Goal: Task Accomplishment & Management: Complete application form

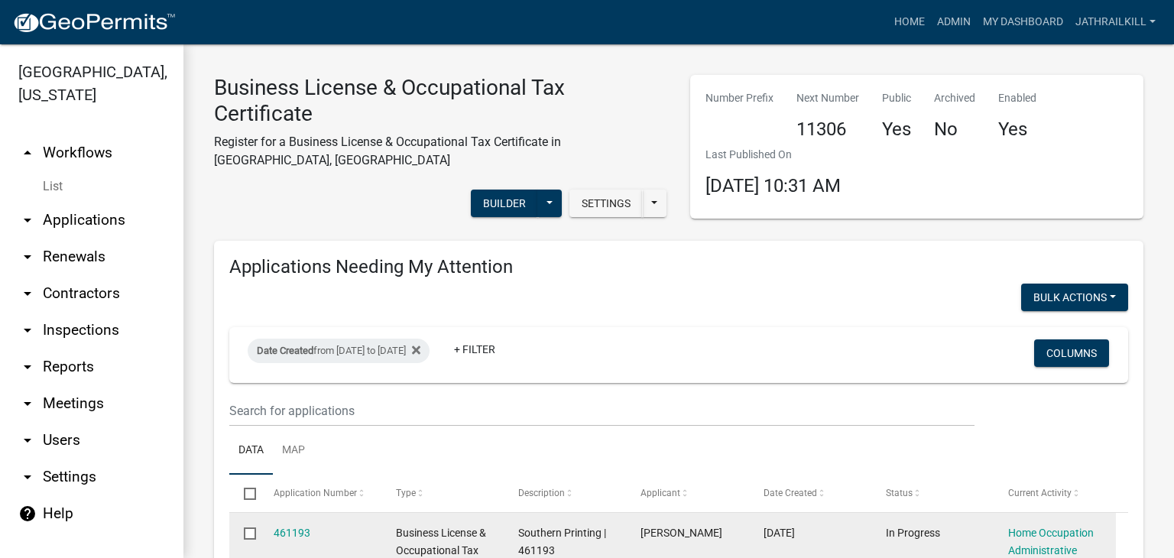
scroll to position [306, 0]
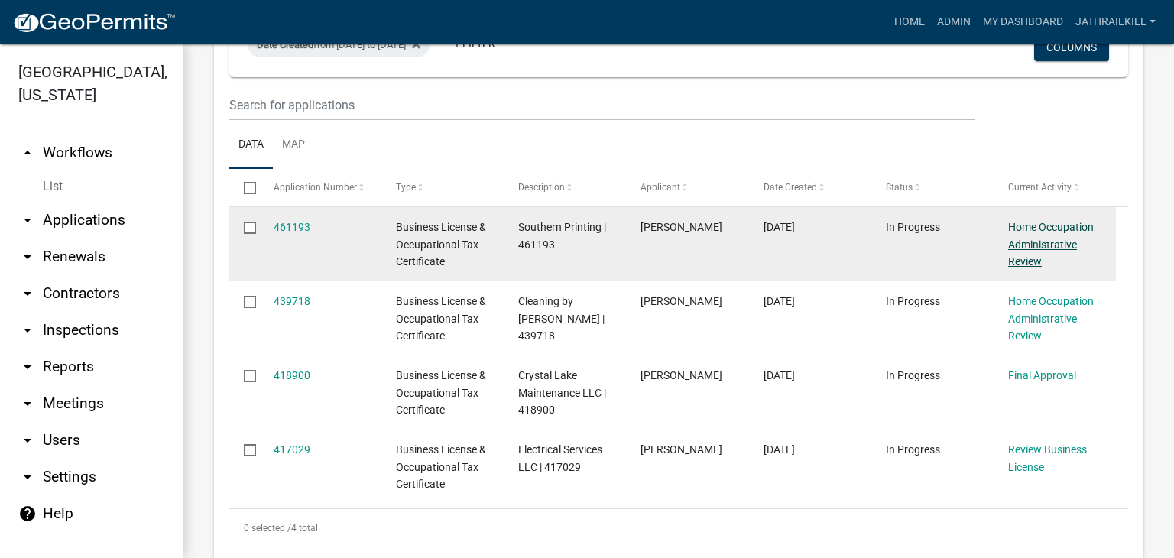
click at [1040, 222] on link "Home Occupation Administrative Review" at bounding box center [1051, 244] width 86 height 47
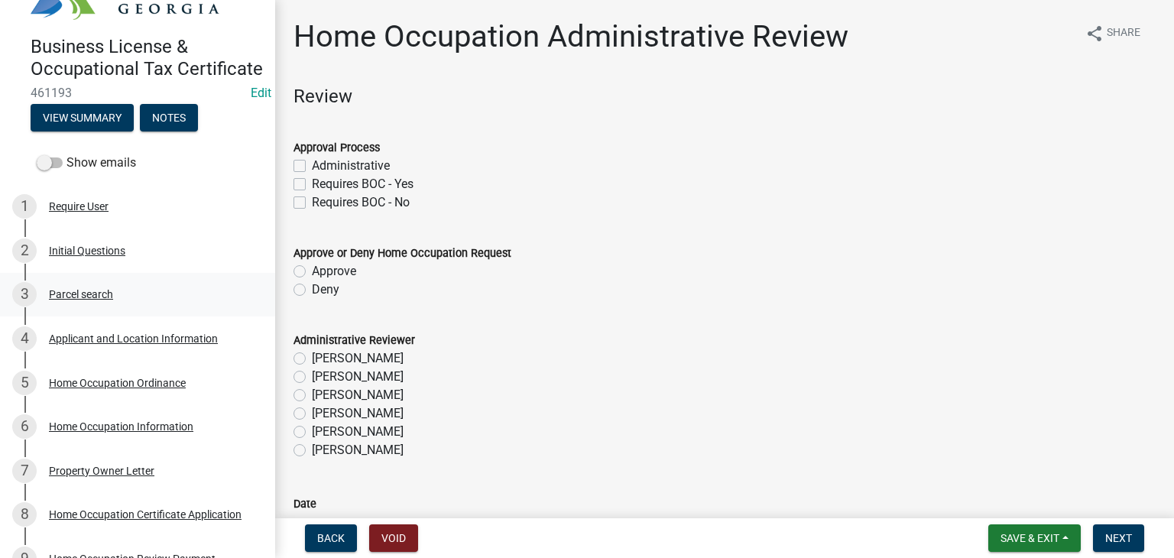
scroll to position [76, 0]
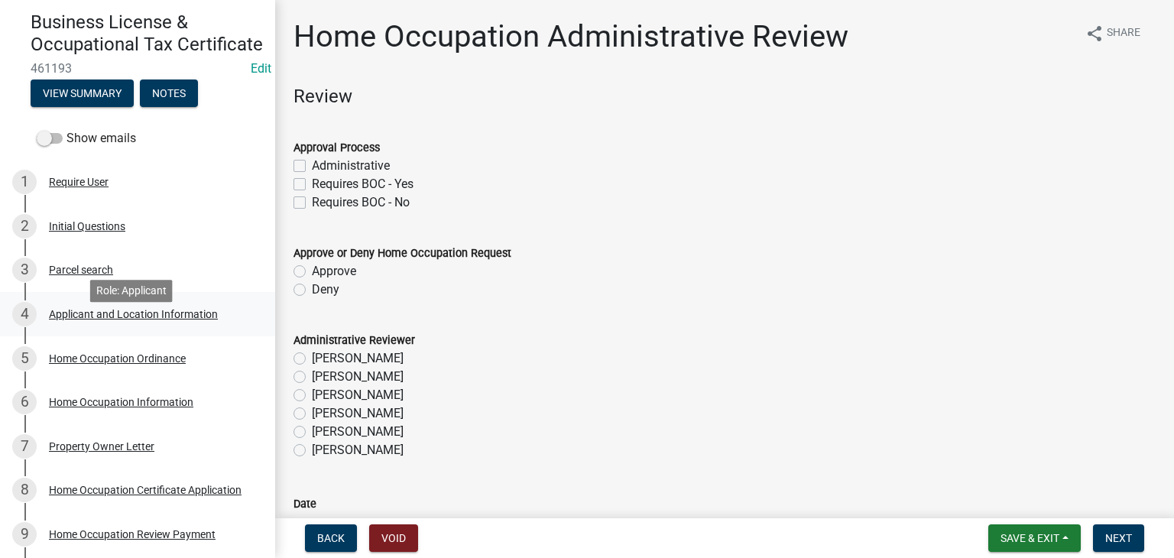
click at [109, 320] on div "Applicant and Location Information" at bounding box center [133, 314] width 169 height 11
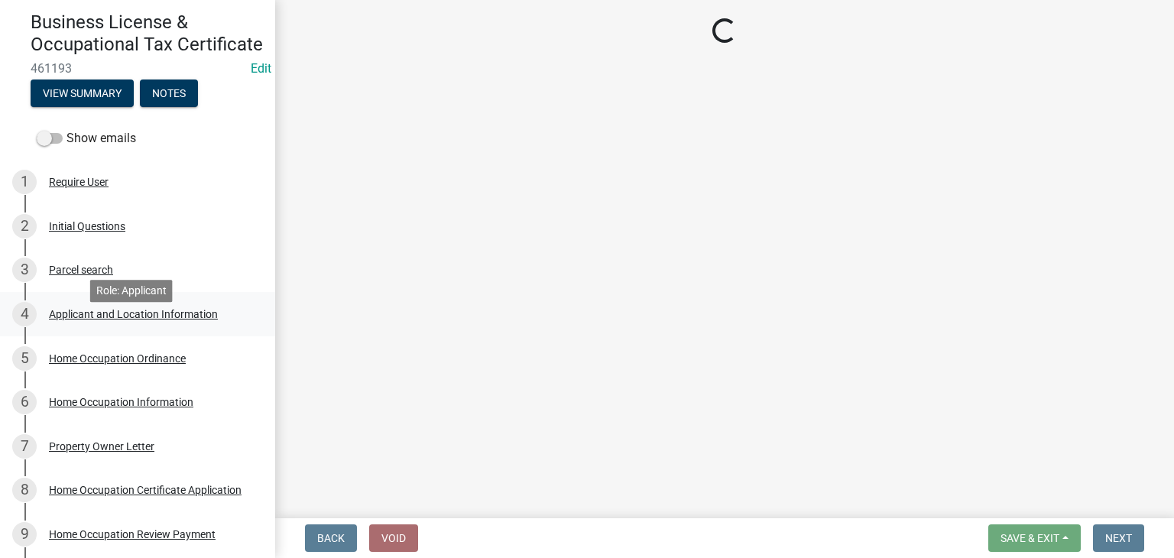
select select "GA"
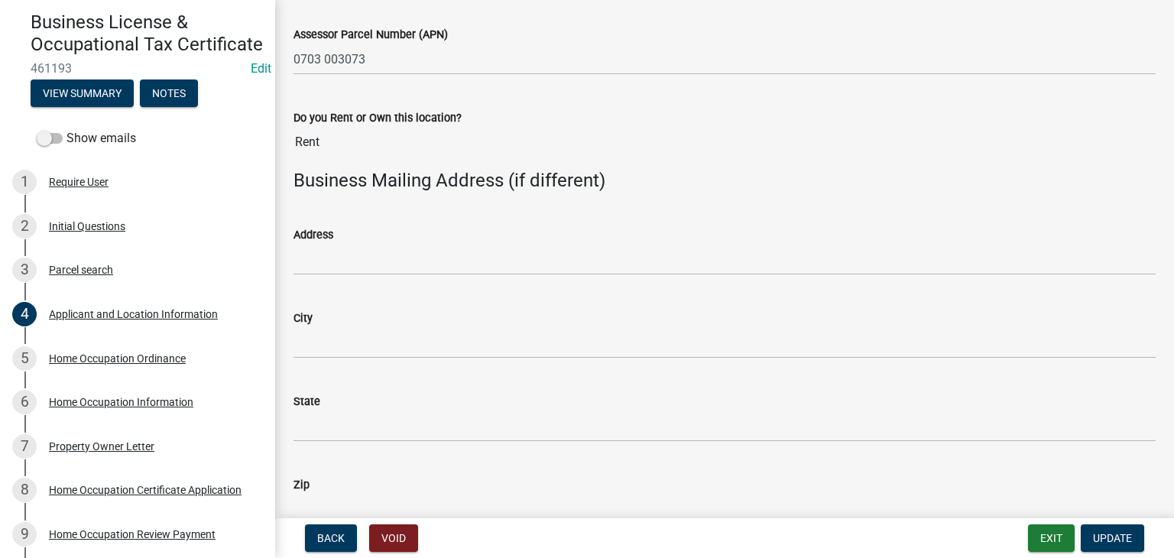
scroll to position [1974, 0]
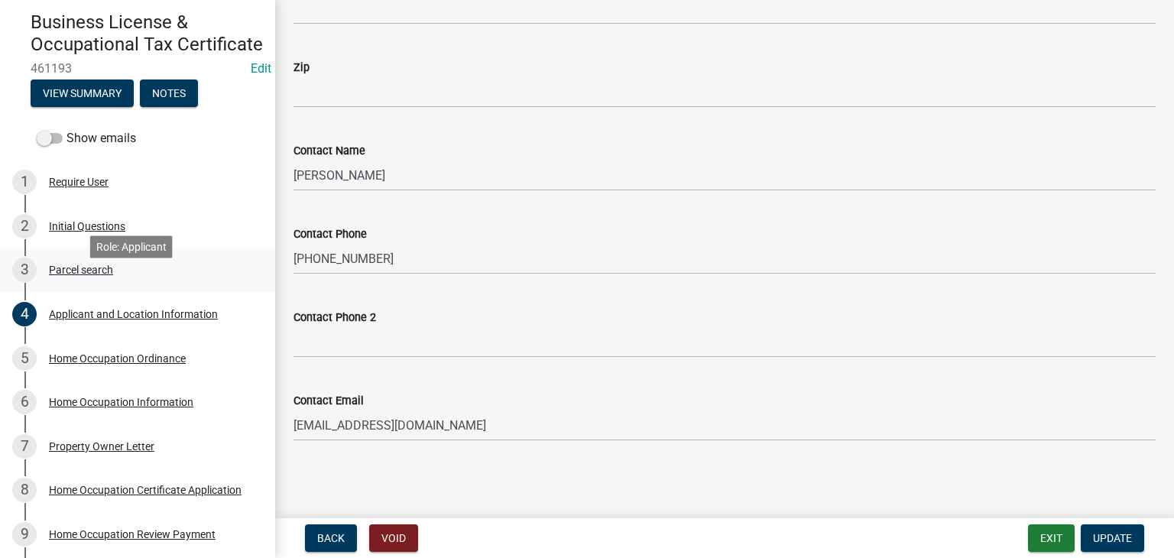
click at [106, 278] on div "3 Parcel search" at bounding box center [131, 270] width 239 height 24
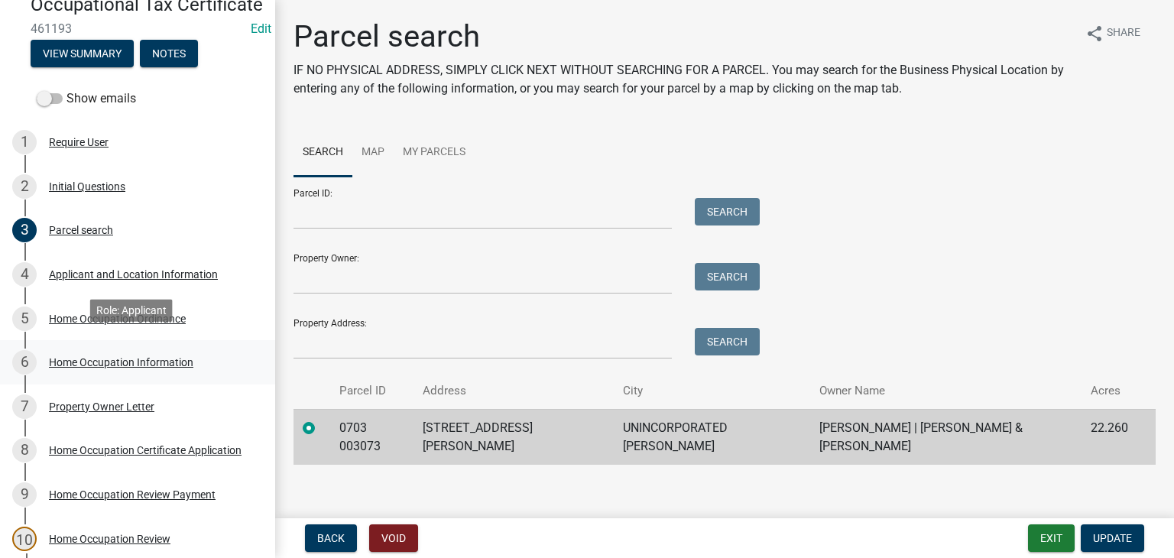
scroll to position [153, 0]
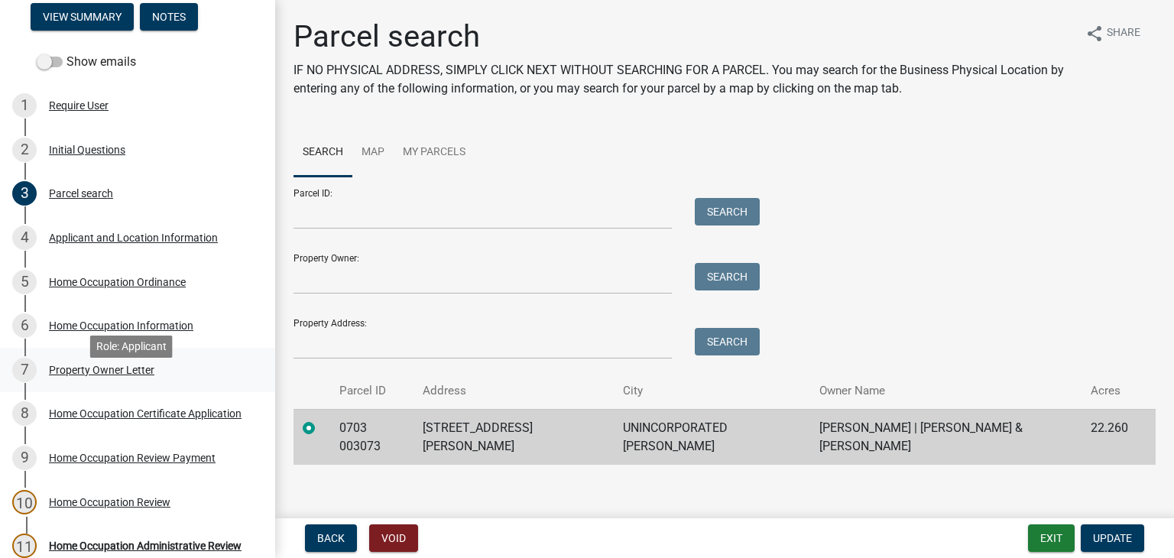
click at [110, 382] on div "7 Property Owner Letter" at bounding box center [131, 370] width 239 height 24
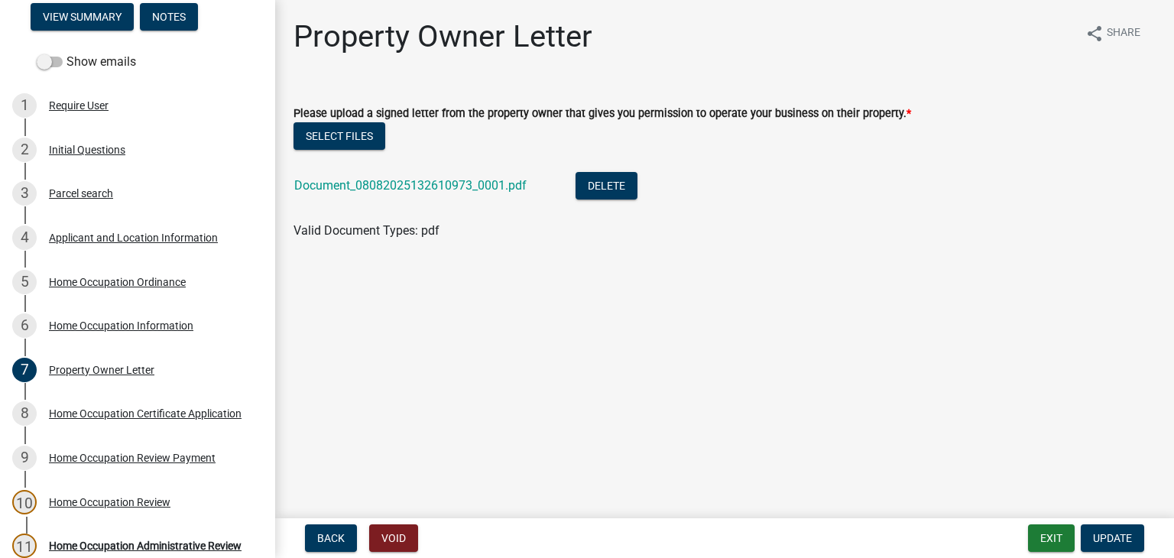
click at [376, 169] on li "Document_08082025132610973_0001.pdf Delete" at bounding box center [725, 188] width 862 height 56
click at [378, 177] on div "Document_08082025132610973_0001.pdf" at bounding box center [422, 187] width 257 height 31
click at [382, 185] on link "Document_08082025132610973_0001.pdf" at bounding box center [410, 185] width 232 height 15
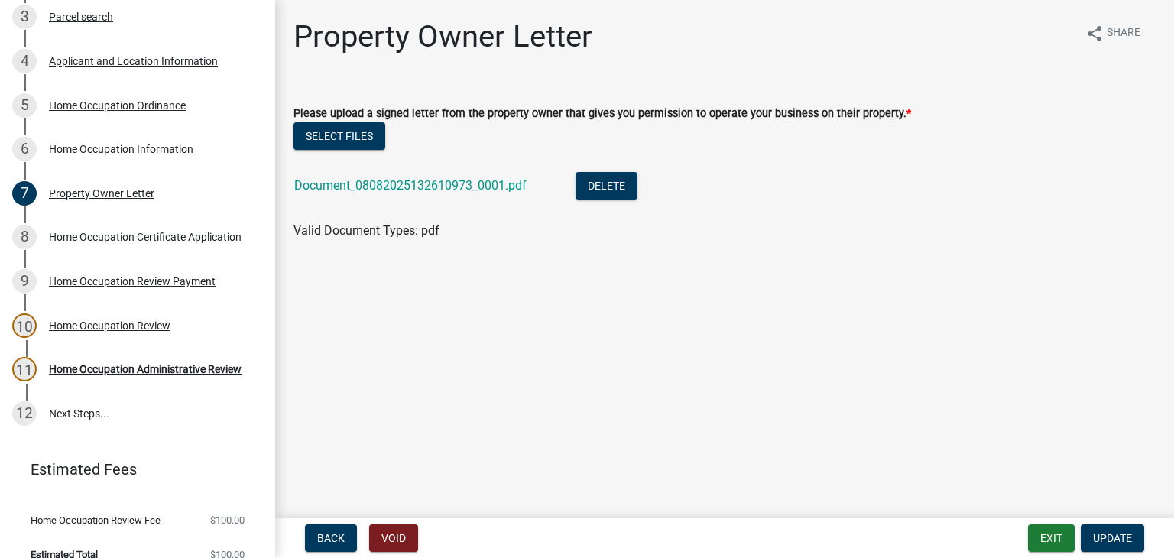
scroll to position [292, 0]
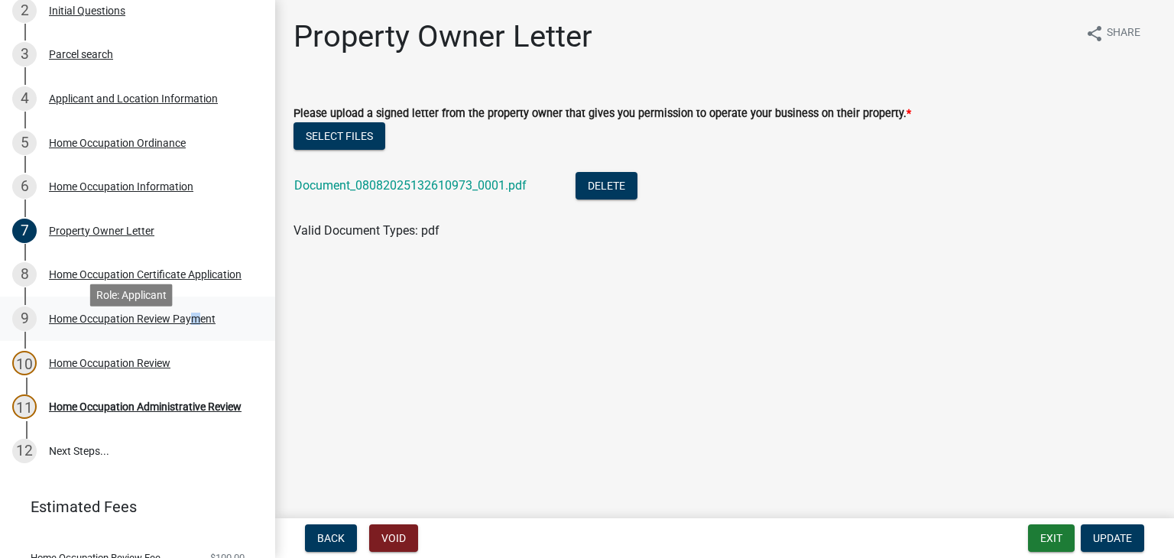
click at [187, 324] on div "Home Occupation Review Payment" at bounding box center [132, 318] width 167 height 11
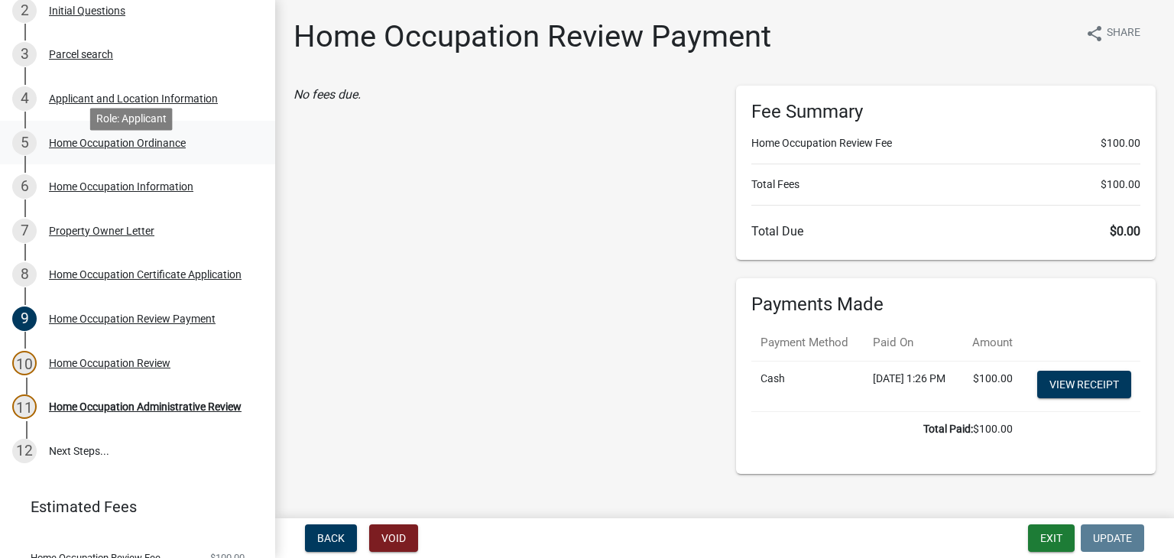
click at [122, 155] on div "5 Home Occupation Ordinance" at bounding box center [131, 143] width 239 height 24
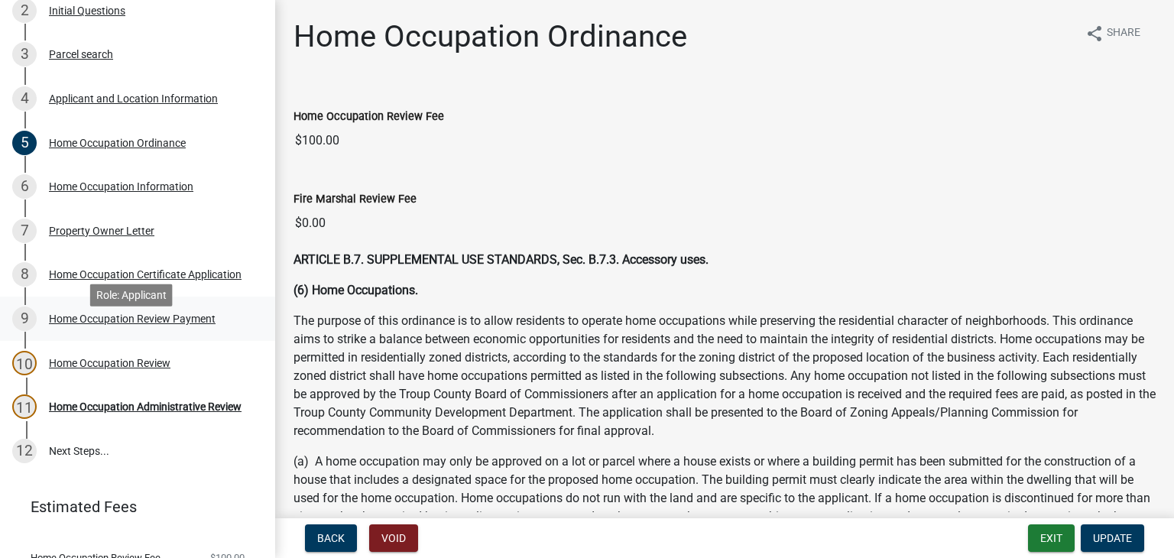
click at [147, 324] on div "Home Occupation Review Payment" at bounding box center [132, 318] width 167 height 11
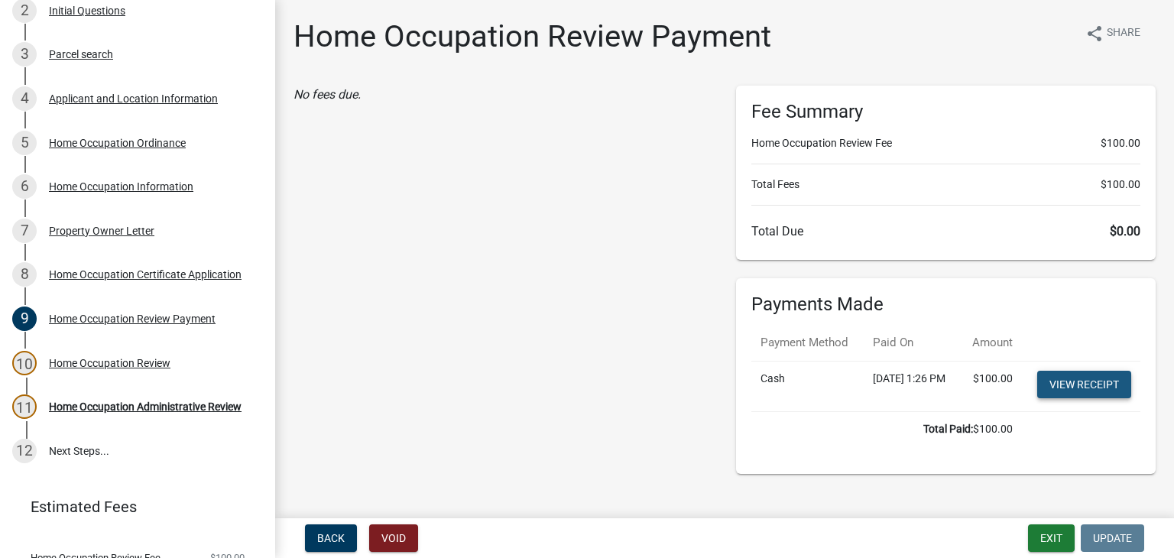
click at [1050, 398] on link "View receipt" at bounding box center [1085, 385] width 94 height 28
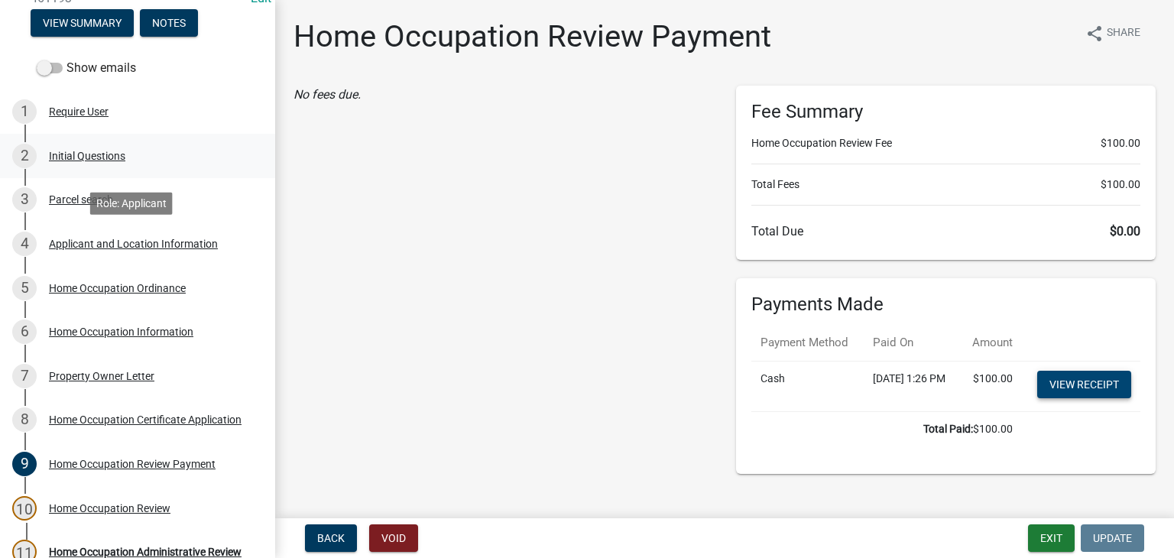
scroll to position [139, 0]
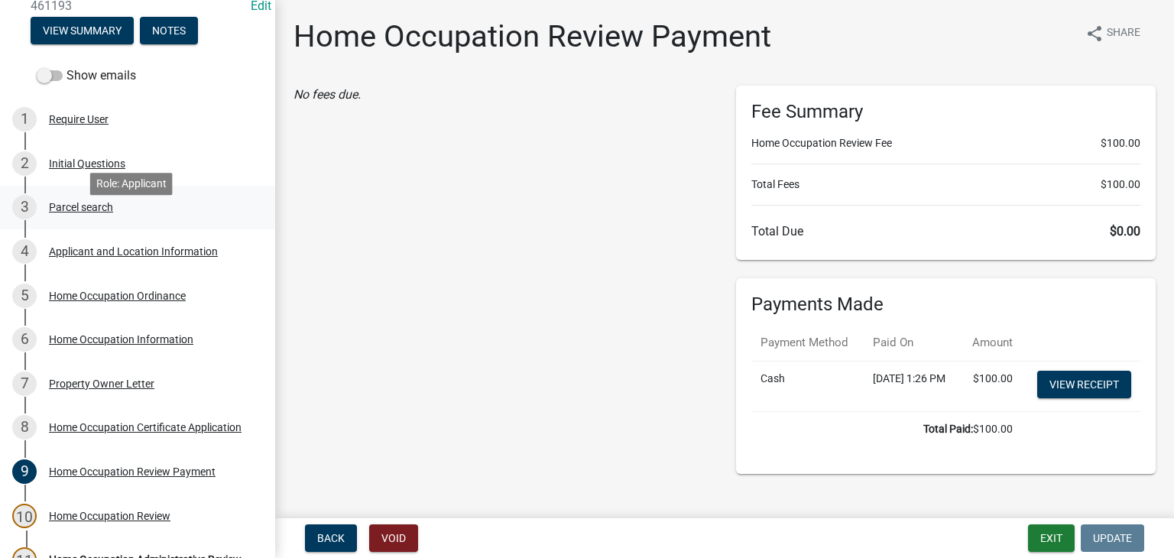
click at [112, 213] on div "Parcel search" at bounding box center [81, 207] width 64 height 11
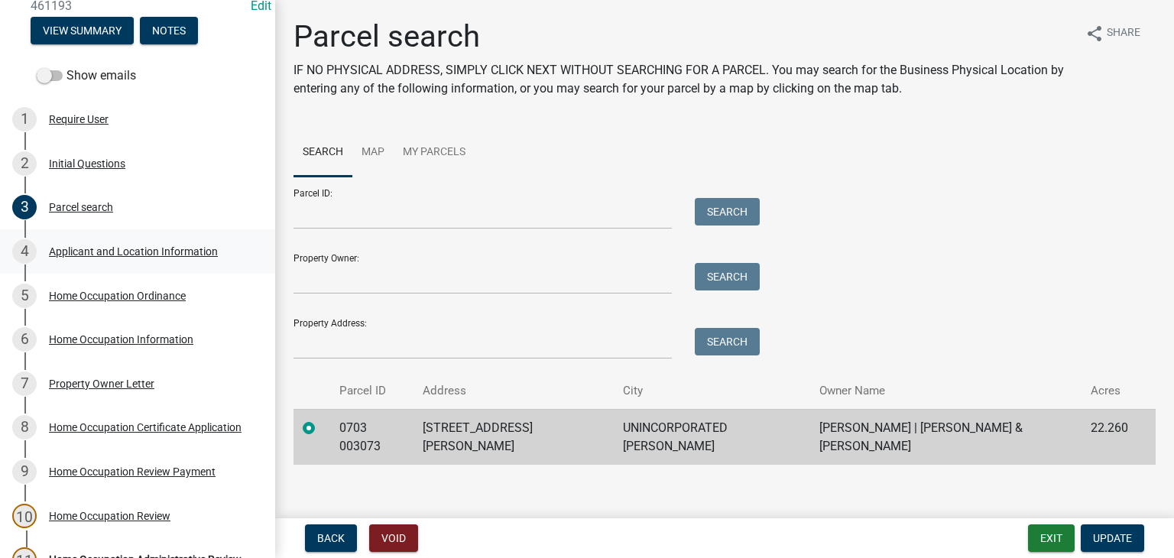
click at [111, 264] on div "4 Applicant and Location Information" at bounding box center [131, 251] width 239 height 24
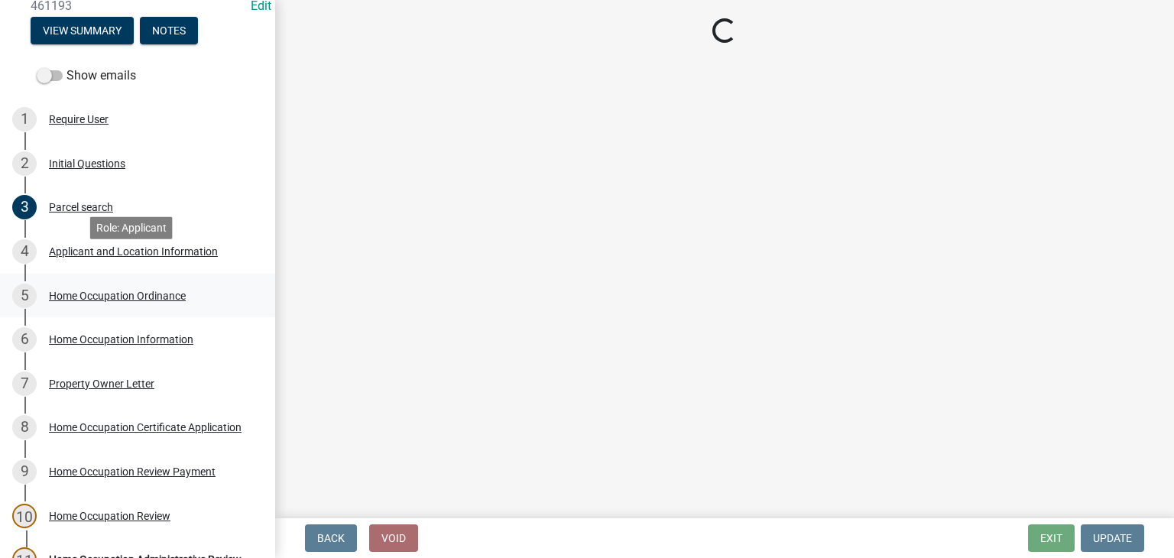
select select "GA"
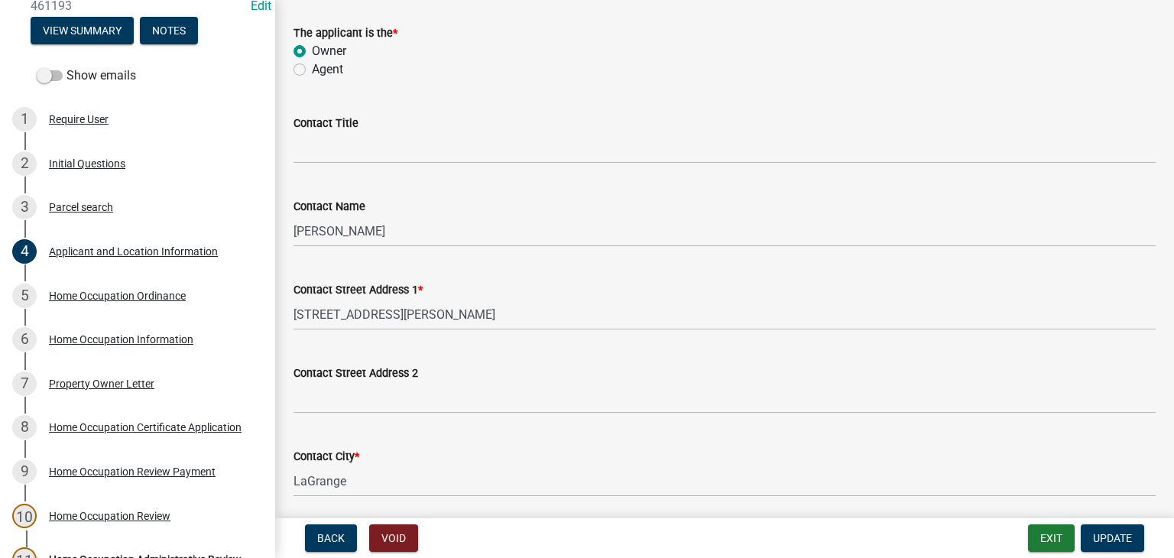
scroll to position [153, 0]
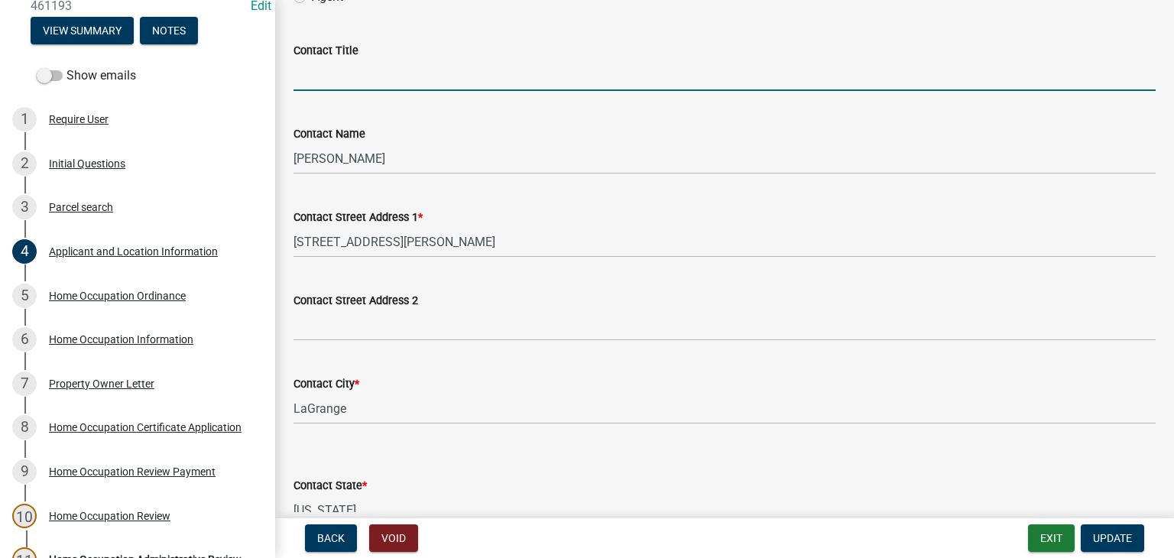
click at [388, 76] on input "Contact Title" at bounding box center [725, 75] width 862 height 31
type input "Business Owner"
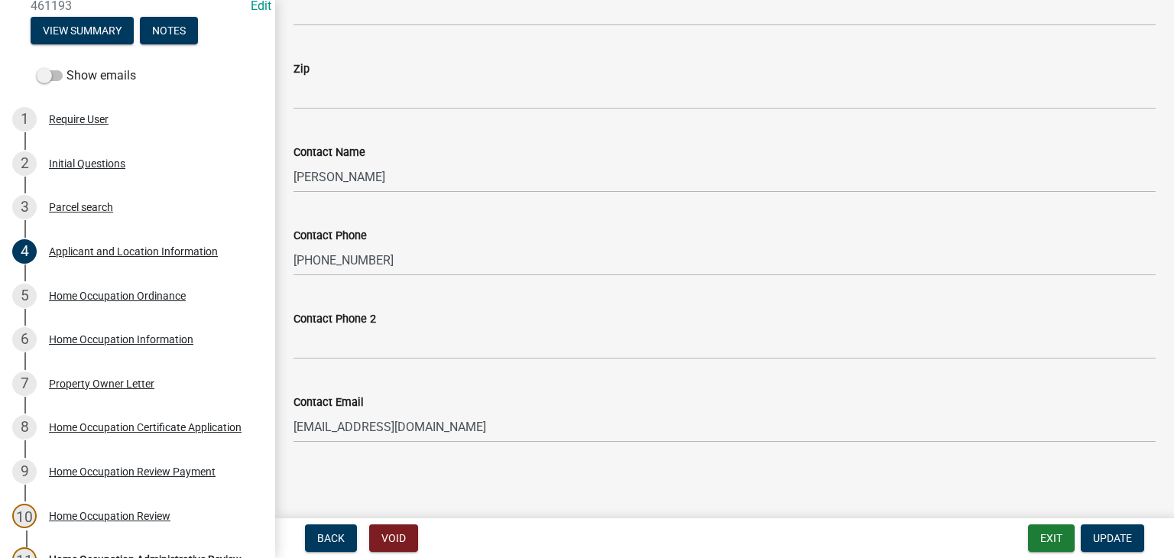
scroll to position [1974, 0]
click at [1097, 532] on span "Update" at bounding box center [1112, 538] width 39 height 12
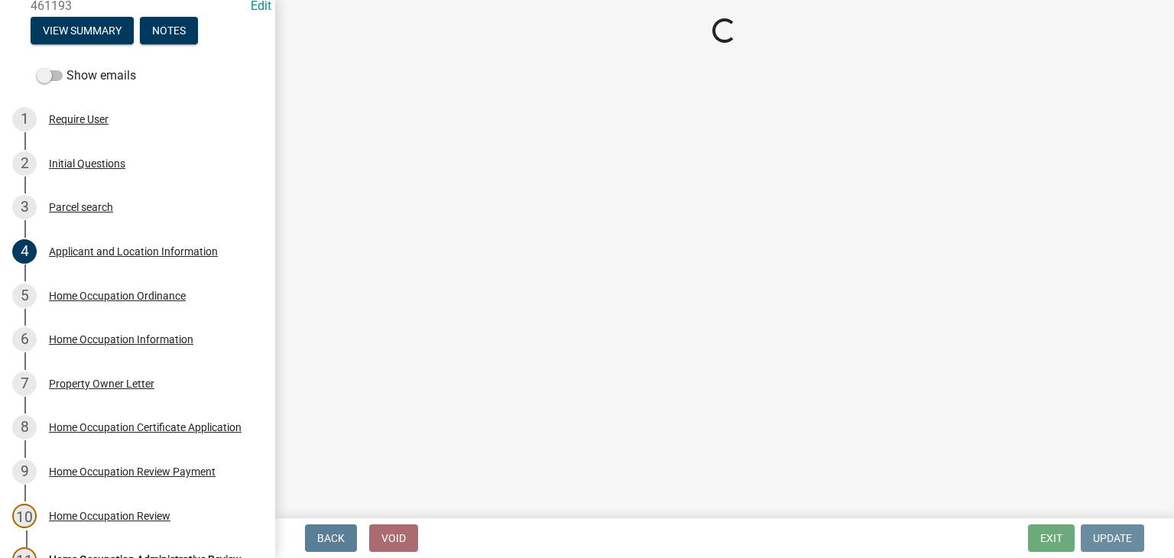
scroll to position [0, 0]
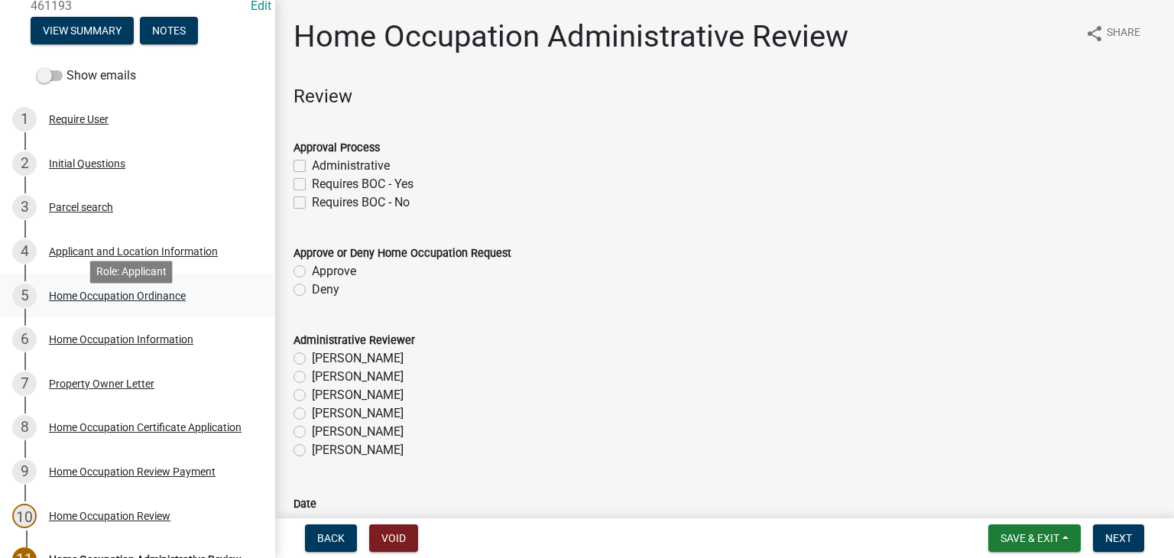
click at [138, 301] on div "Home Occupation Ordinance" at bounding box center [117, 296] width 137 height 11
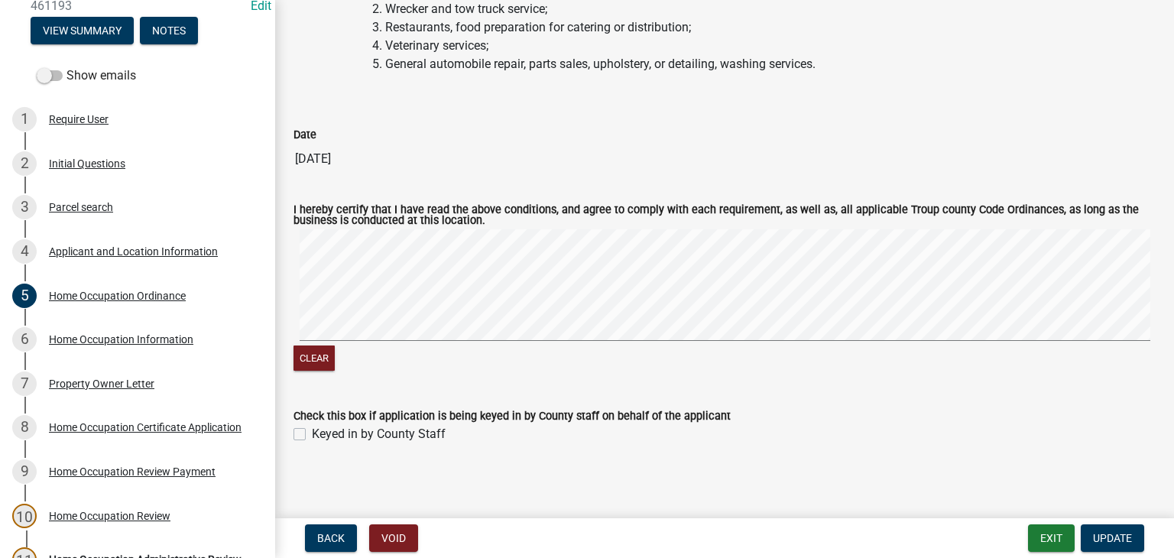
scroll to position [3527, 0]
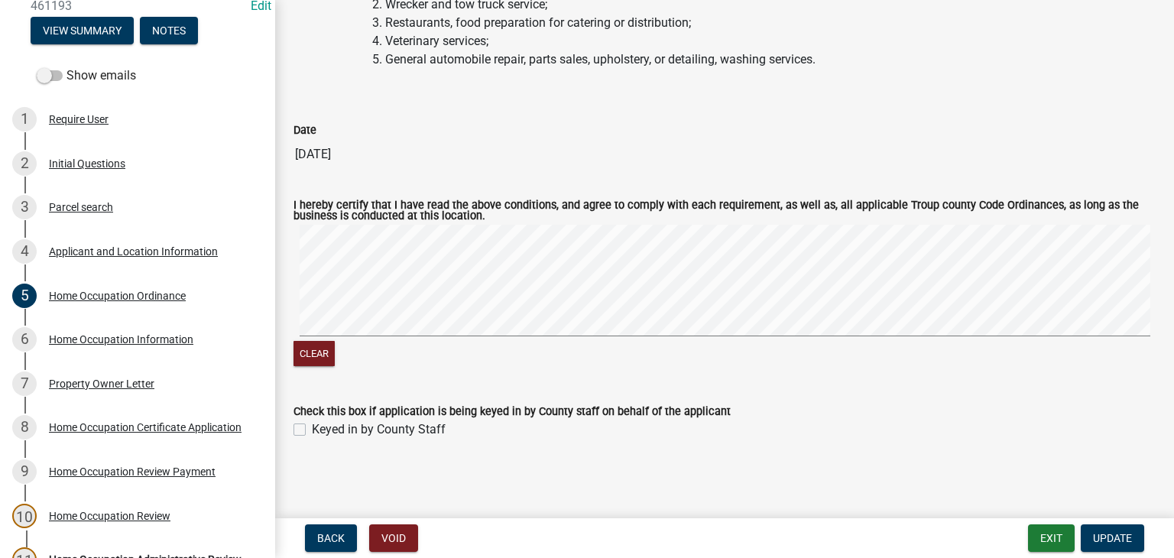
click at [312, 429] on label "Keyed in by County Staff" at bounding box center [379, 430] width 134 height 18
click at [312, 429] on input "Keyed in by County Staff" at bounding box center [317, 426] width 10 height 10
checkbox input "true"
click at [1101, 539] on span "Update" at bounding box center [1112, 538] width 39 height 12
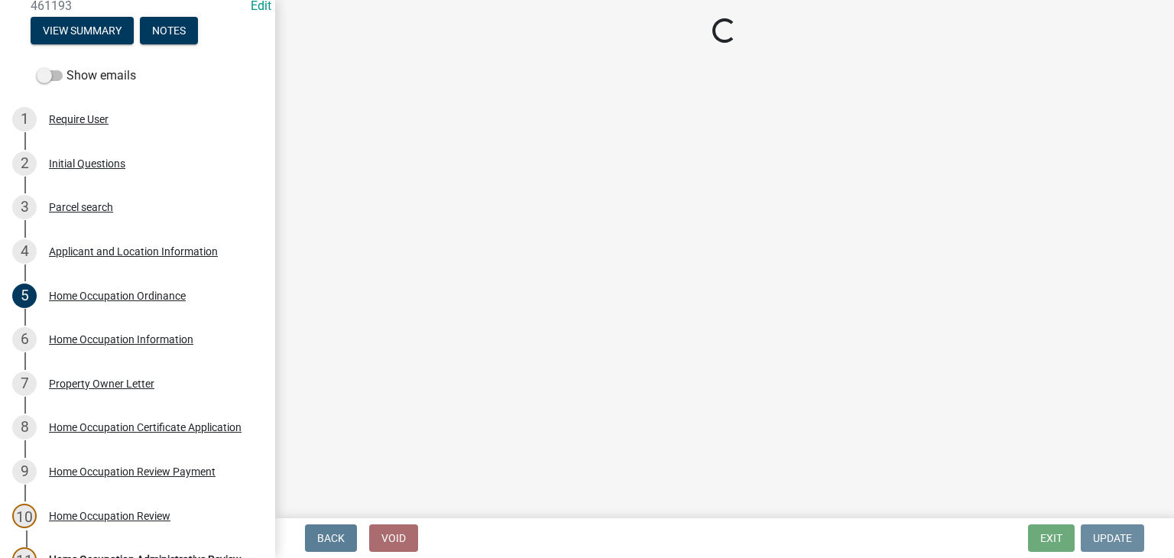
scroll to position [0, 0]
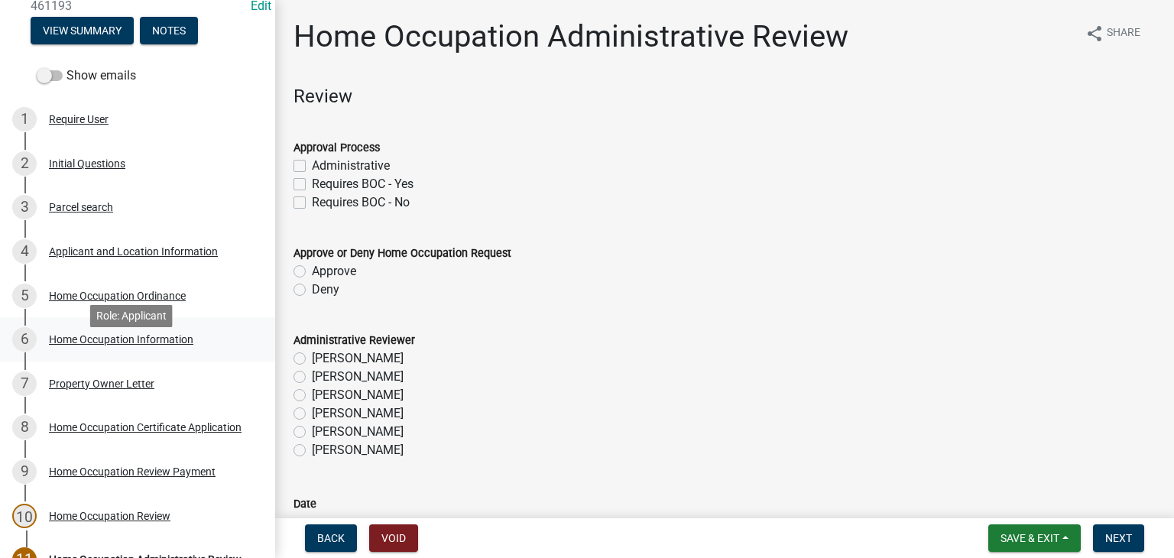
click at [148, 345] on div "Home Occupation Information" at bounding box center [121, 339] width 145 height 11
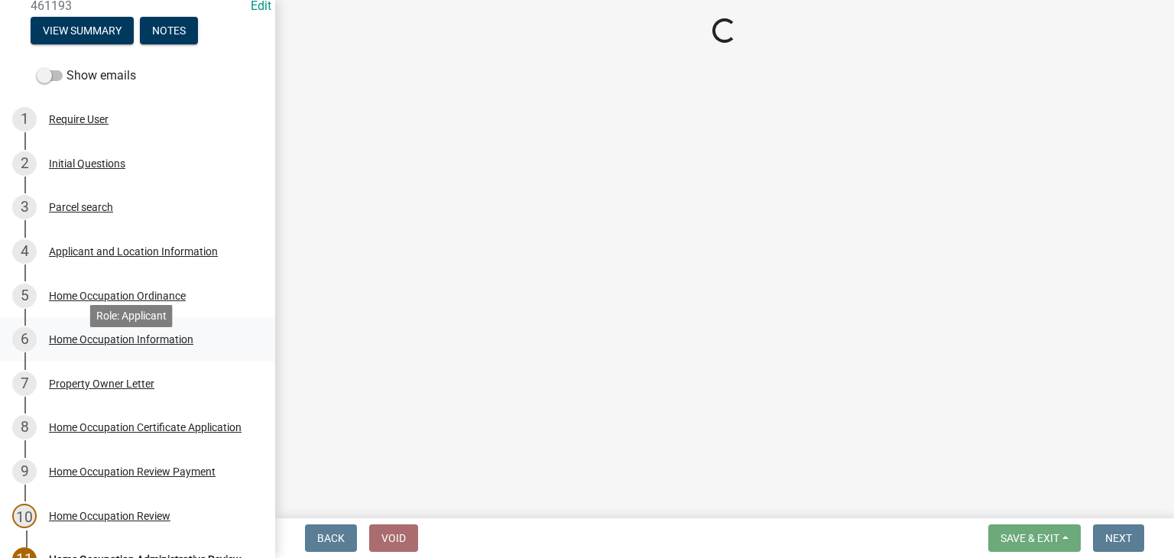
select select "91373011-55fc-4208-aafc-b8db89fd1589"
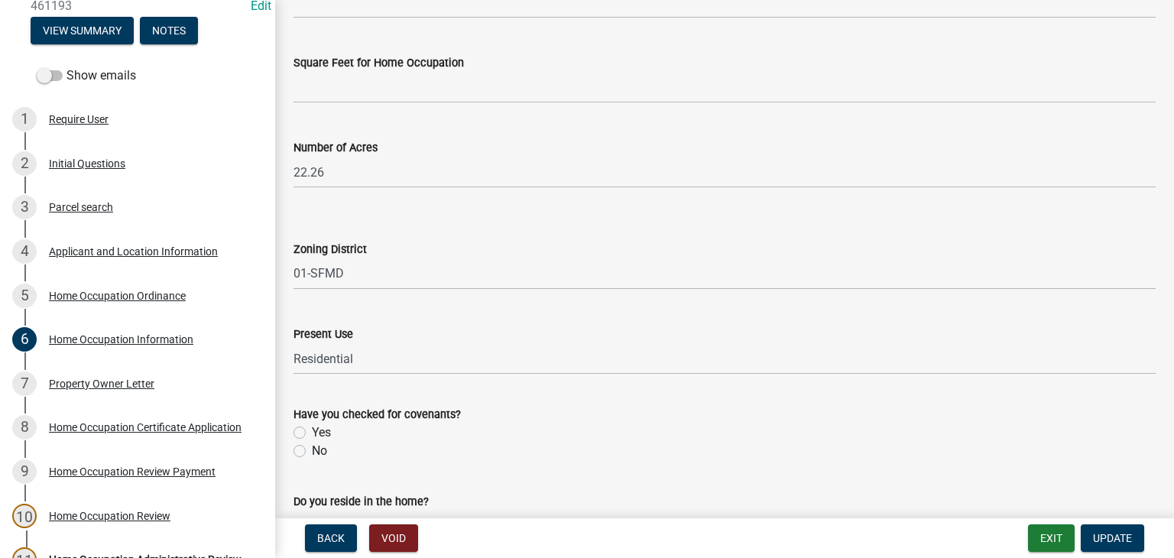
scroll to position [459, 0]
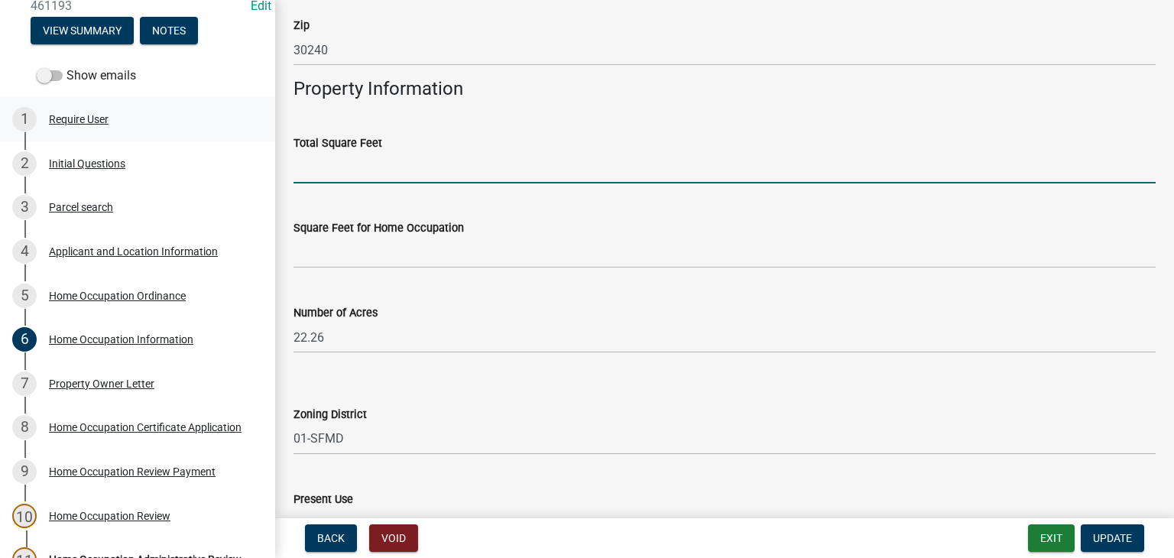
drag, startPoint x: 375, startPoint y: 174, endPoint x: 261, endPoint y: 132, distance: 121.9
click at [375, 174] on input "text" at bounding box center [725, 167] width 862 height 31
type input "1568"
click at [495, 235] on div "Square Feet for Home Occupation" at bounding box center [725, 228] width 862 height 18
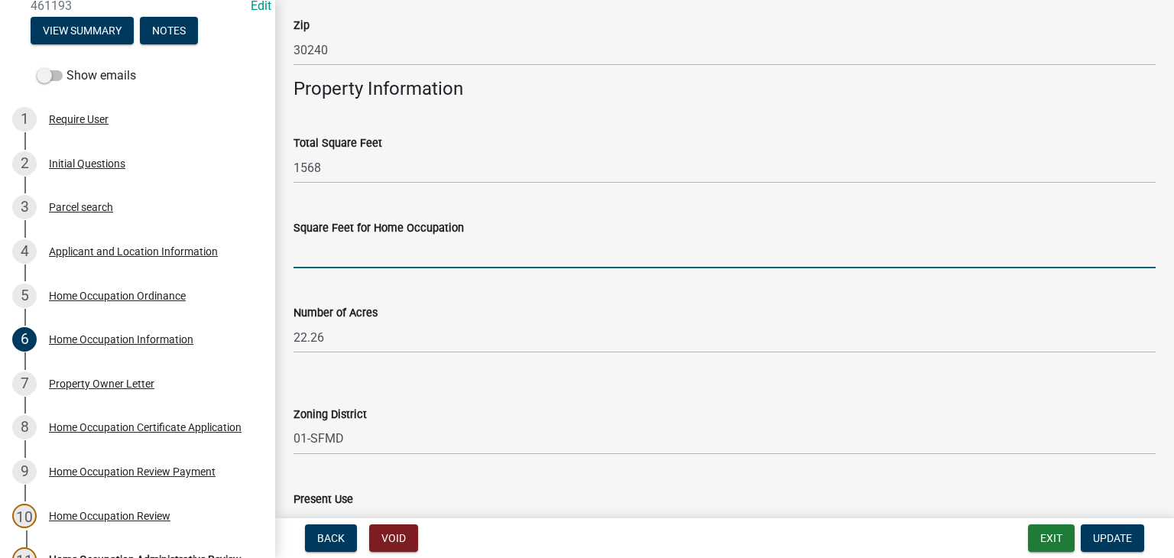
click at [496, 242] on input "text" at bounding box center [725, 252] width 862 height 31
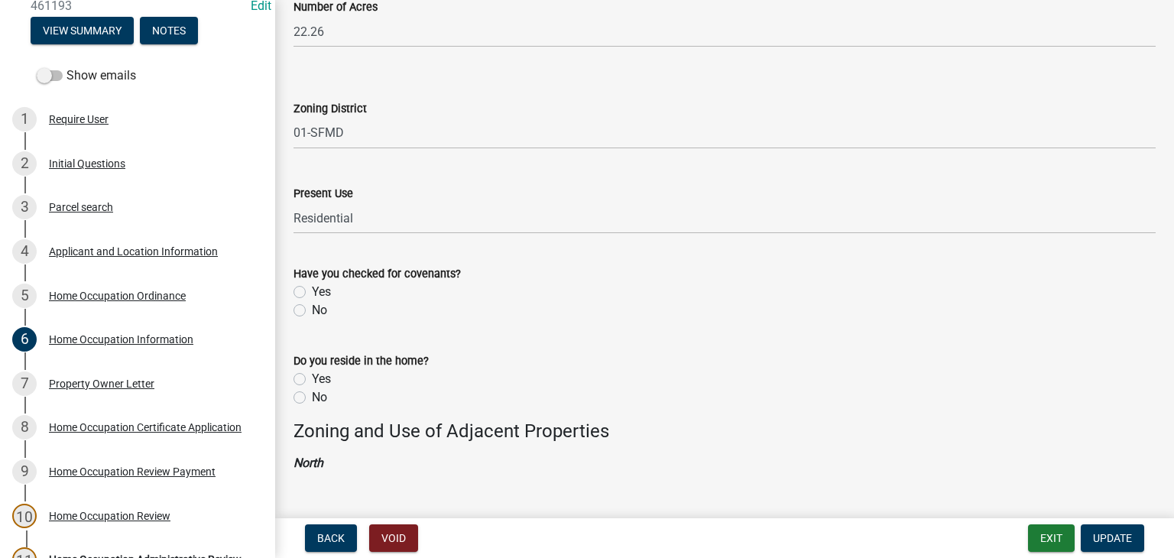
scroll to position [841, 0]
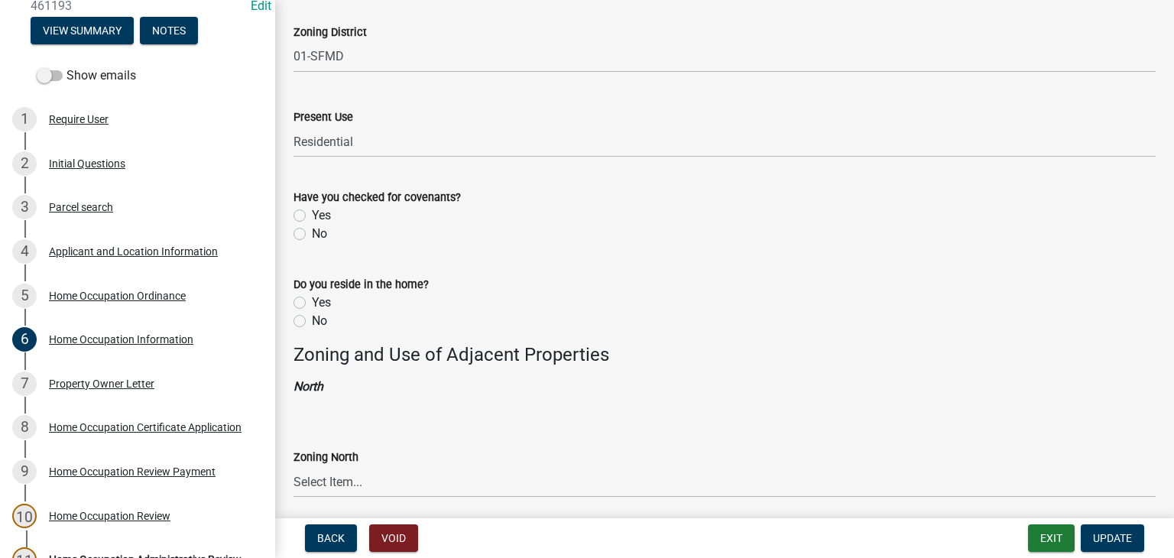
type input "150"
click at [312, 228] on label "No" at bounding box center [319, 234] width 15 height 18
click at [312, 228] on input "No" at bounding box center [317, 230] width 10 height 10
radio input "true"
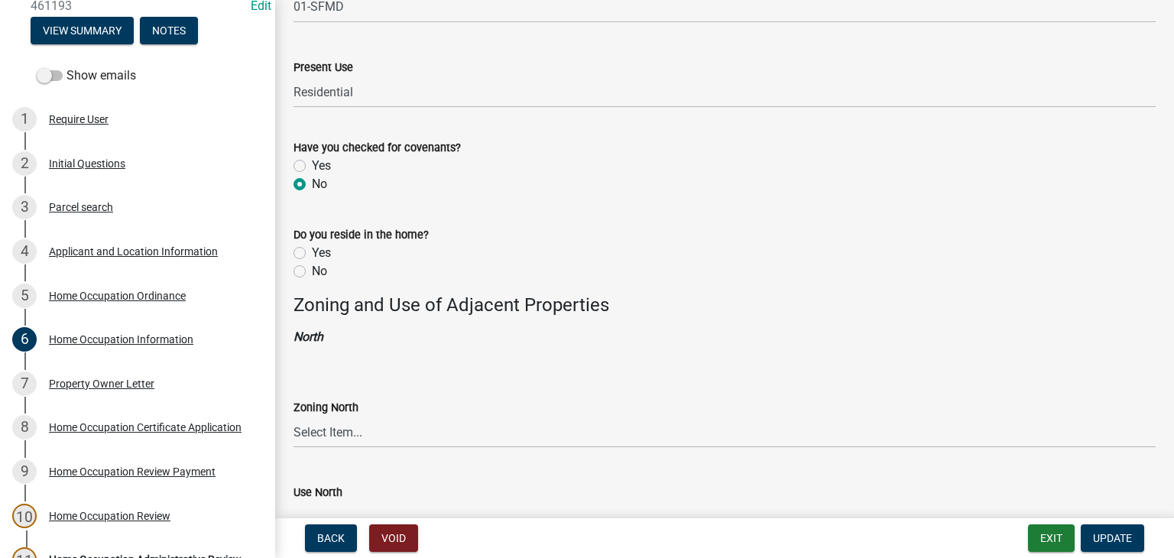
scroll to position [918, 0]
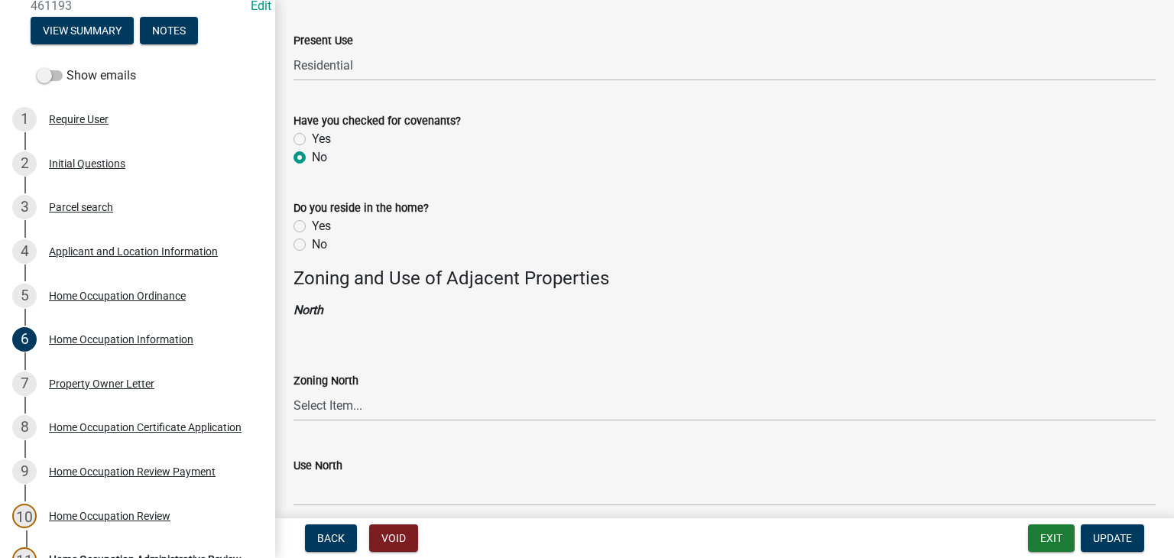
click at [312, 230] on label "Yes" at bounding box center [321, 226] width 19 height 18
click at [312, 227] on input "Yes" at bounding box center [317, 222] width 10 height 10
radio input "true"
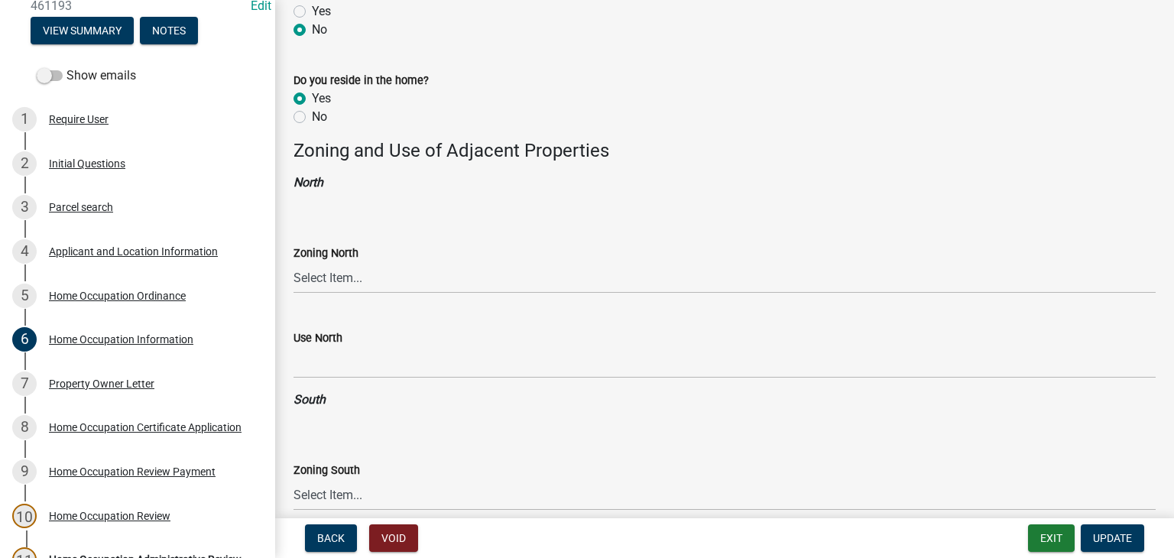
scroll to position [1070, 0]
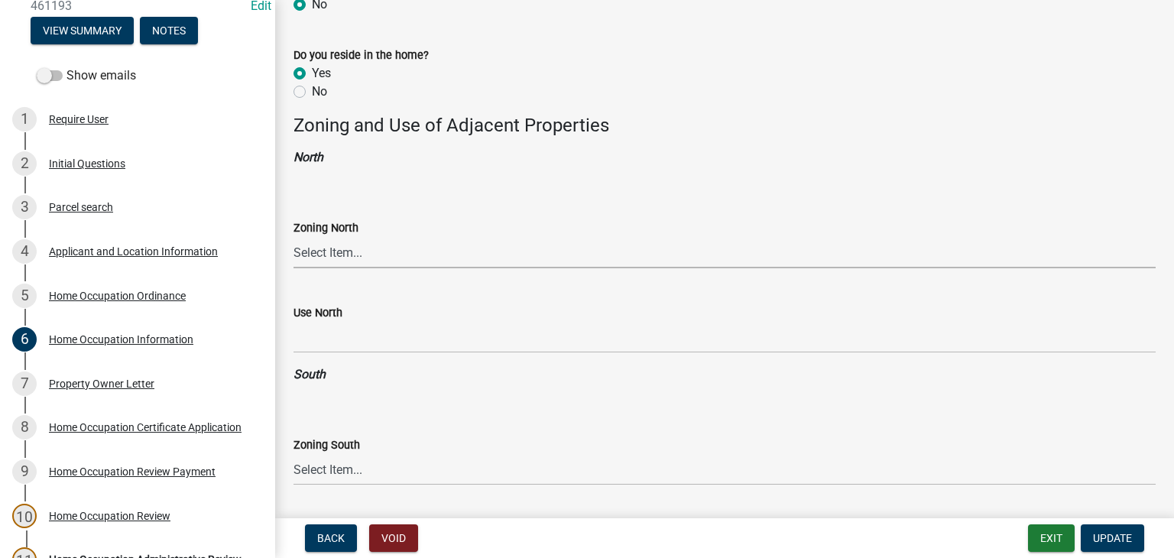
click at [352, 258] on select "Select Item... 01-AG 01-AGR 01-CRVP 01-GC 01-GI 01-LC 01-LR 01-LRR 01-MFR 01-MH…" at bounding box center [725, 252] width 862 height 31
click at [391, 248] on select "Select Item... 01-AG 01-AGR 01-CRVP 01-GC 01-GI 01-LC 01-LR 01-LRR 01-MFR 01-MH…" at bounding box center [725, 252] width 862 height 31
click at [370, 245] on select "Select Item... 01-AG 01-AGR 01-CRVP 01-GC 01-GI 01-LC 01-LR 01-LRR 01-MFR 01-MH…" at bounding box center [725, 252] width 862 height 31
click at [294, 237] on select "Select Item... 01-AG 01-AGR 01-CRVP 01-GC 01-GI 01-LC 01-LR 01-LRR 01-MFR 01-MH…" at bounding box center [725, 252] width 862 height 31
select select "ab15b57c-1e42-4173-82a3-31ca8cbd318c"
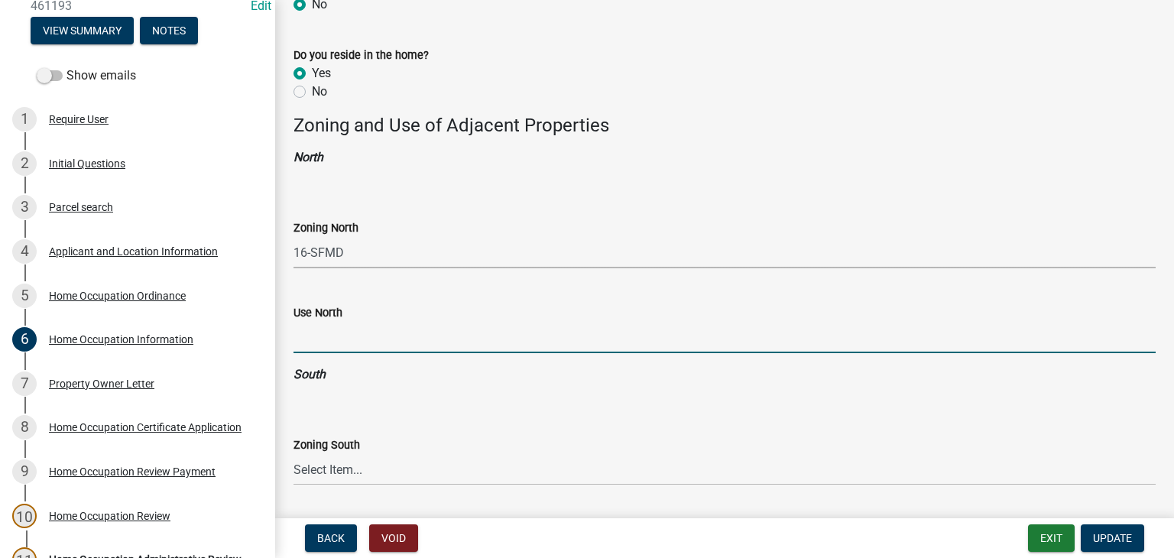
click at [388, 344] on input "Use North" at bounding box center [725, 337] width 862 height 31
type input "Residential"
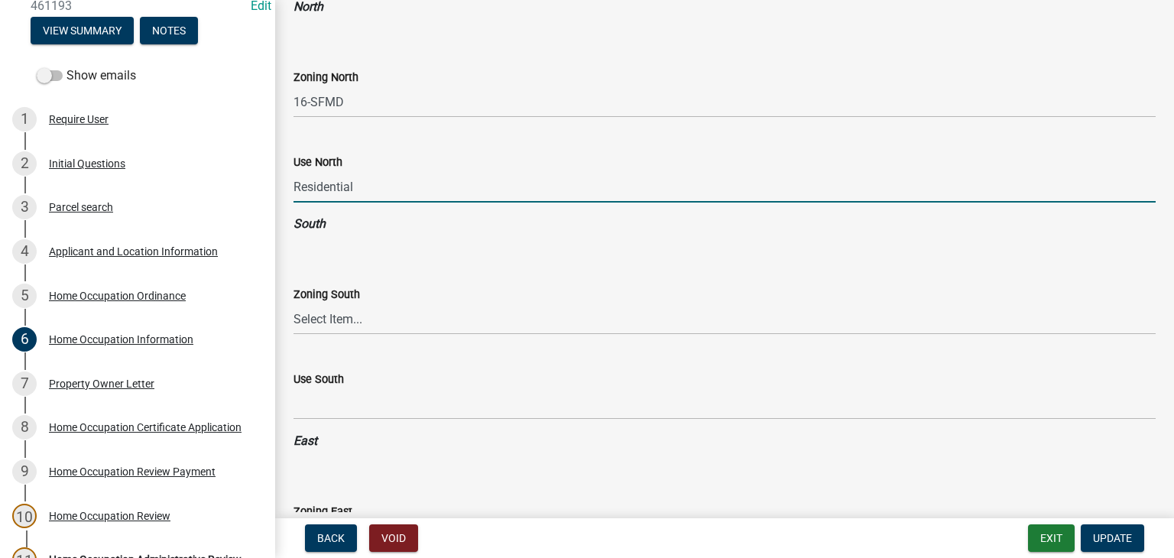
scroll to position [1223, 0]
click at [385, 298] on div "Zoning South" at bounding box center [725, 292] width 862 height 18
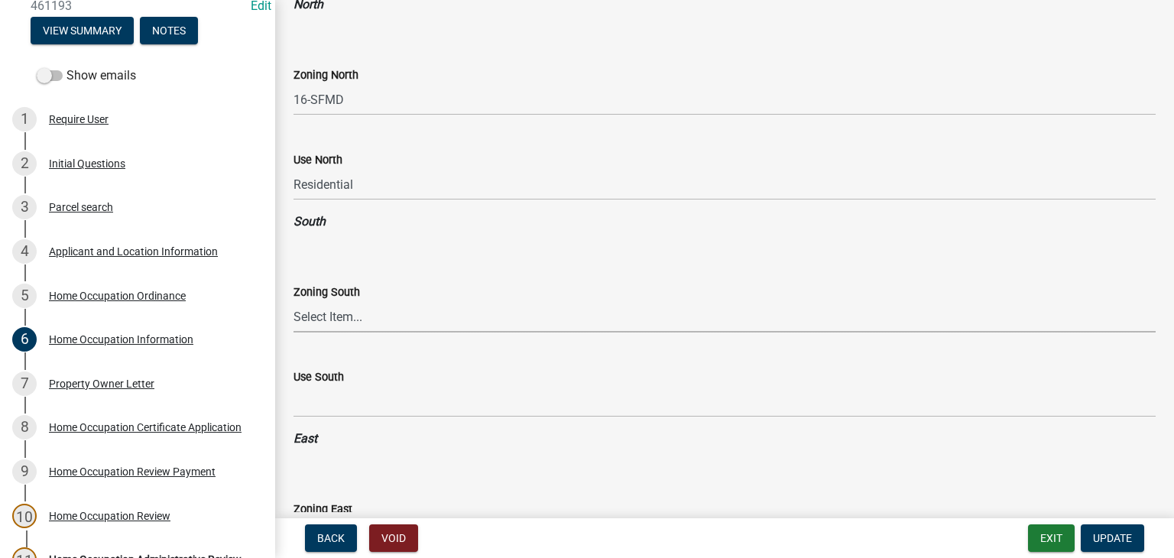
click at [382, 320] on select "Select Item... 01-AG 01-AGR 01-CRVP 01-GC 01-GI 01-LC 01-LR 01-LRR 01-MFR 01-MH…" at bounding box center [725, 316] width 862 height 31
click at [294, 301] on select "Select Item... 01-AG 01-AGR 01-CRVP 01-GC 01-GI 01-LC 01-LR 01-LRR 01-MFR 01-MH…" at bounding box center [725, 316] width 862 height 31
select select "212fe496-8b06-484a-b30a-ad8cde4e9da8"
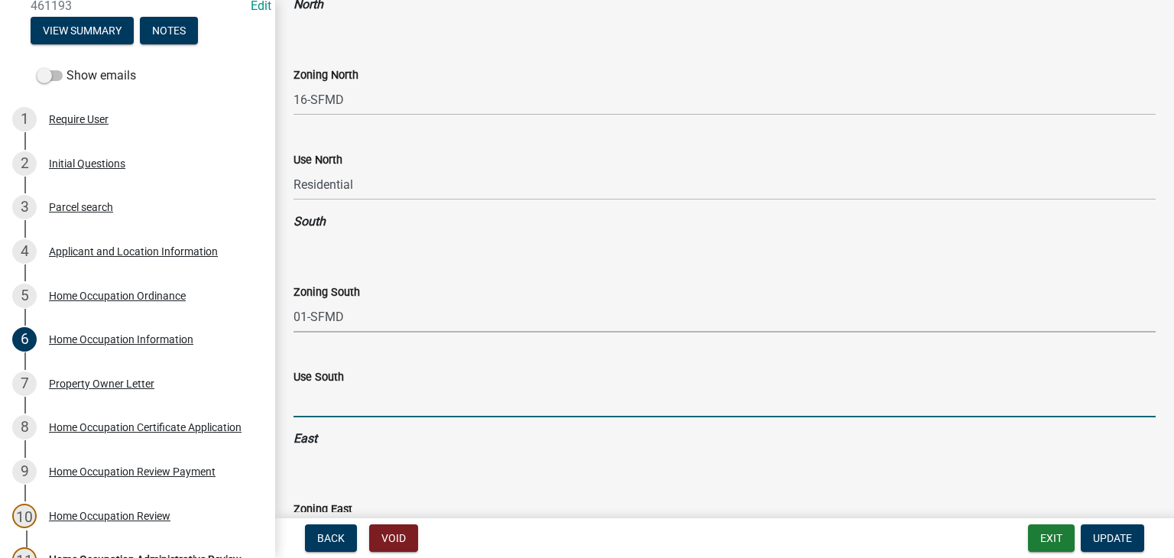
click at [367, 389] on input "Use South" at bounding box center [725, 401] width 862 height 31
type input "Residential"
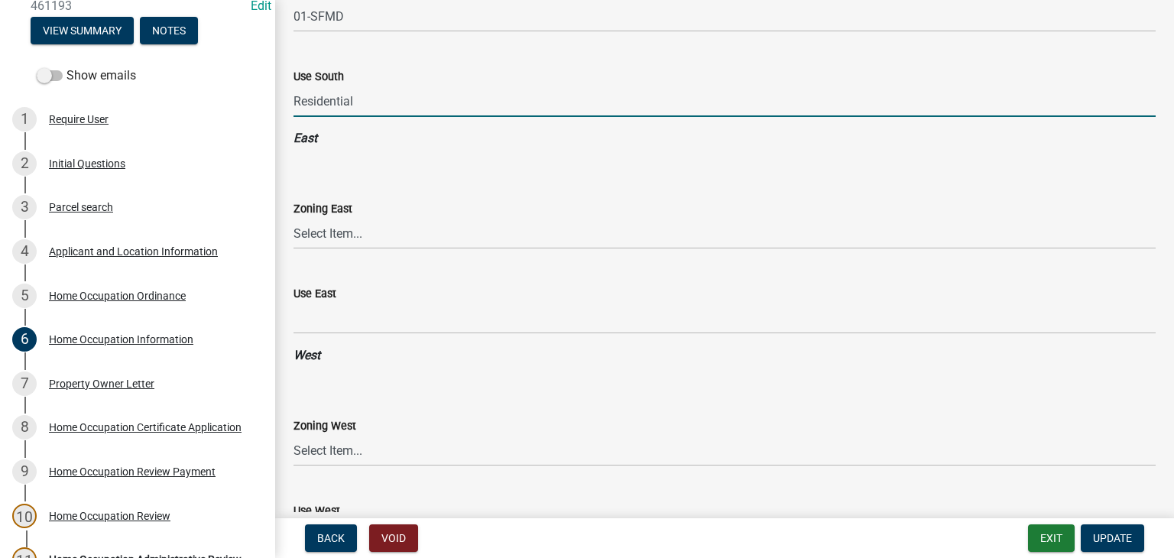
scroll to position [1529, 0]
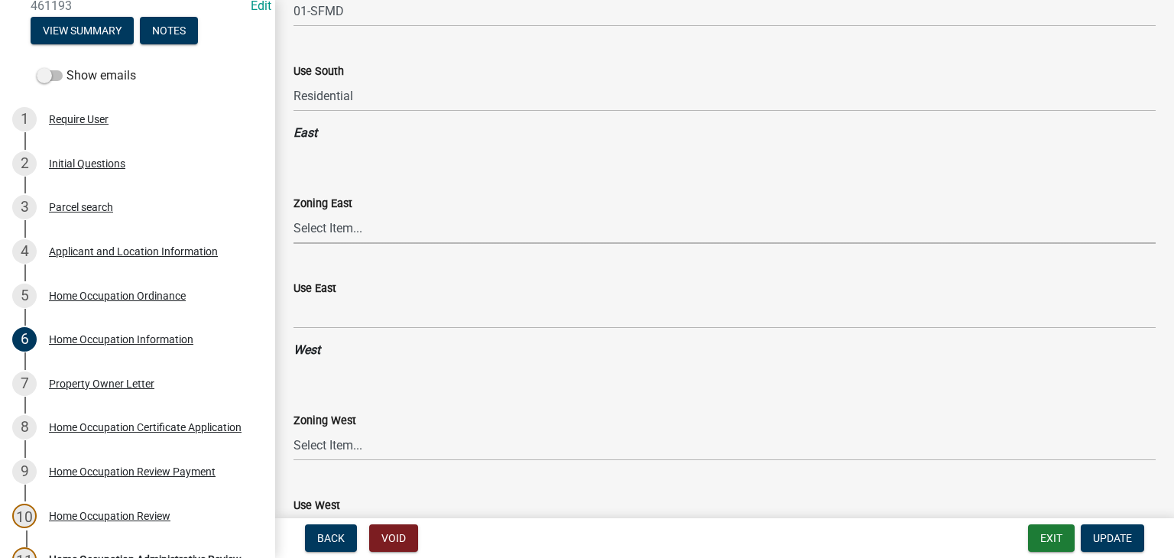
click at [349, 235] on select "Select Item... 01-AG 01-AGR 01-CRVP 01-GC 01-GI 01-LC 01-LR 01-LRR 01-MFR 01-MH…" at bounding box center [725, 228] width 862 height 31
click at [294, 213] on select "Select Item... 01-AG 01-AGR 01-CRVP 01-GC 01-GI 01-LC 01-LR 01-LRR 01-MFR 01-MH…" at bounding box center [725, 228] width 862 height 31
select select "1cf4dbf7-b5f8-4984-ac86-52596a91f1da"
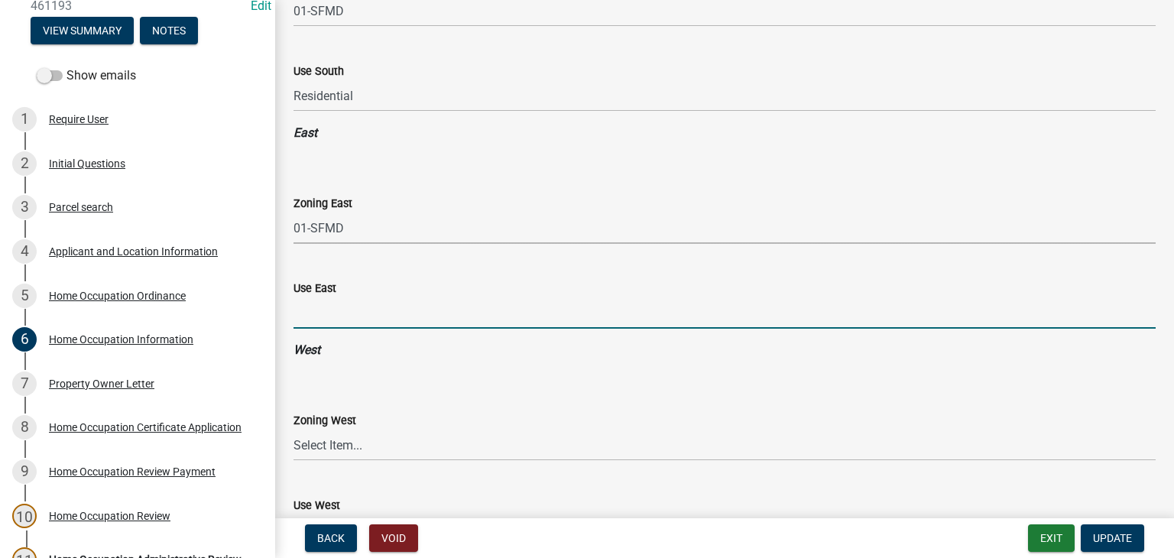
click at [378, 319] on input "Use East" at bounding box center [725, 312] width 862 height 31
type input "Residential"
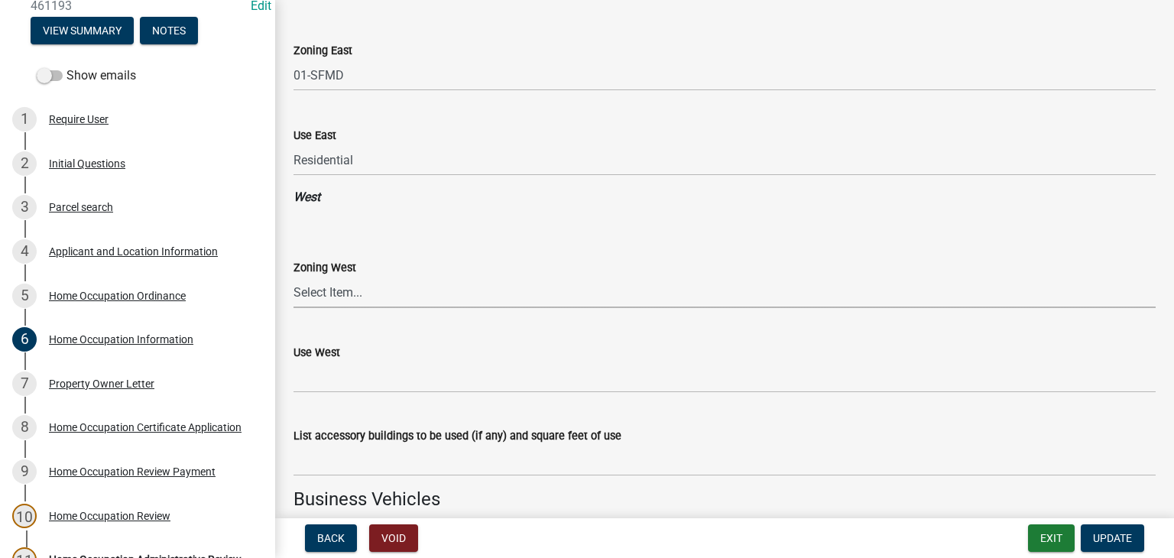
click at [373, 305] on select "Select Item... 01-AG 01-AGR 01-CRVP 01-GC 01-GI 01-LC 01-LR 01-LRR 01-MFR 01-MH…" at bounding box center [725, 292] width 862 height 31
click at [294, 277] on select "Select Item... 01-AG 01-AGR 01-CRVP 01-GC 01-GI 01-LC 01-LR 01-LRR 01-MFR 01-MH…" at bounding box center [725, 292] width 862 height 31
select select "106a53b6-5f6b-4cdf-b43f-70242040abd8"
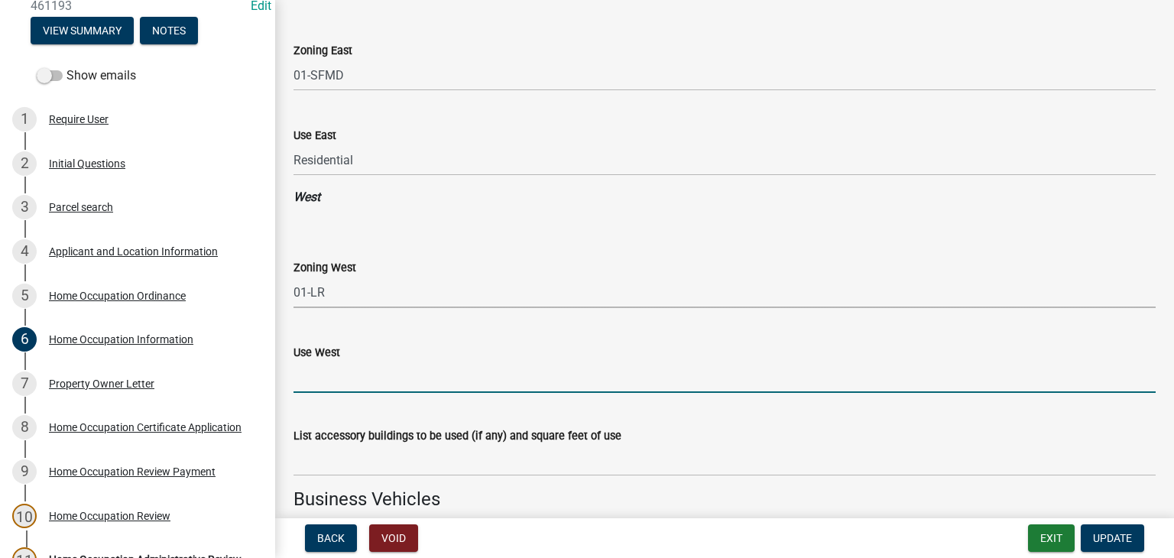
click at [365, 375] on input "Use West" at bounding box center [725, 377] width 862 height 31
type input "Residential"
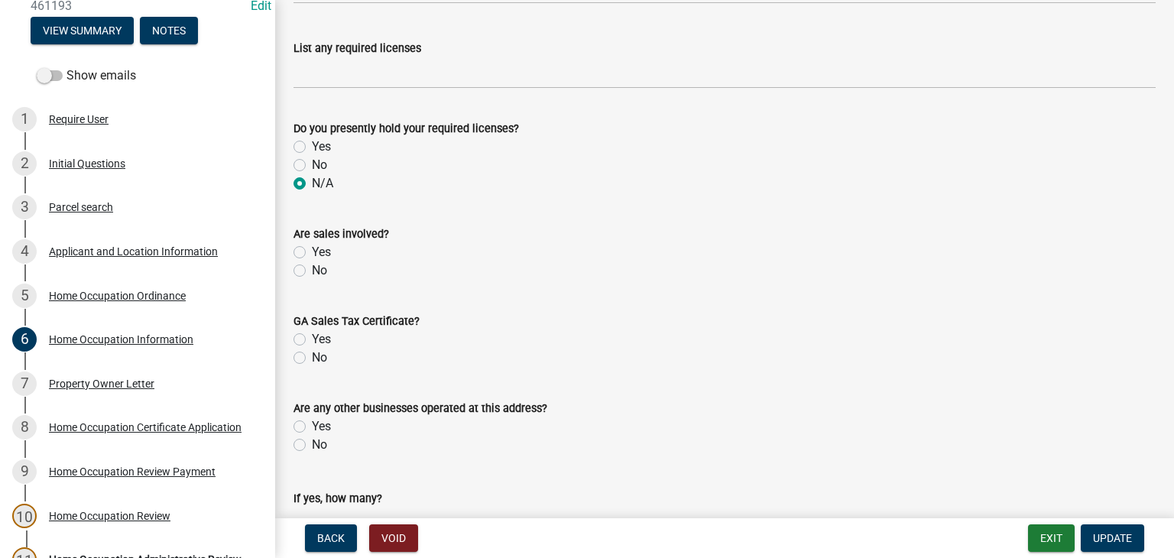
scroll to position [2753, 0]
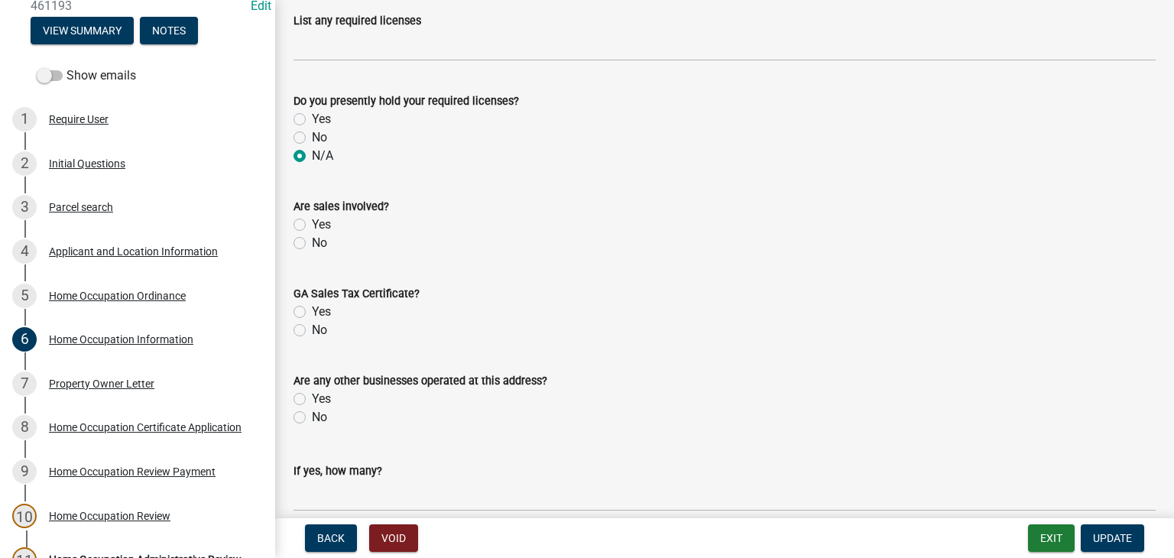
click at [312, 230] on label "Yes" at bounding box center [321, 225] width 19 height 18
click at [312, 226] on input "Yes" at bounding box center [317, 221] width 10 height 10
radio input "true"
click at [293, 326] on div "GA Sales Tax Certificate? Yes No" at bounding box center [724, 302] width 885 height 73
click at [299, 326] on div "No" at bounding box center [725, 330] width 862 height 18
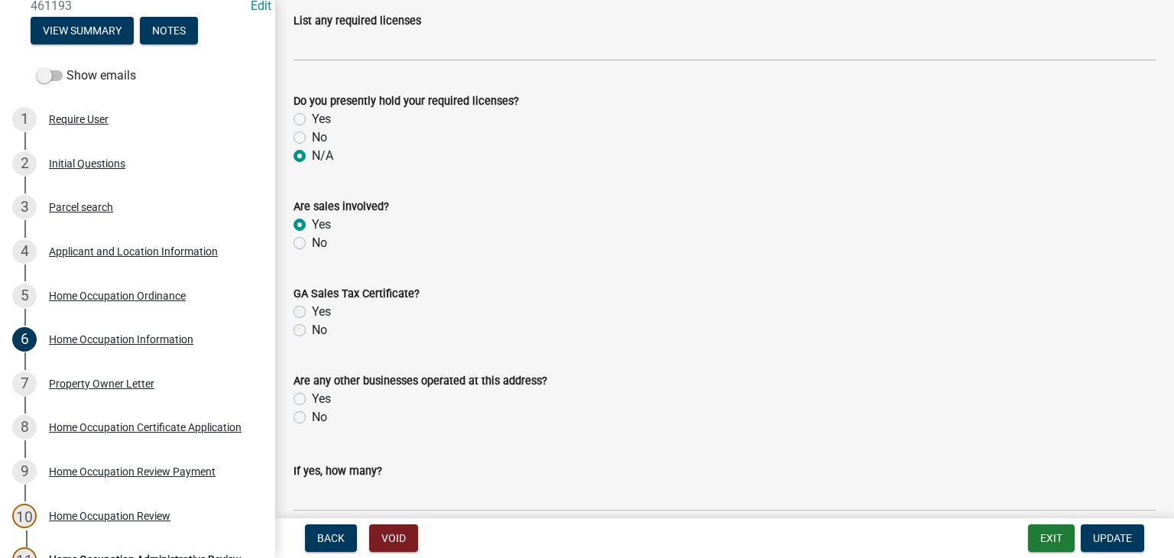
drag, startPoint x: 297, startPoint y: 327, endPoint x: 306, endPoint y: 325, distance: 9.5
click at [312, 327] on label "No" at bounding box center [319, 330] width 15 height 18
click at [312, 327] on input "No" at bounding box center [317, 326] width 10 height 10
radio input "true"
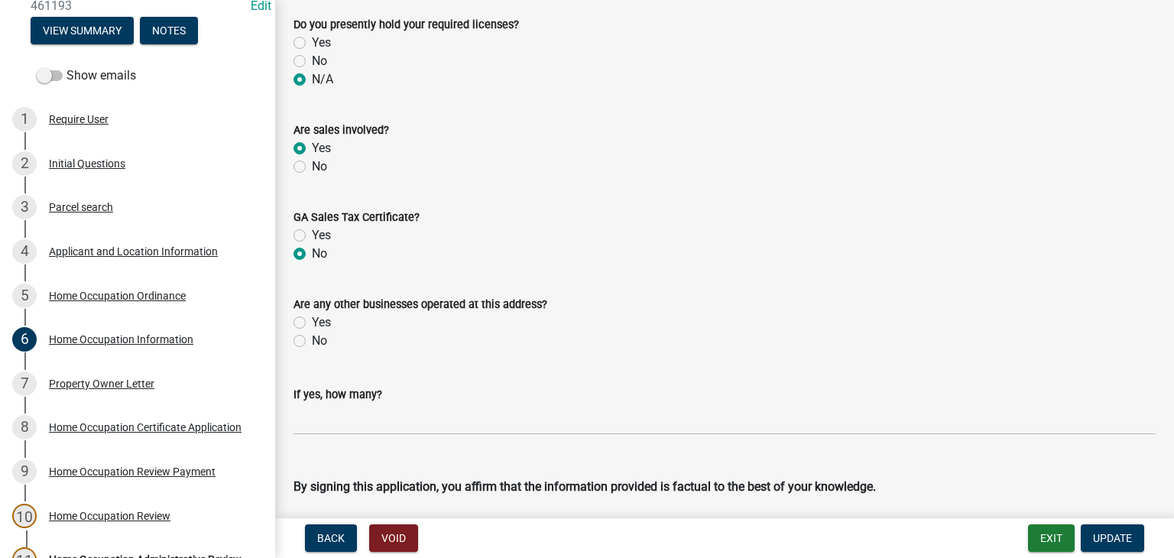
click at [312, 340] on label "No" at bounding box center [319, 341] width 15 height 18
click at [312, 340] on input "No" at bounding box center [317, 337] width 10 height 10
radio input "true"
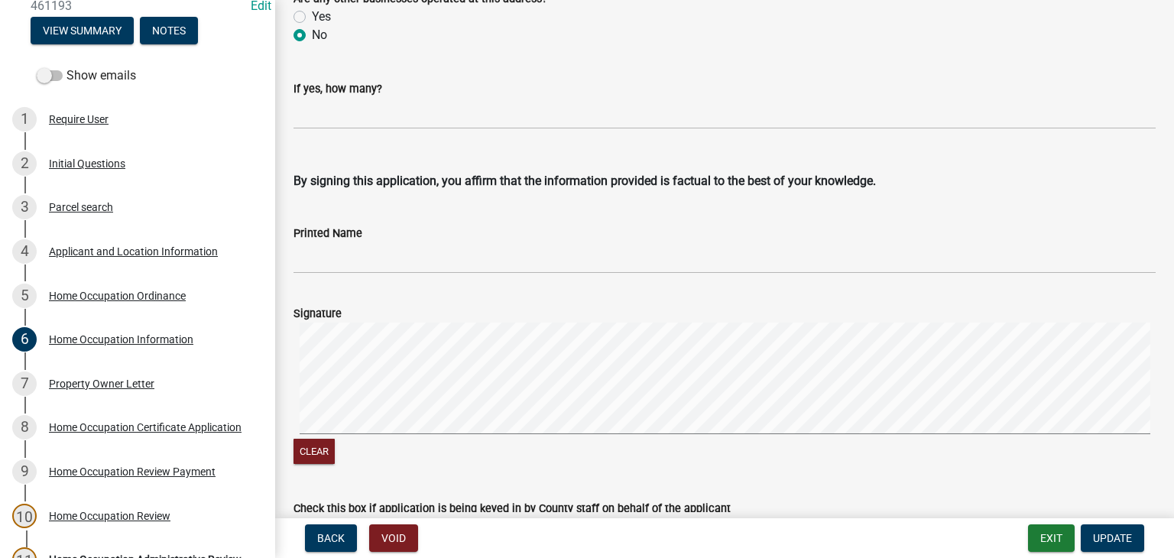
scroll to position [3211, 0]
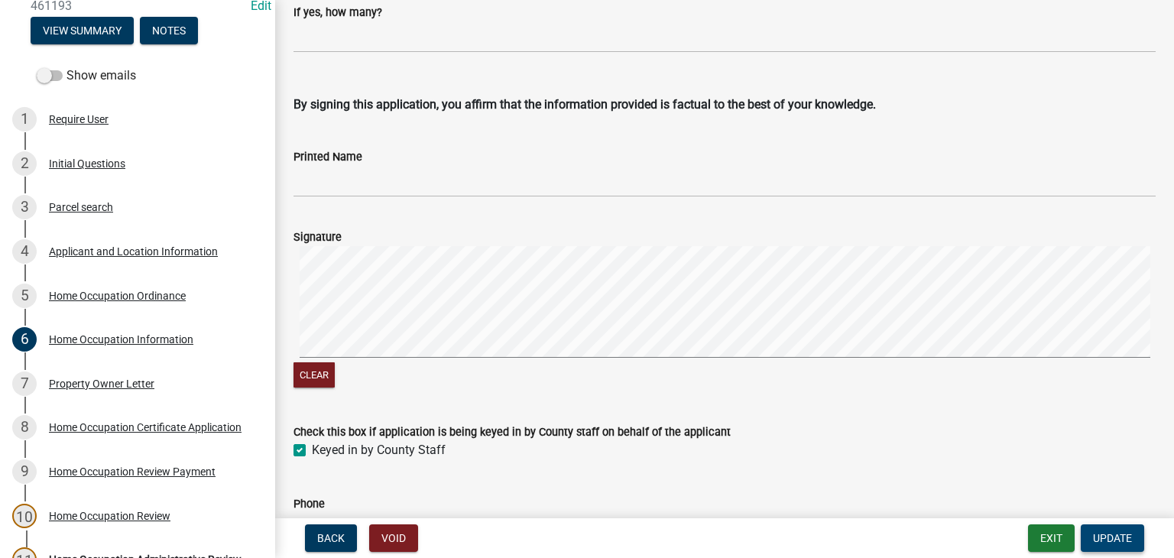
click at [1128, 532] on span "Update" at bounding box center [1112, 538] width 39 height 12
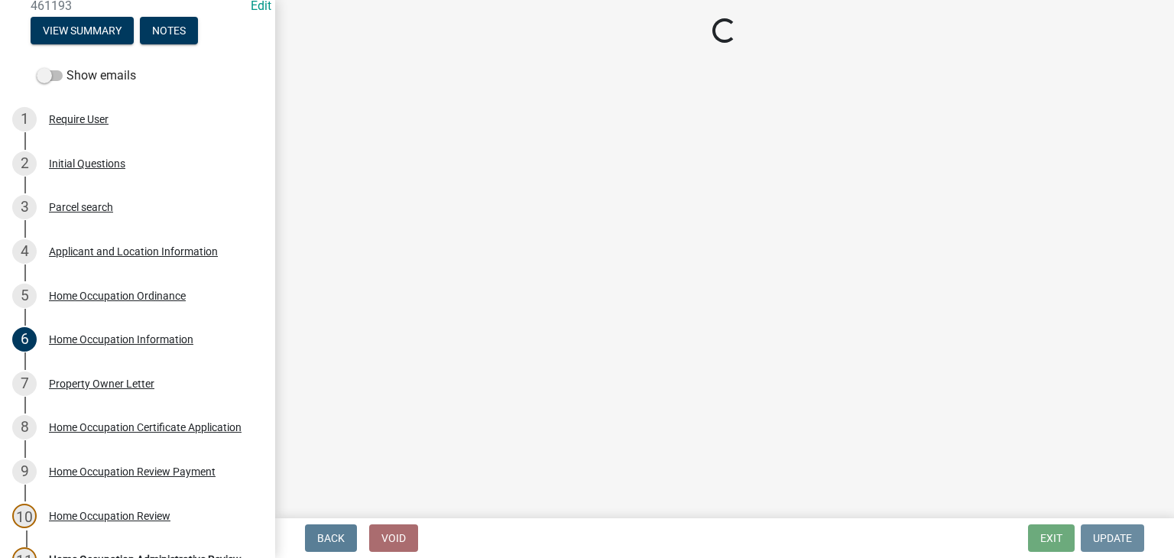
scroll to position [0, 0]
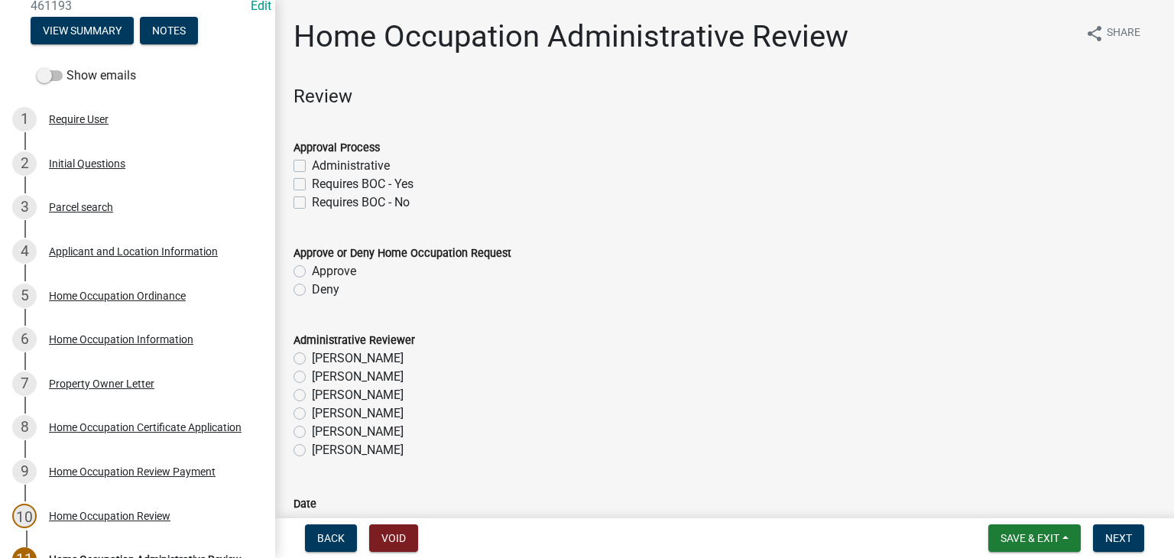
click at [312, 162] on label "Administrative" at bounding box center [351, 166] width 78 height 18
click at [312, 162] on input "Administrative" at bounding box center [317, 162] width 10 height 10
checkbox input "true"
checkbox input "false"
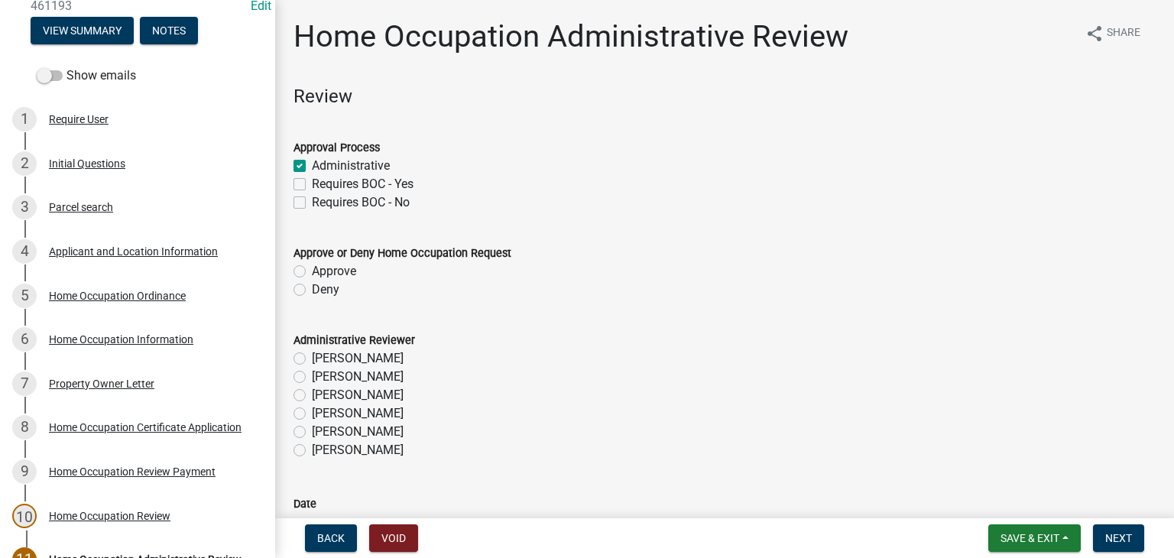
click at [312, 270] on label "Approve" at bounding box center [334, 271] width 44 height 18
click at [312, 270] on input "Approve" at bounding box center [317, 267] width 10 height 10
radio input "true"
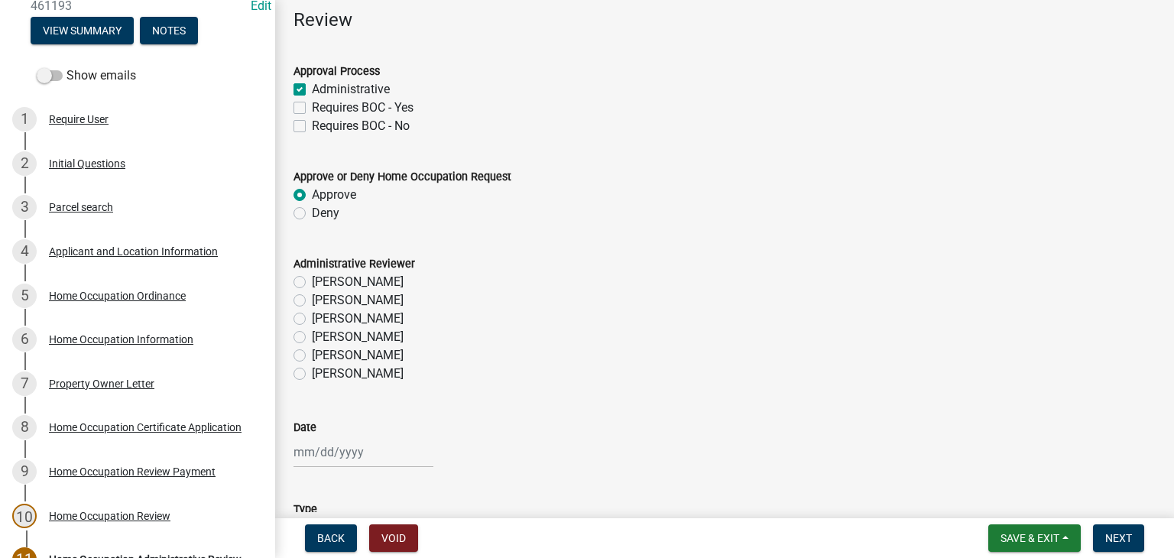
click at [312, 372] on label "[PERSON_NAME]" at bounding box center [358, 374] width 92 height 18
click at [312, 372] on input "[PERSON_NAME]" at bounding box center [317, 370] width 10 height 10
radio input "true"
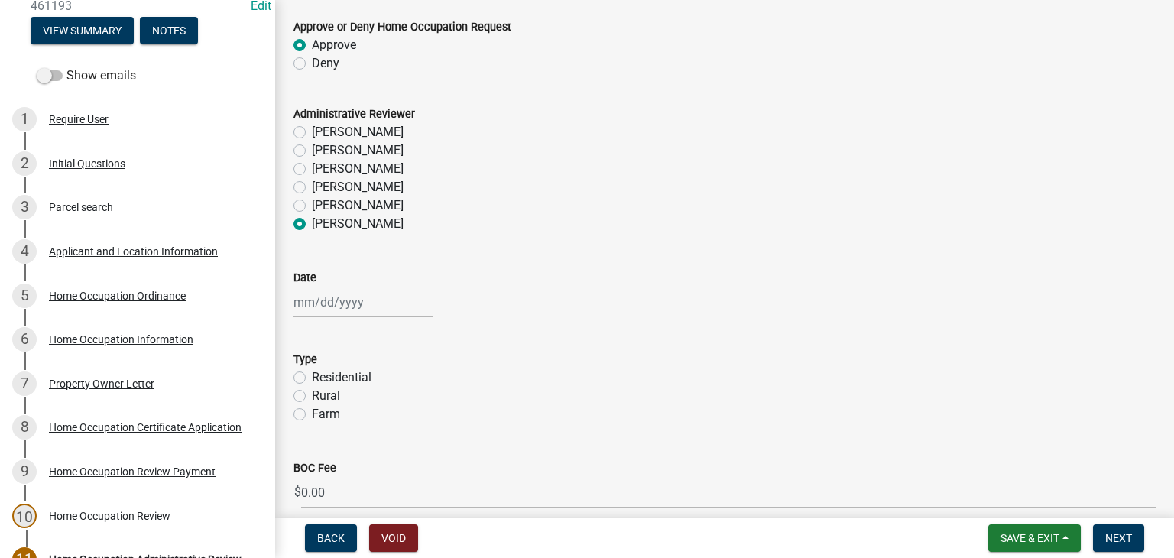
scroll to position [296, 0]
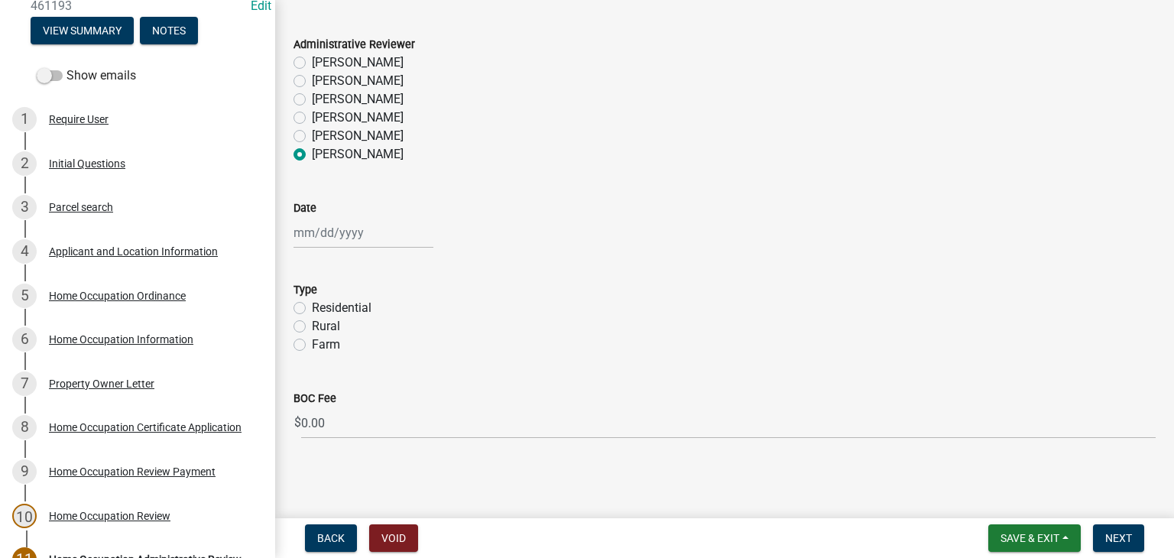
click at [320, 229] on div at bounding box center [364, 232] width 140 height 31
select select "8"
select select "2025"
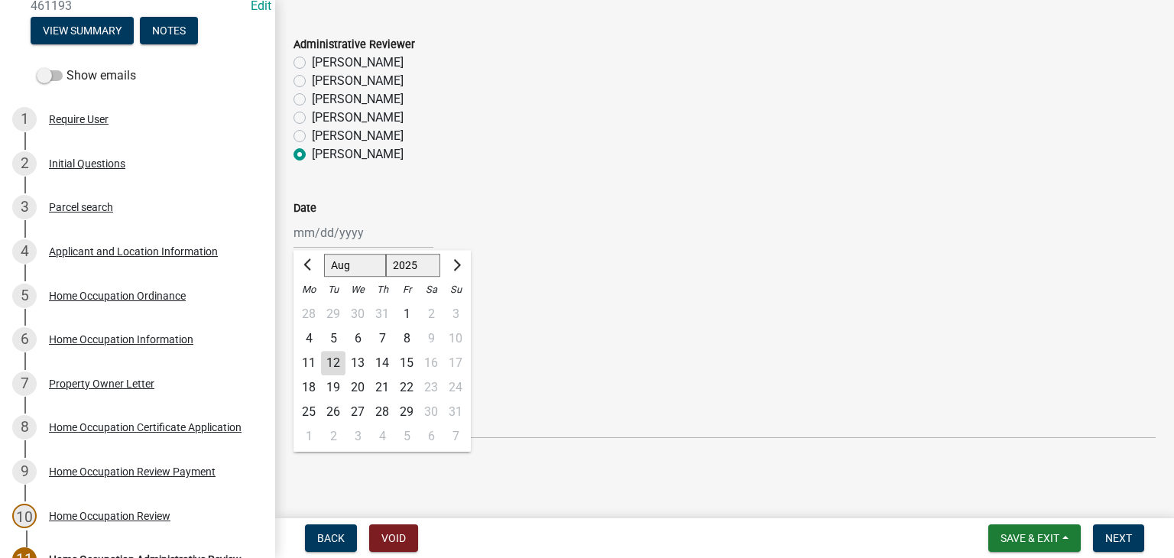
drag, startPoint x: 327, startPoint y: 358, endPoint x: 336, endPoint y: 356, distance: 9.3
click at [329, 358] on div "12" at bounding box center [333, 363] width 24 height 24
type input "[DATE]"
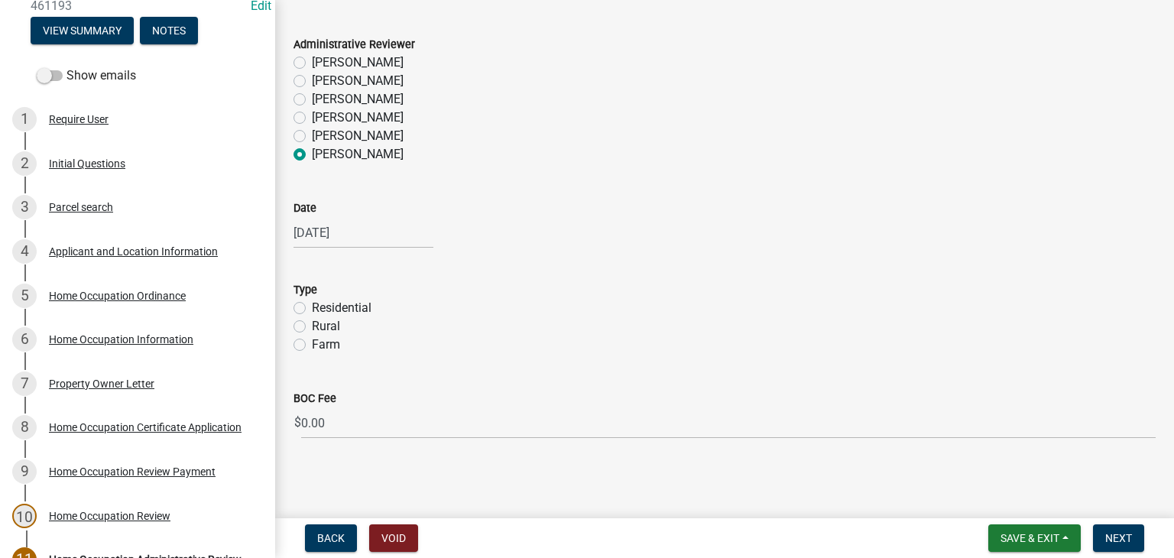
click at [312, 305] on label "Residential" at bounding box center [342, 308] width 60 height 18
click at [312, 305] on input "Residential" at bounding box center [317, 304] width 10 height 10
radio input "true"
click at [1115, 541] on span "Next" at bounding box center [1119, 538] width 27 height 12
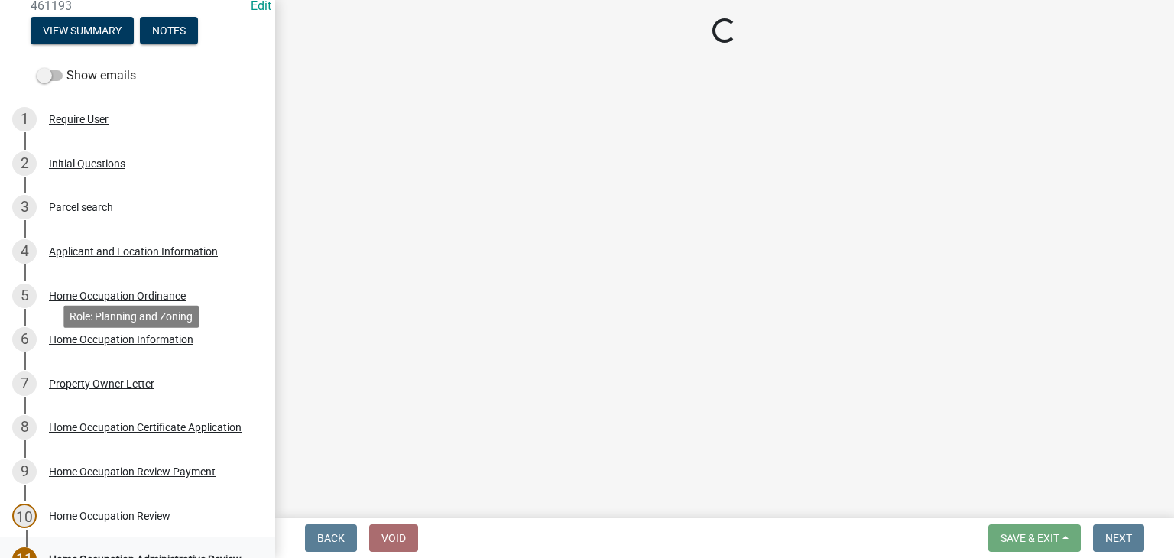
scroll to position [544, 0]
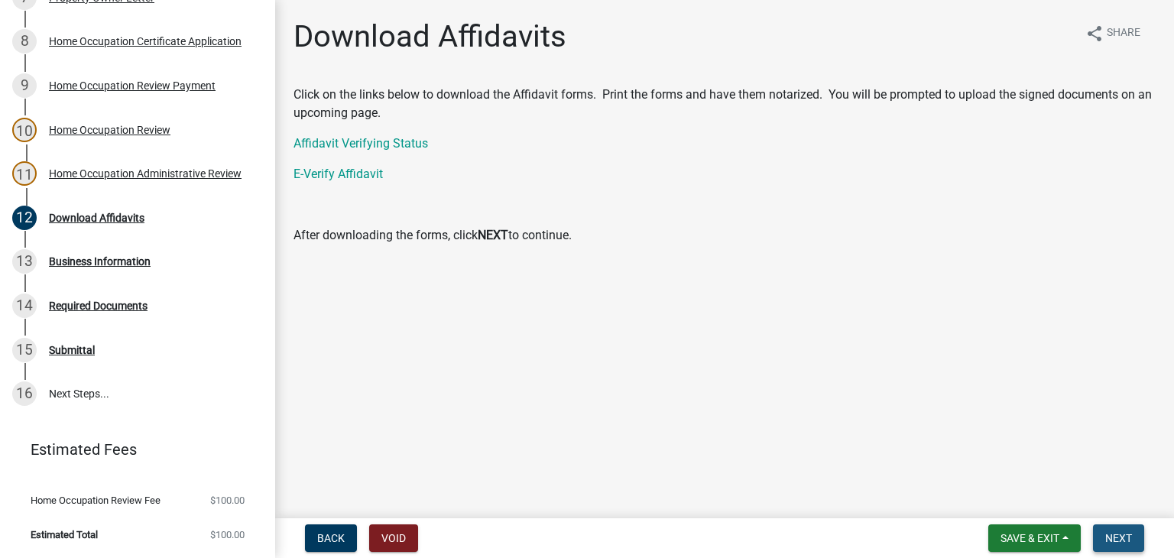
click at [1133, 536] on button "Next" at bounding box center [1118, 539] width 51 height 28
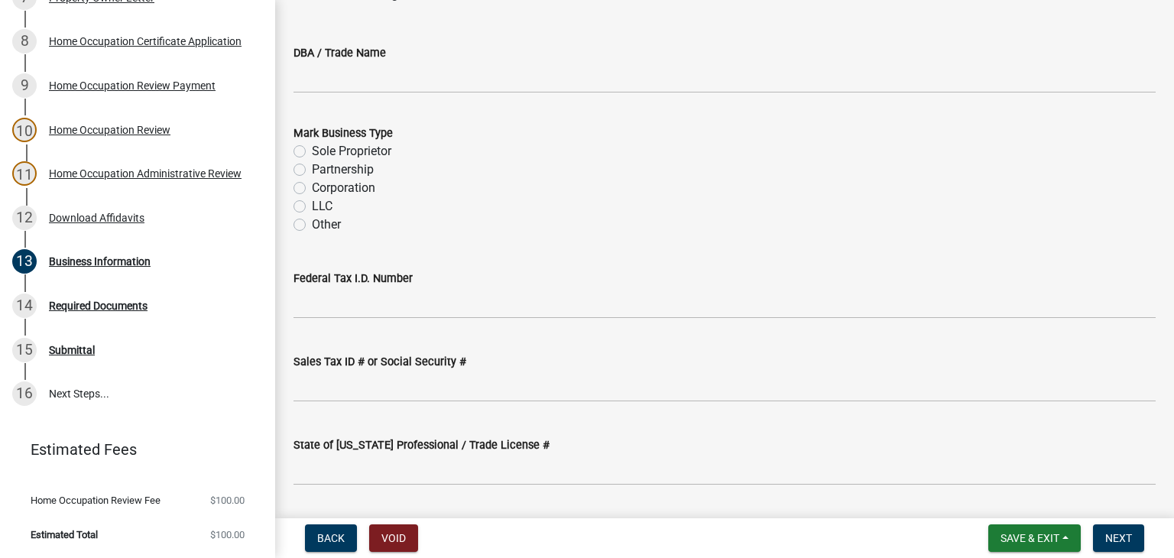
scroll to position [229, 0]
click at [297, 197] on div "LLC" at bounding box center [725, 206] width 862 height 18
click at [312, 206] on label "LLC" at bounding box center [322, 206] width 21 height 18
click at [312, 206] on input "LLC" at bounding box center [317, 202] width 10 height 10
radio input "true"
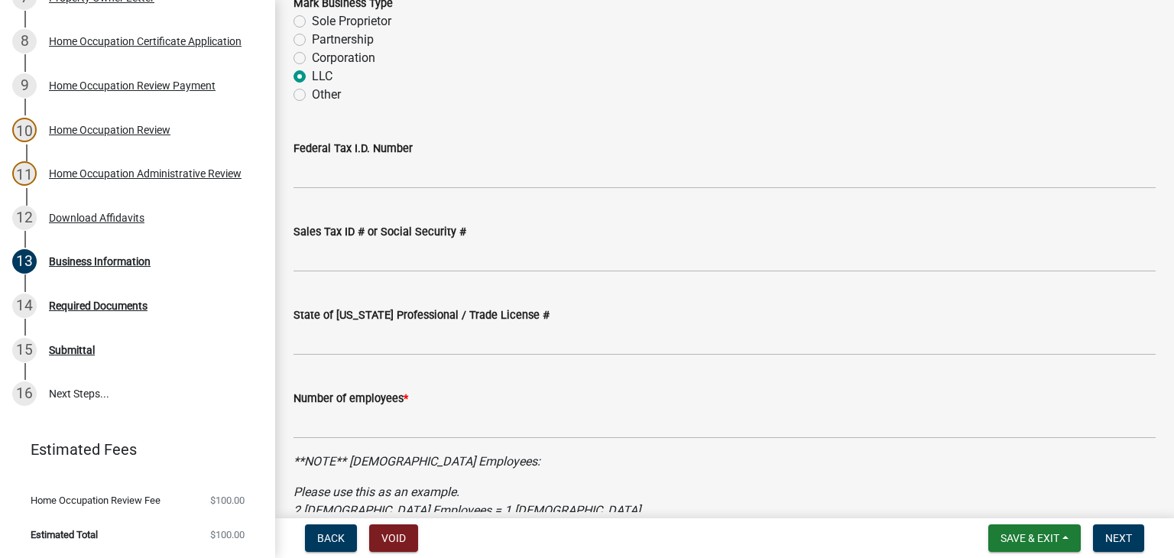
scroll to position [382, 0]
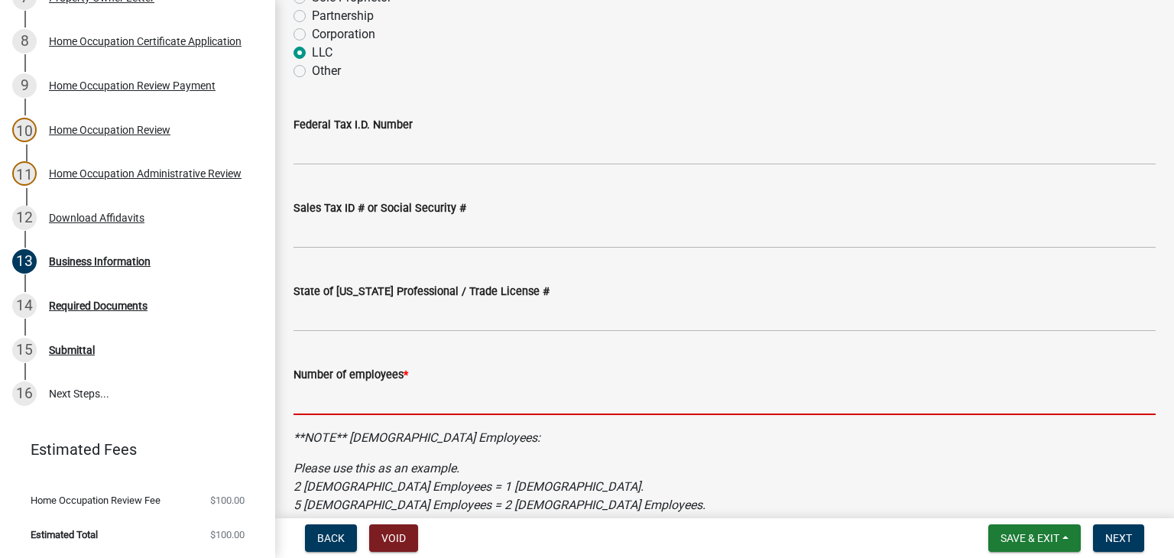
click at [362, 411] on input "text" at bounding box center [725, 399] width 862 height 31
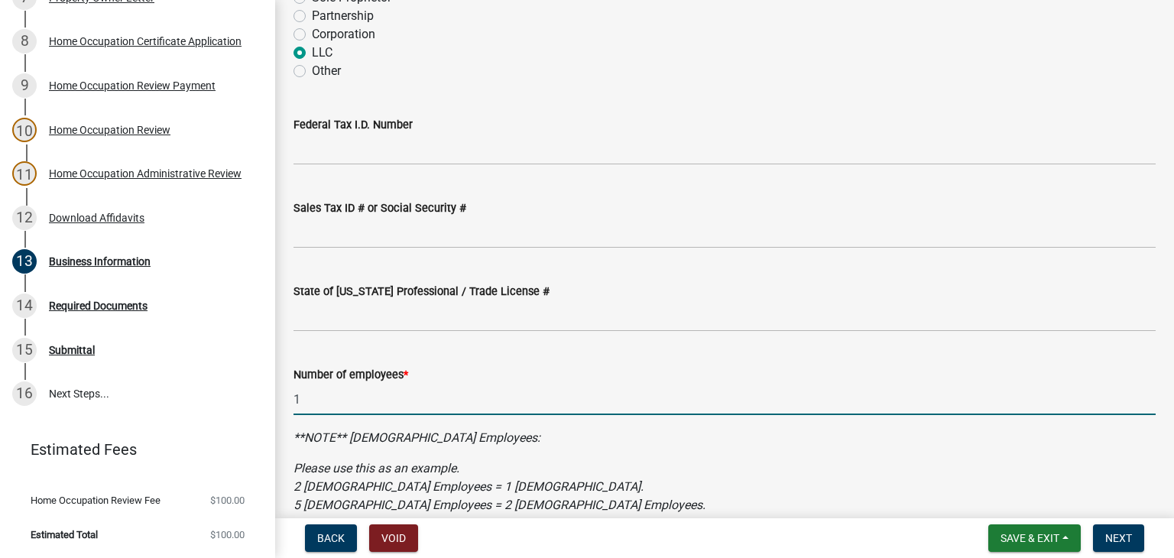
type input "1"
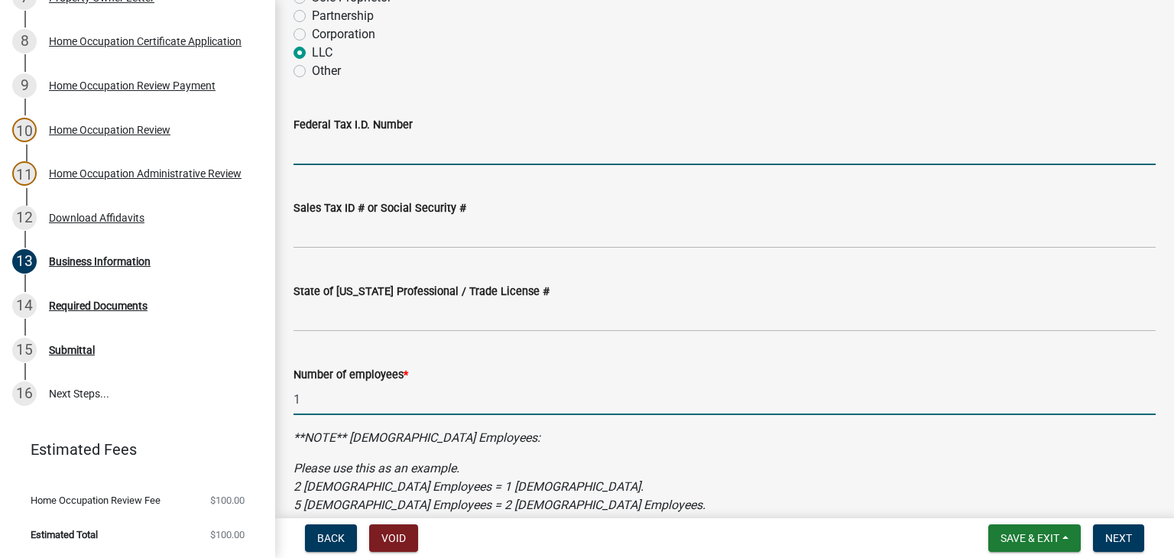
drag, startPoint x: 360, startPoint y: 146, endPoint x: 327, endPoint y: 185, distance: 51.0
click at [360, 147] on input "Federal Tax I.D. Number" at bounding box center [725, 149] width 862 height 31
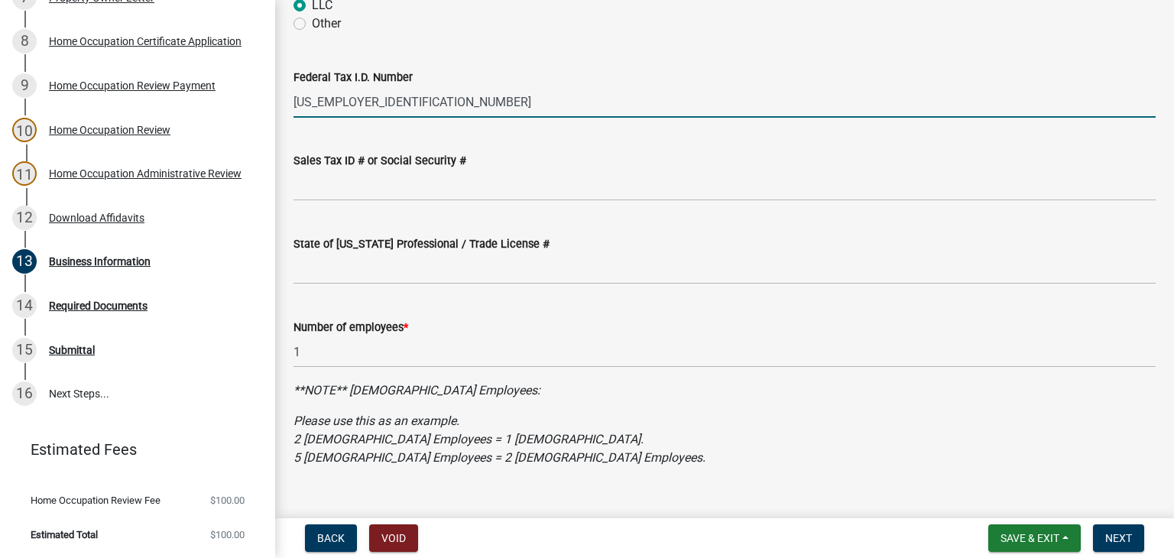
scroll to position [456, 0]
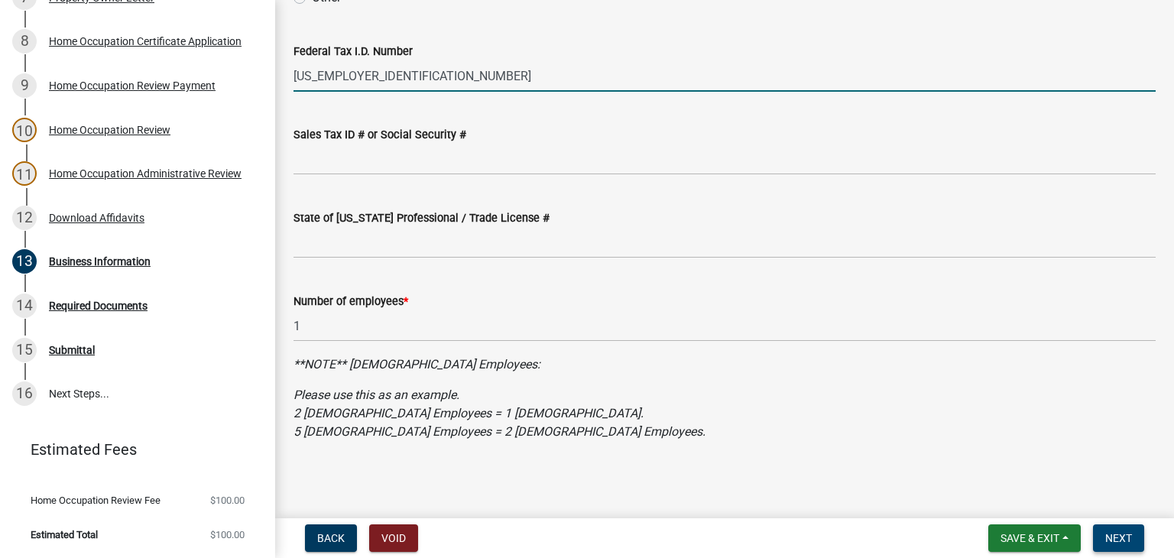
type input "[US_EMPLOYER_IDENTIFICATION_NUMBER]"
click at [1100, 531] on button "Next" at bounding box center [1118, 539] width 51 height 28
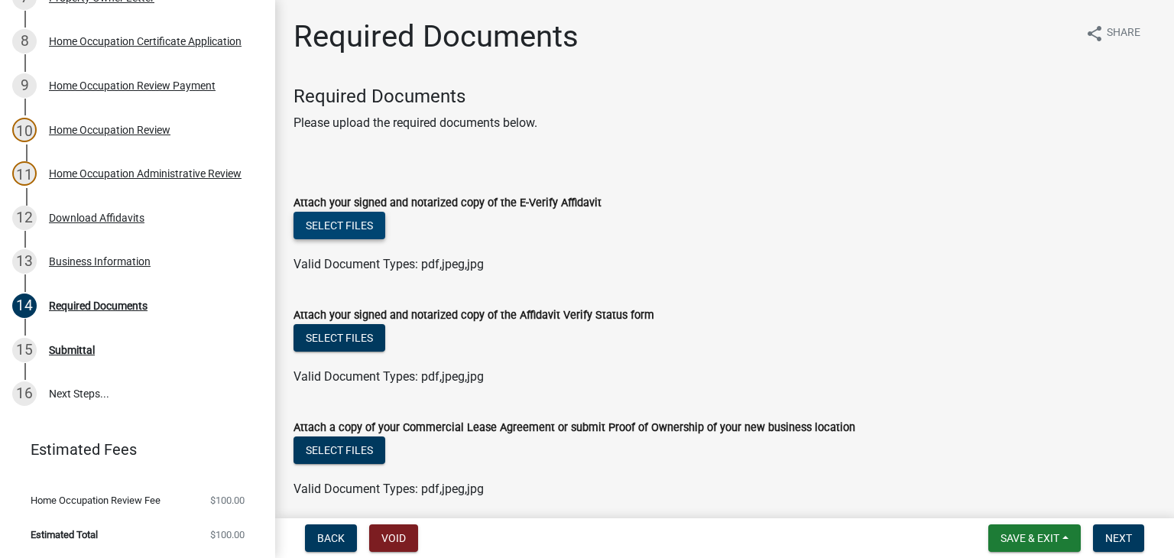
click at [334, 228] on button "Select files" at bounding box center [340, 226] width 92 height 28
click at [356, 226] on button "Select files" at bounding box center [340, 226] width 92 height 28
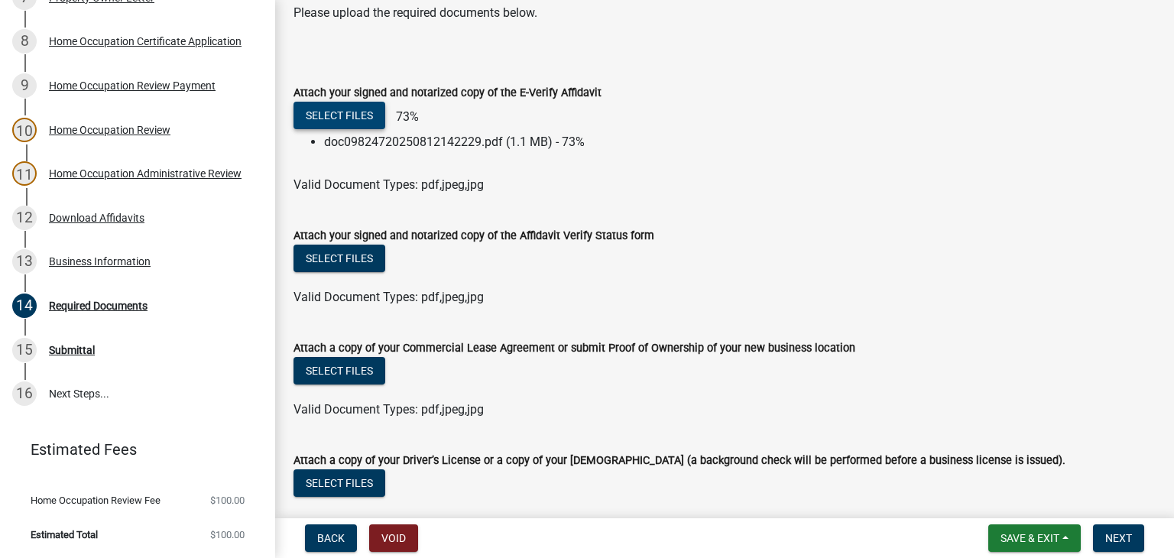
scroll to position [229, 0]
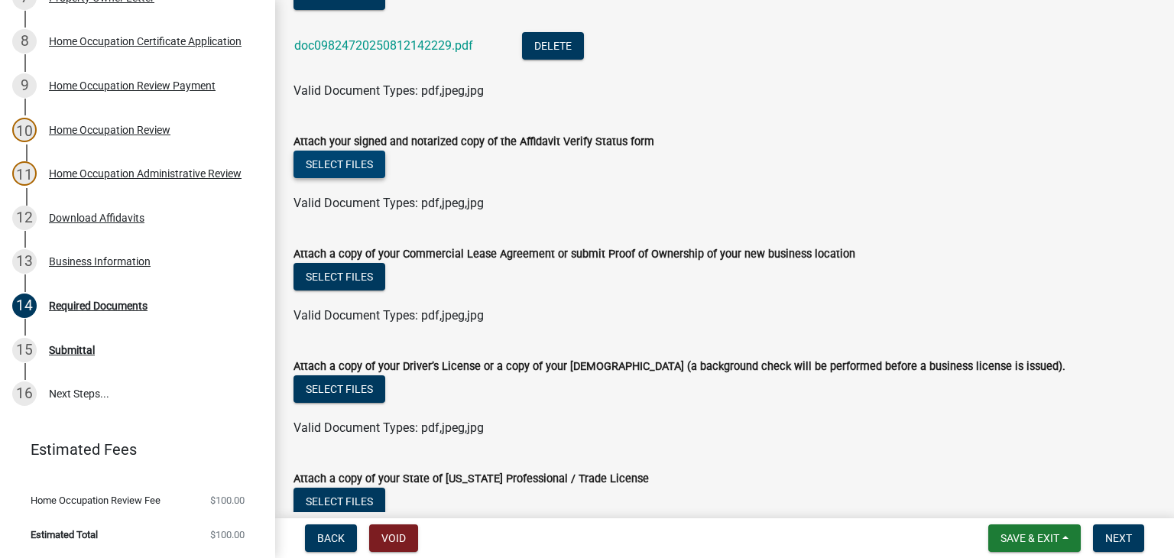
click at [363, 157] on button "Select files" at bounding box center [340, 165] width 92 height 28
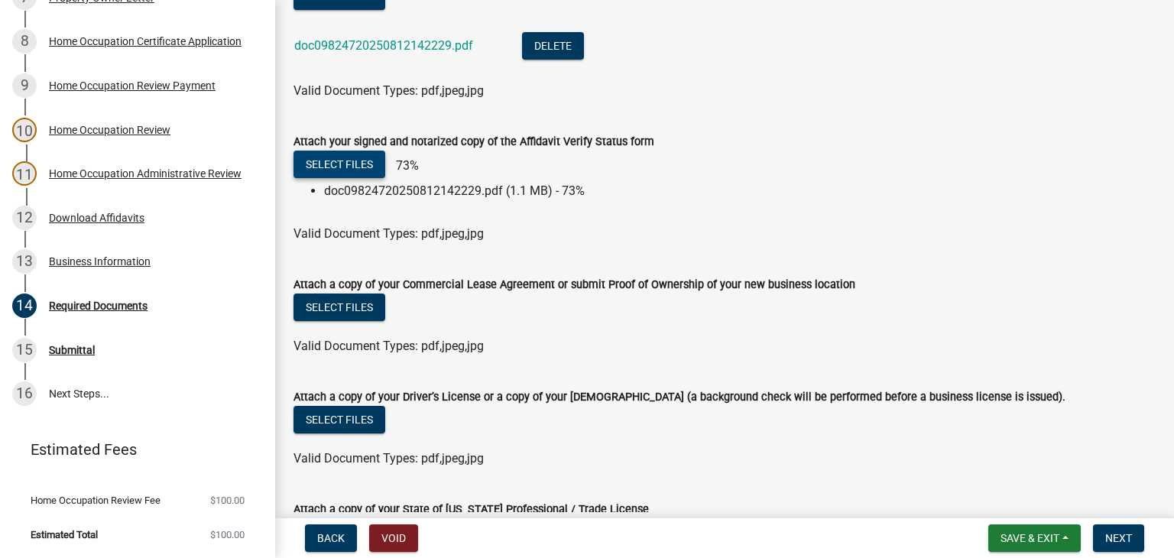
scroll to position [371, 0]
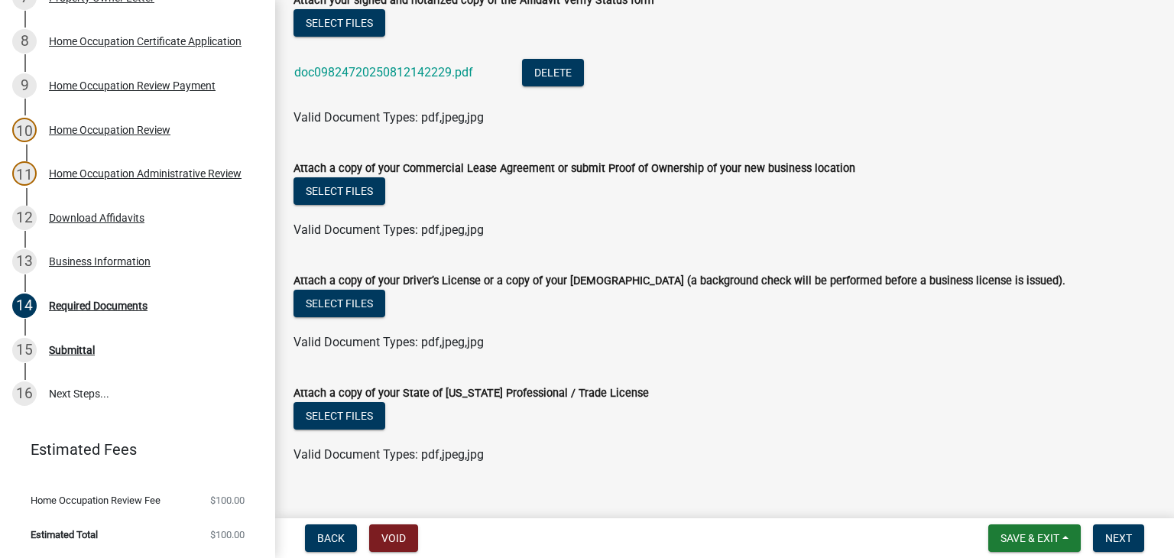
click at [358, 276] on label "Attach a copy of your Driver’s License or a copy of your [DEMOGRAPHIC_DATA] (a …" at bounding box center [680, 281] width 772 height 11
click at [358, 297] on button "Select files" at bounding box center [340, 304] width 92 height 28
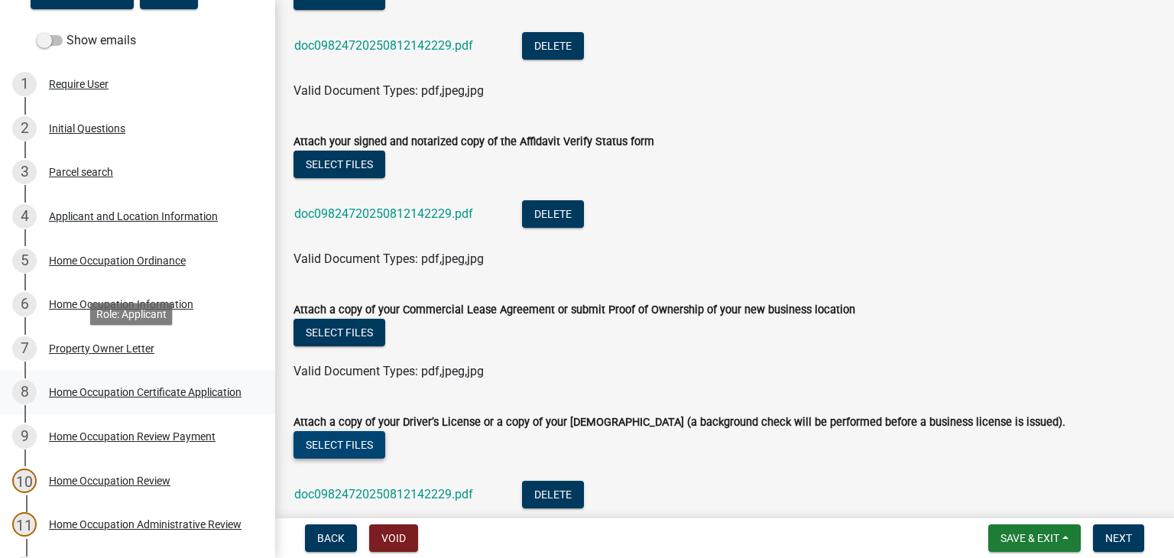
scroll to position [229, 0]
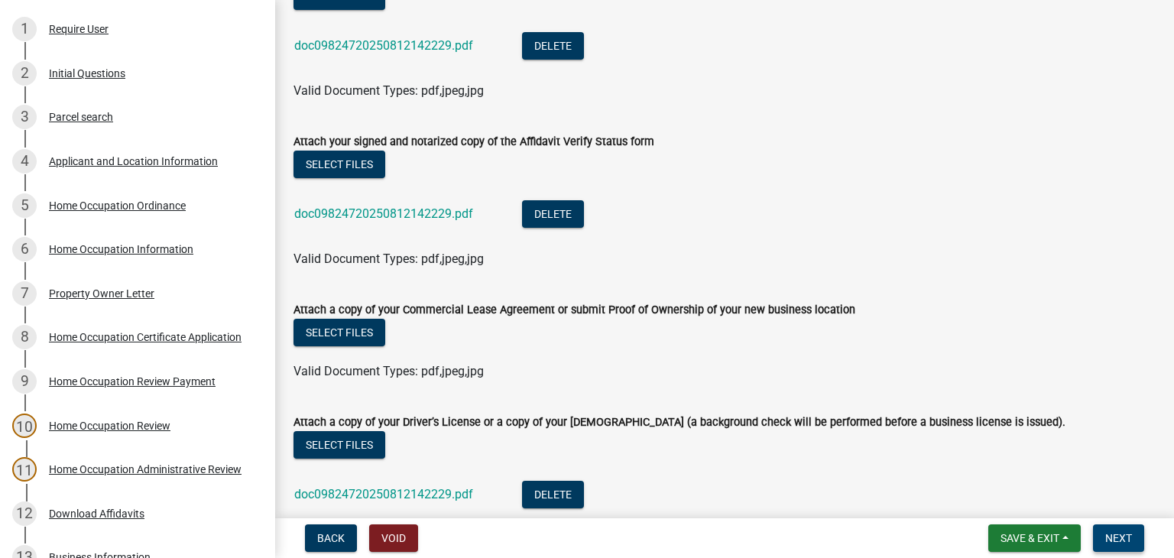
click at [1122, 533] on span "Next" at bounding box center [1119, 538] width 27 height 12
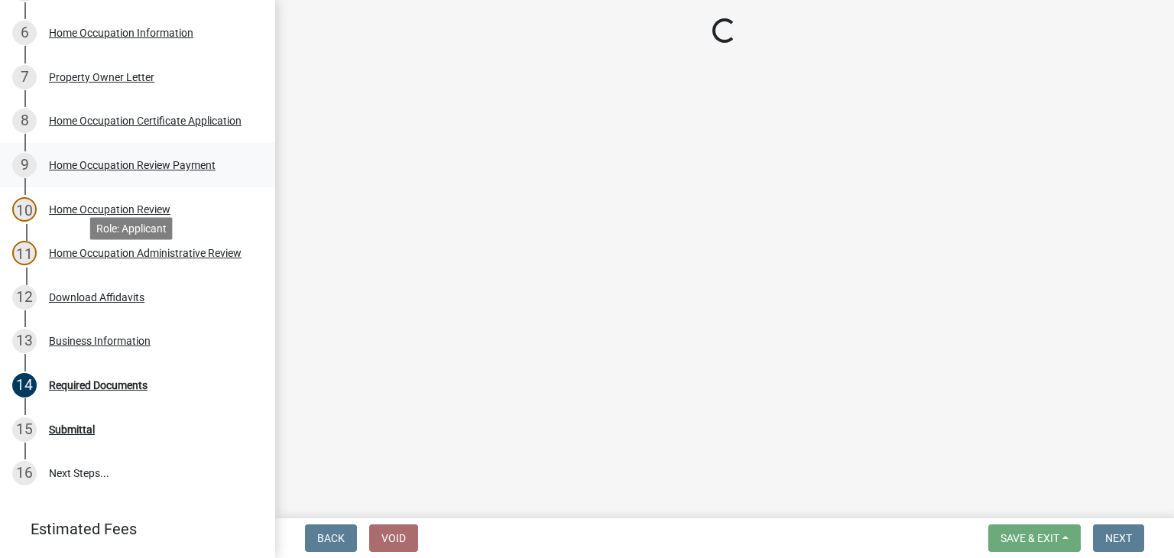
scroll to position [382, 0]
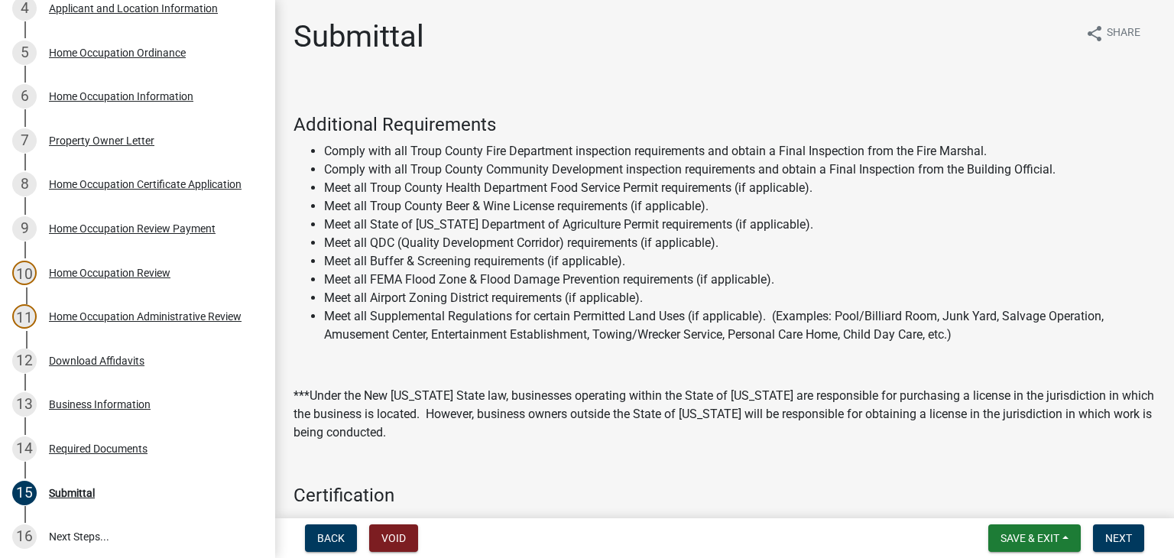
click at [145, 146] on div "Property Owner Letter" at bounding box center [102, 140] width 106 height 11
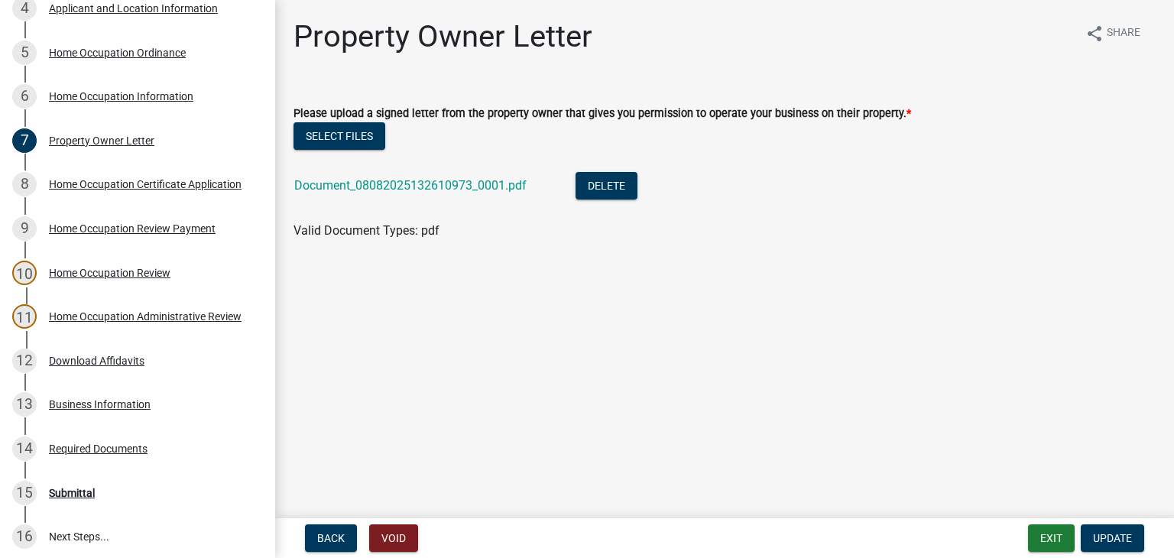
click at [427, 196] on div "Document_08082025132610973_0001.pdf" at bounding box center [422, 187] width 257 height 31
click at [430, 190] on link "Document_08082025132610973_0001.pdf" at bounding box center [410, 185] width 232 height 15
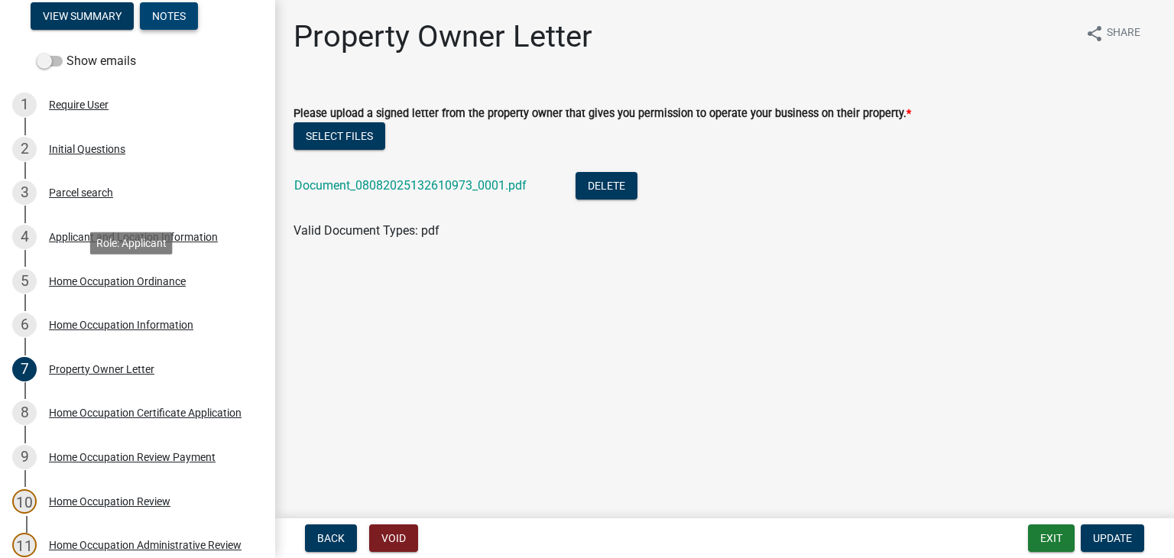
scroll to position [0, 0]
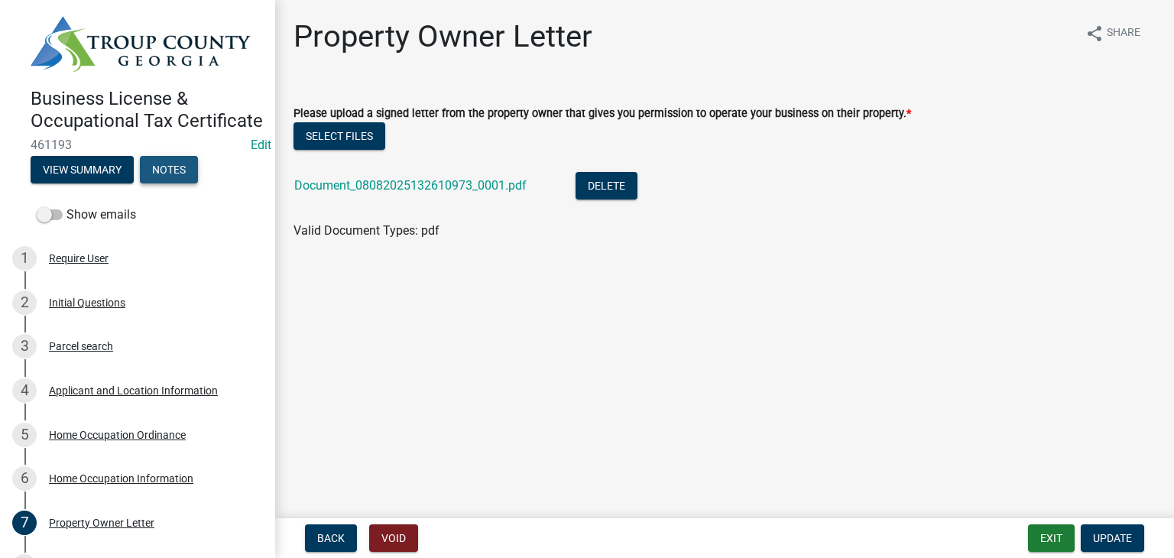
click at [180, 184] on button "Notes" at bounding box center [169, 170] width 58 height 28
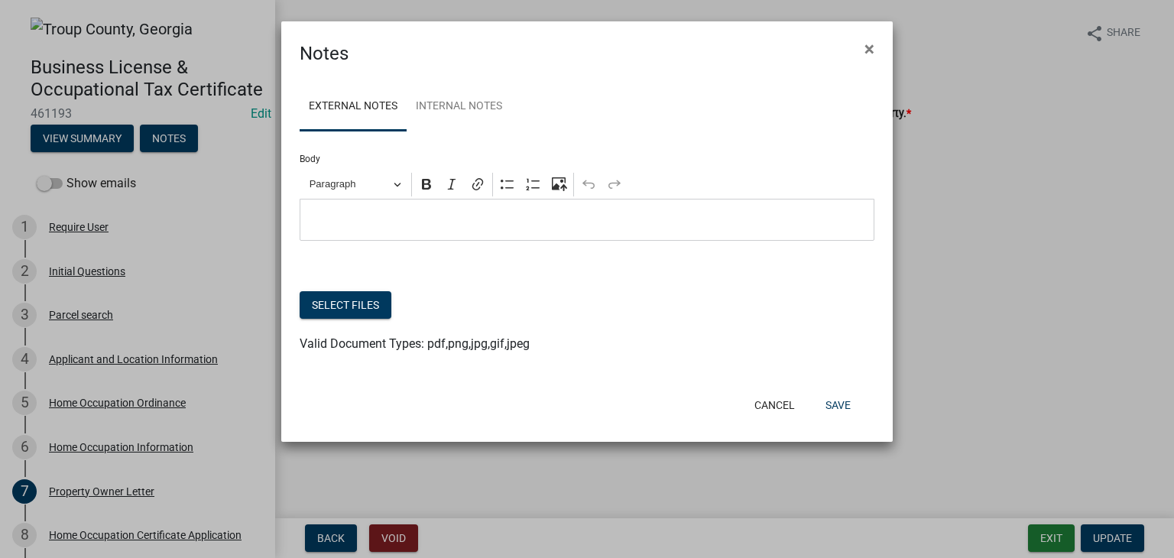
click at [361, 109] on link "External Notes" at bounding box center [353, 107] width 107 height 49
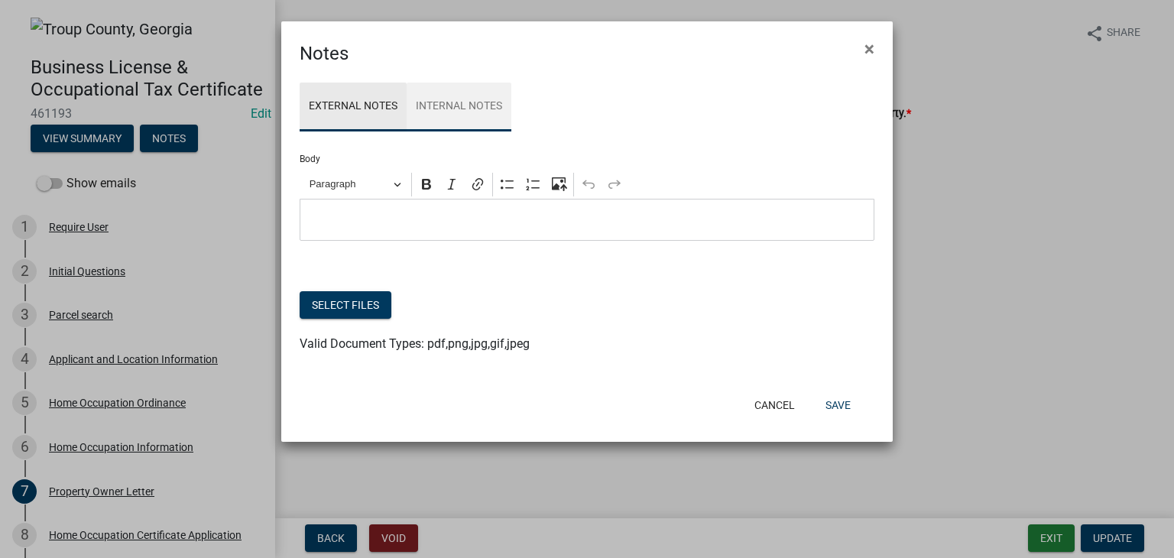
drag, startPoint x: 463, startPoint y: 121, endPoint x: 466, endPoint y: 148, distance: 27.6
click at [463, 121] on link "Internal Notes" at bounding box center [459, 107] width 105 height 49
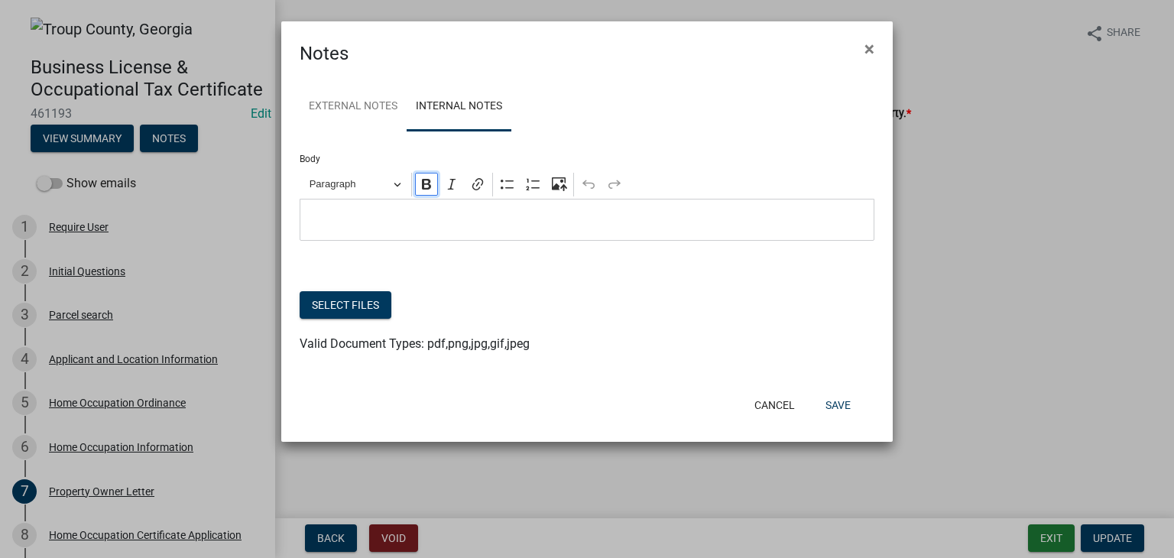
drag, startPoint x: 416, startPoint y: 193, endPoint x: 421, endPoint y: 202, distance: 10.0
click at [417, 193] on button "Bold" at bounding box center [426, 184] width 23 height 23
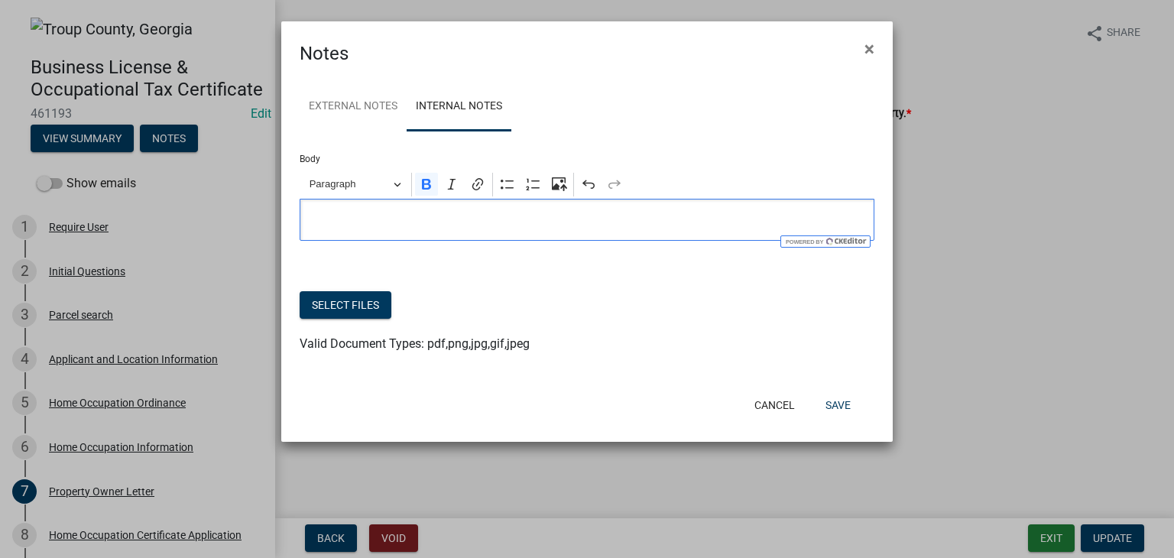
click at [424, 229] on p "Editor editing area: main. Press Alt+0 for help." at bounding box center [587, 220] width 559 height 18
drag, startPoint x: 676, startPoint y: 286, endPoint x: 599, endPoint y: 222, distance: 99.9
click at [676, 285] on div at bounding box center [587, 282] width 575 height 18
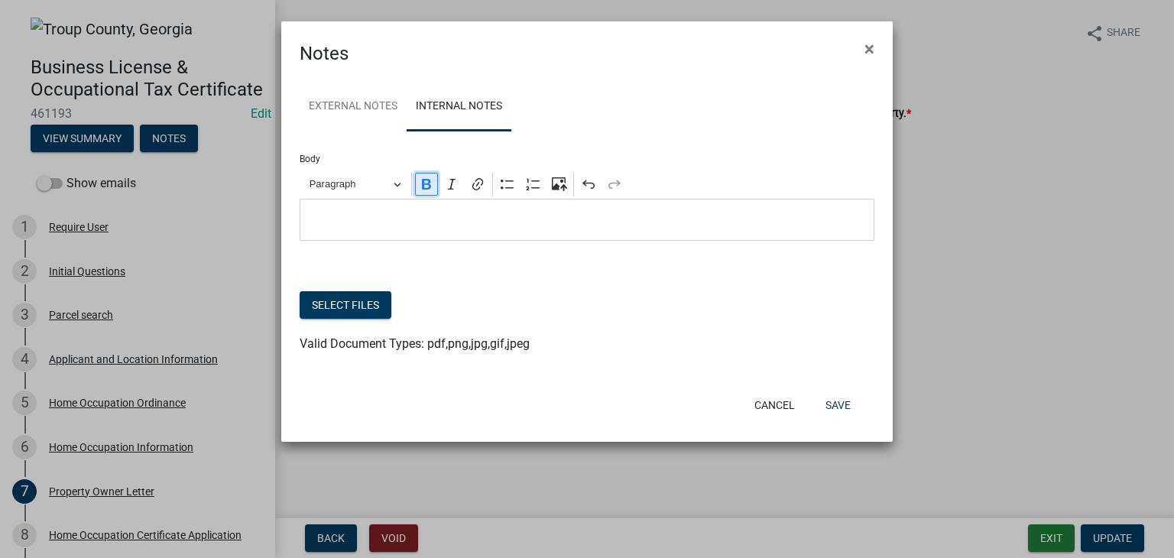
click at [421, 187] on icon "Editor toolbar" at bounding box center [426, 184] width 15 height 15
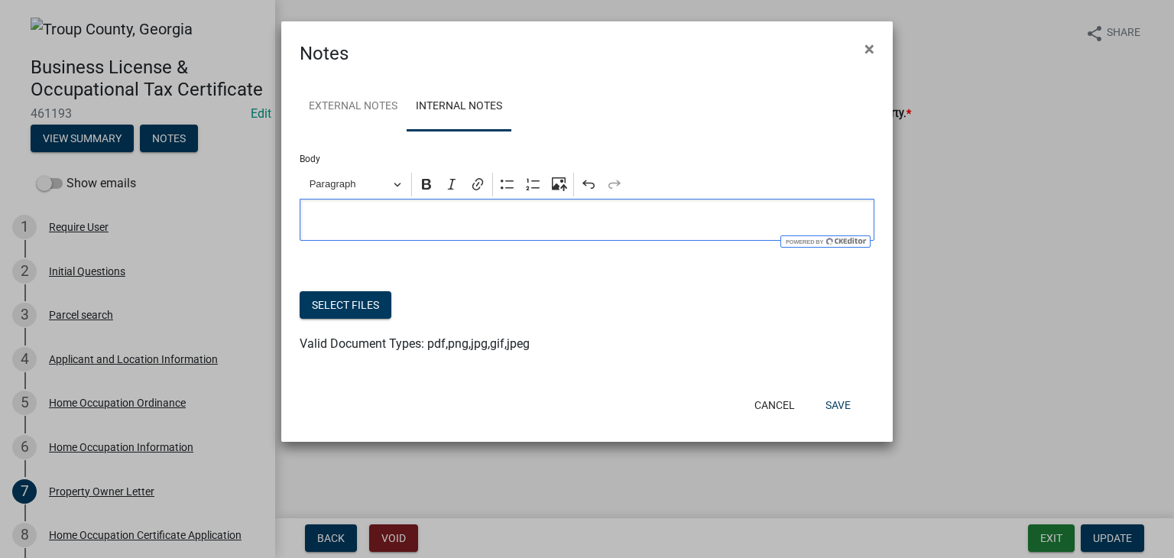
click at [419, 219] on p "Editor editing area: main. Press Alt+0 for help." at bounding box center [587, 220] width 559 height 18
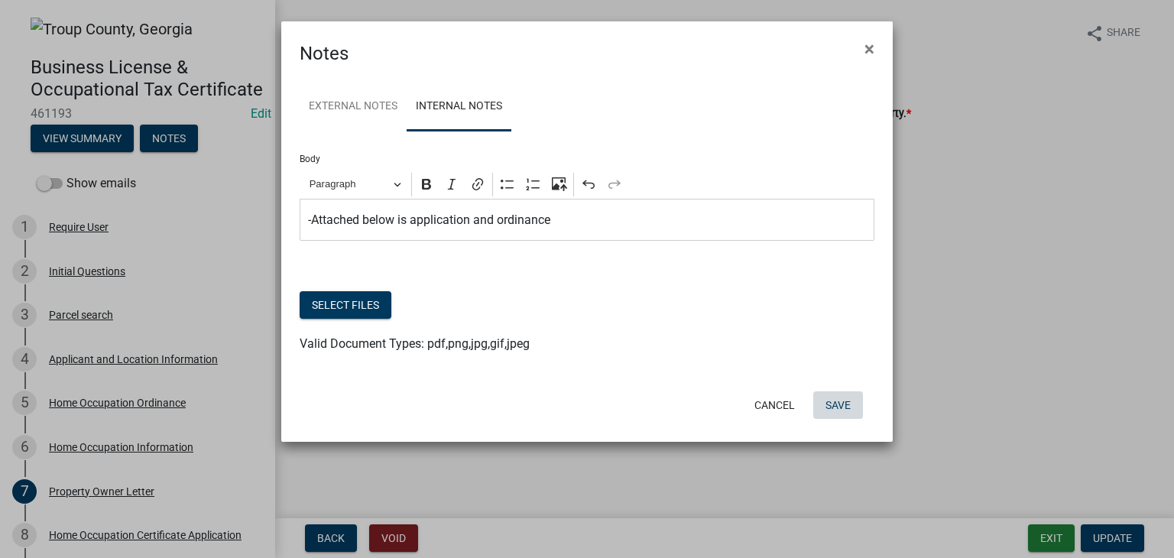
click at [858, 398] on button "Save" at bounding box center [839, 405] width 50 height 28
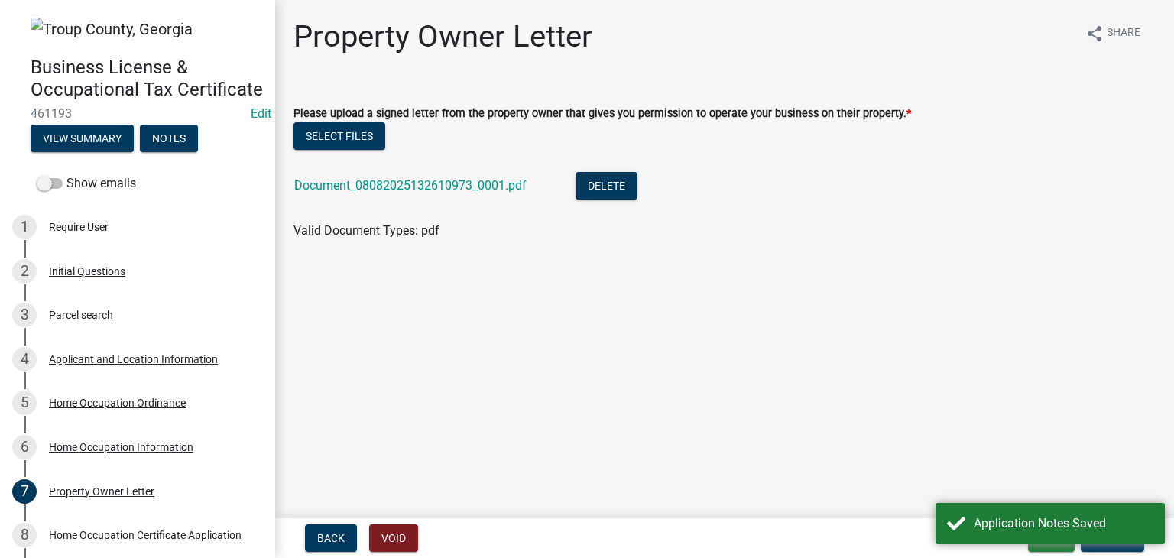
click at [1004, 499] on main "Property Owner Letter share Share Please upload a signed letter from the proper…" at bounding box center [724, 256] width 899 height 512
click at [159, 152] on button "Notes" at bounding box center [169, 139] width 58 height 28
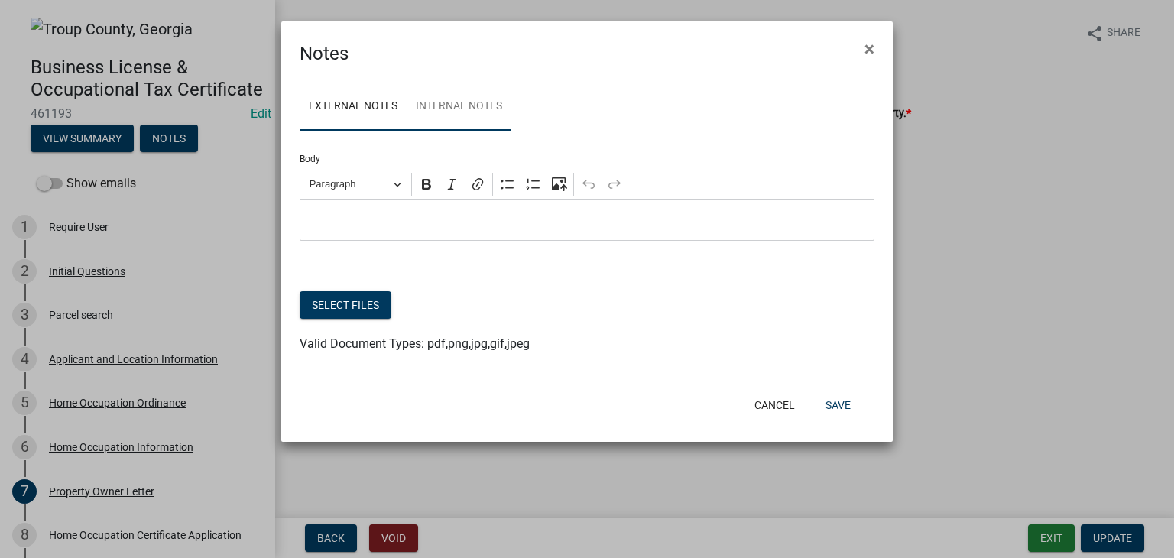
click at [454, 115] on link "Internal Notes" at bounding box center [459, 107] width 105 height 49
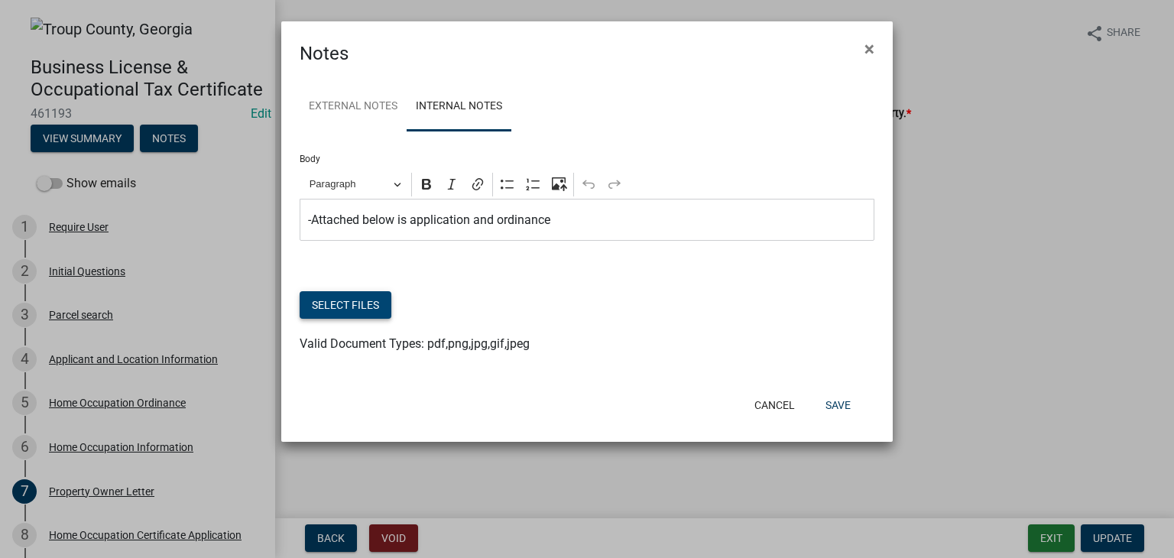
click at [346, 304] on button "Select files" at bounding box center [346, 305] width 92 height 28
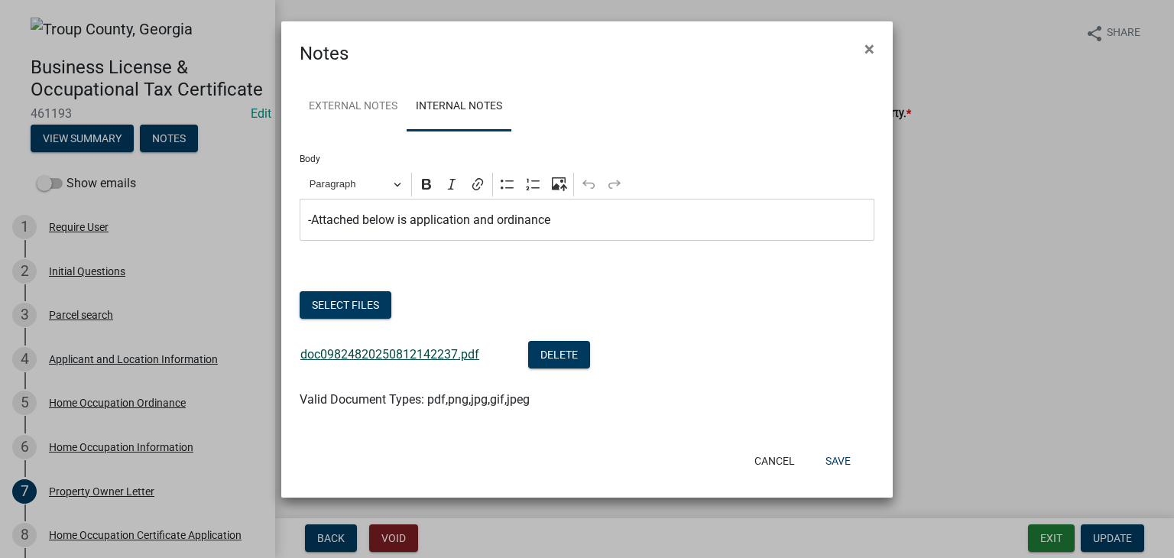
click at [401, 356] on link "doc09824820250812142237.pdf" at bounding box center [389, 354] width 179 height 15
click at [831, 462] on button "Save" at bounding box center [839, 461] width 50 height 28
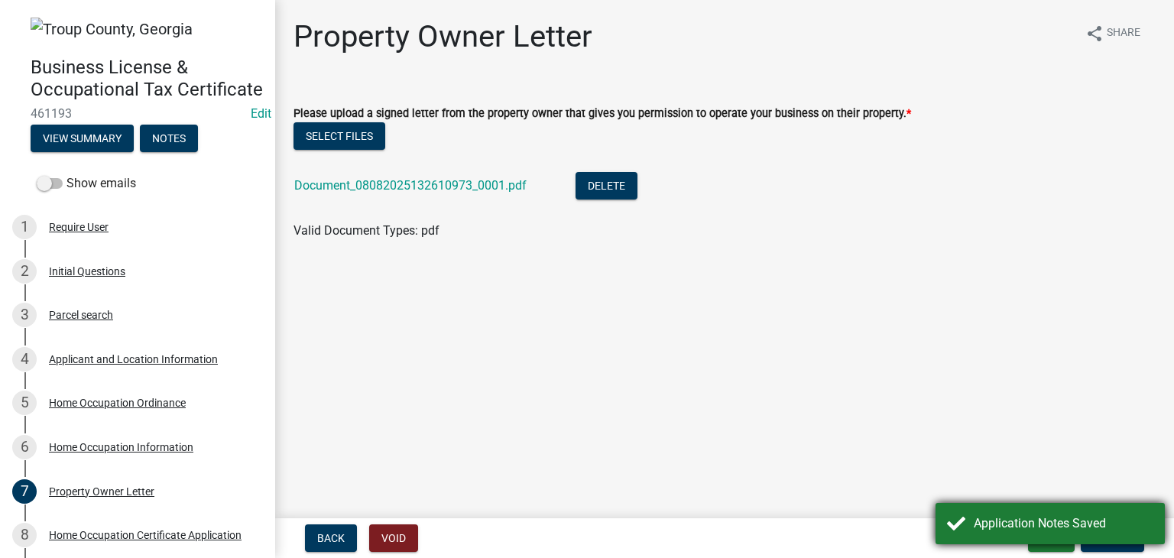
click at [1120, 531] on div "Application Notes Saved" at bounding box center [1064, 524] width 180 height 18
click at [1116, 541] on span "Update" at bounding box center [1112, 538] width 39 height 12
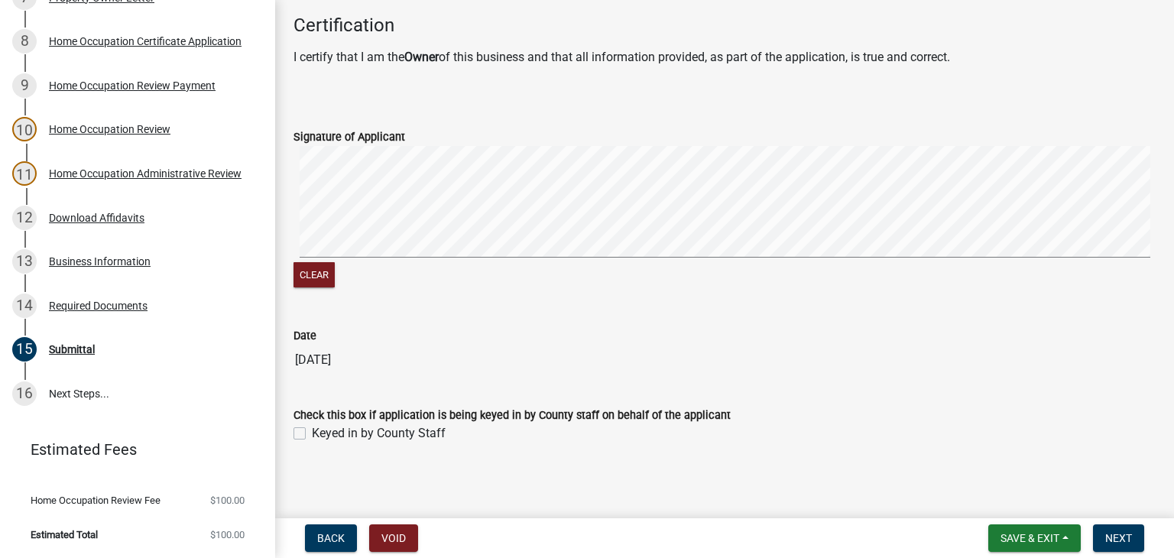
scroll to position [474, 0]
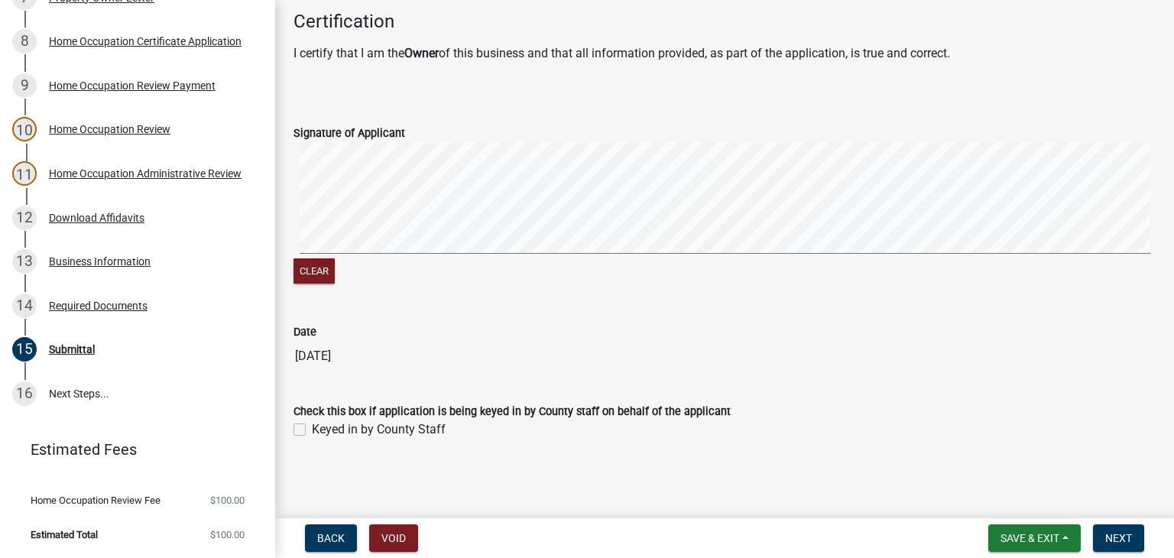
click at [294, 427] on div "Check this box if application is being keyed in by County staff on behalf of th…" at bounding box center [724, 411] width 885 height 55
drag, startPoint x: 297, startPoint y: 426, endPoint x: 453, endPoint y: 453, distance: 159.1
click at [312, 426] on label "Keyed in by County Staff" at bounding box center [379, 430] width 134 height 18
click at [312, 426] on input "Keyed in by County Staff" at bounding box center [317, 426] width 10 height 10
checkbox input "true"
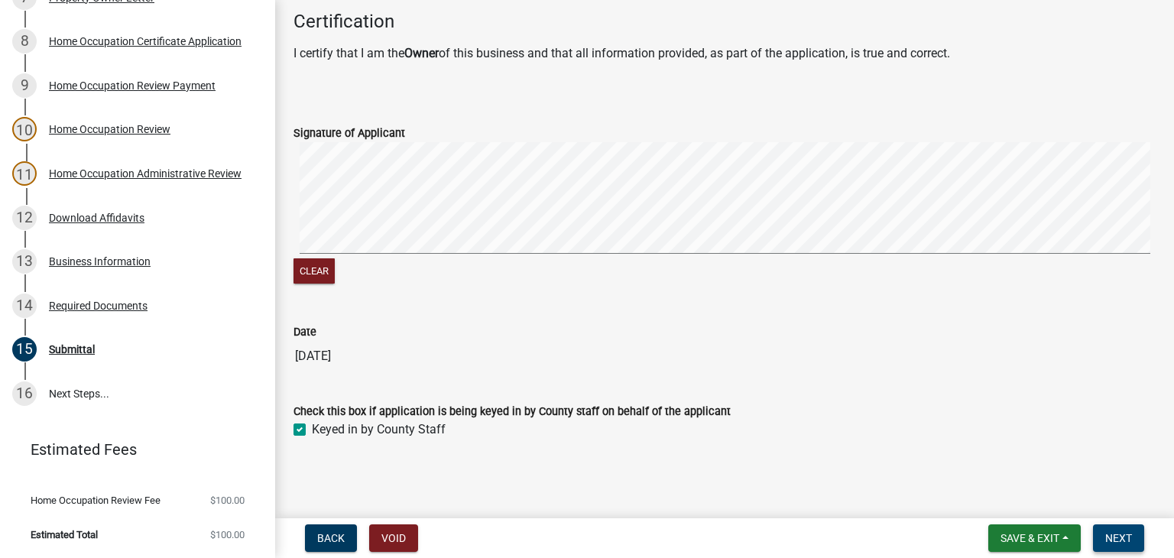
click at [1128, 537] on span "Next" at bounding box center [1119, 538] width 27 height 12
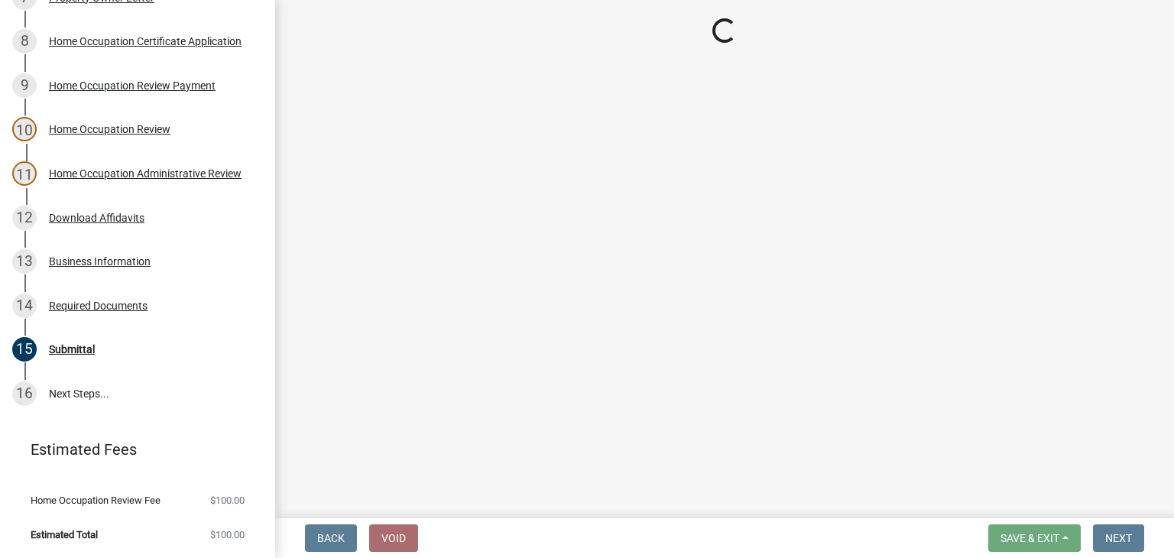
scroll to position [648, 0]
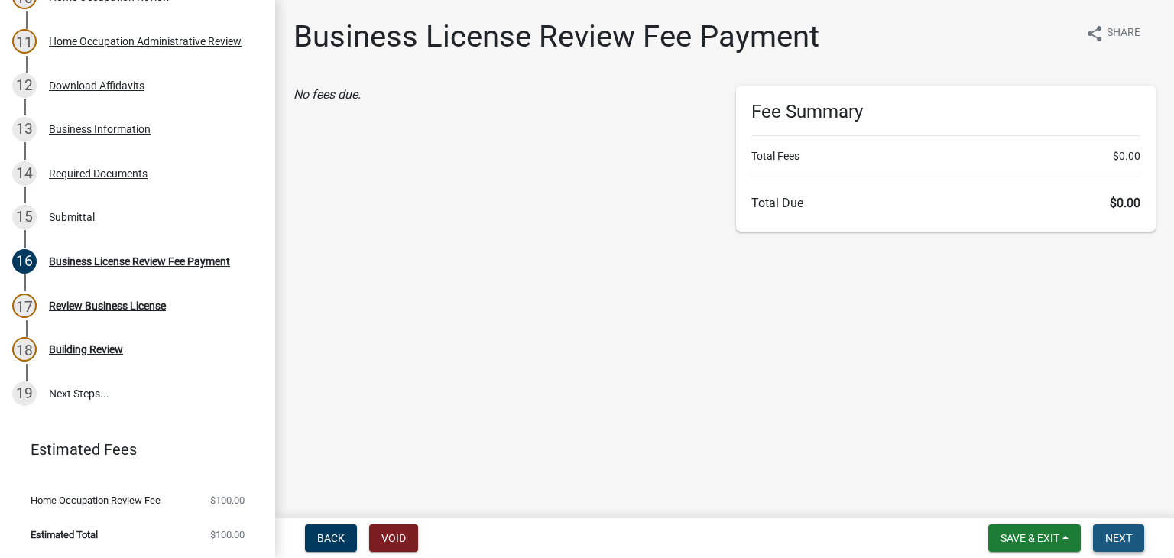
click at [1121, 541] on span "Next" at bounding box center [1119, 538] width 27 height 12
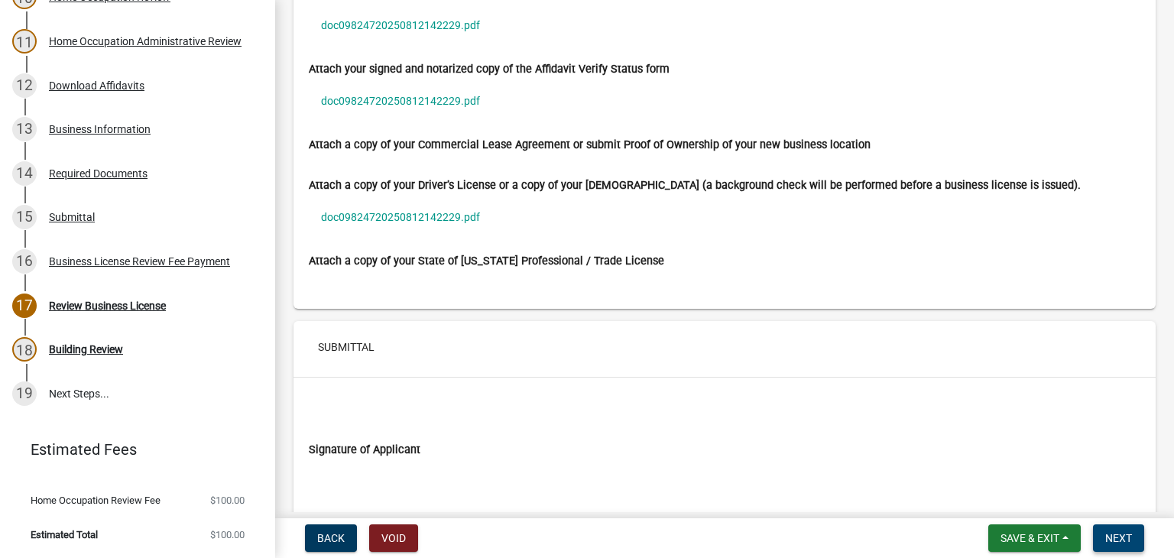
scroll to position [9132, 0]
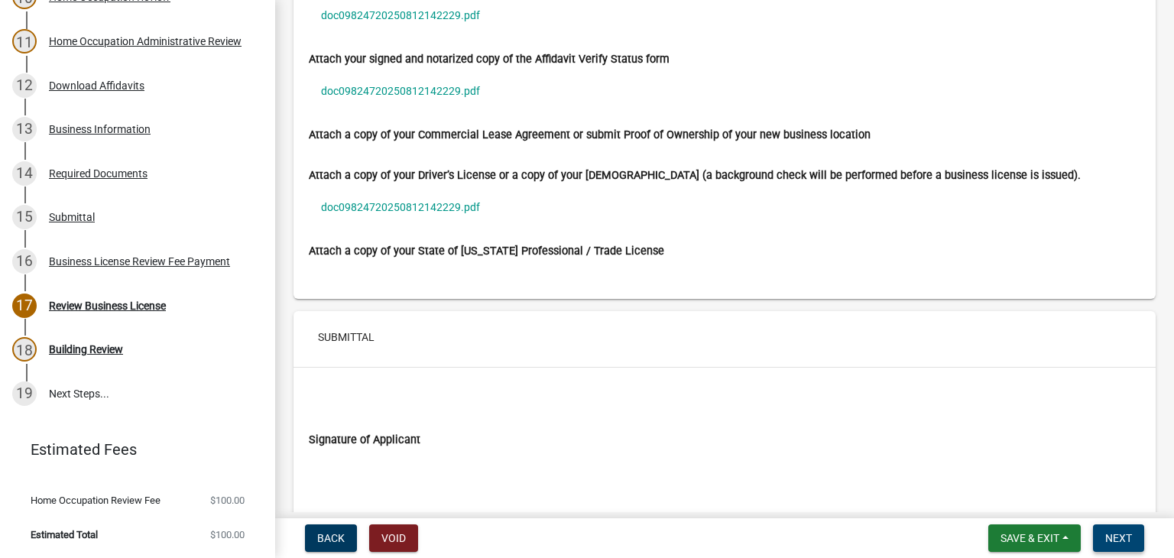
click at [1119, 530] on button "Next" at bounding box center [1118, 539] width 51 height 28
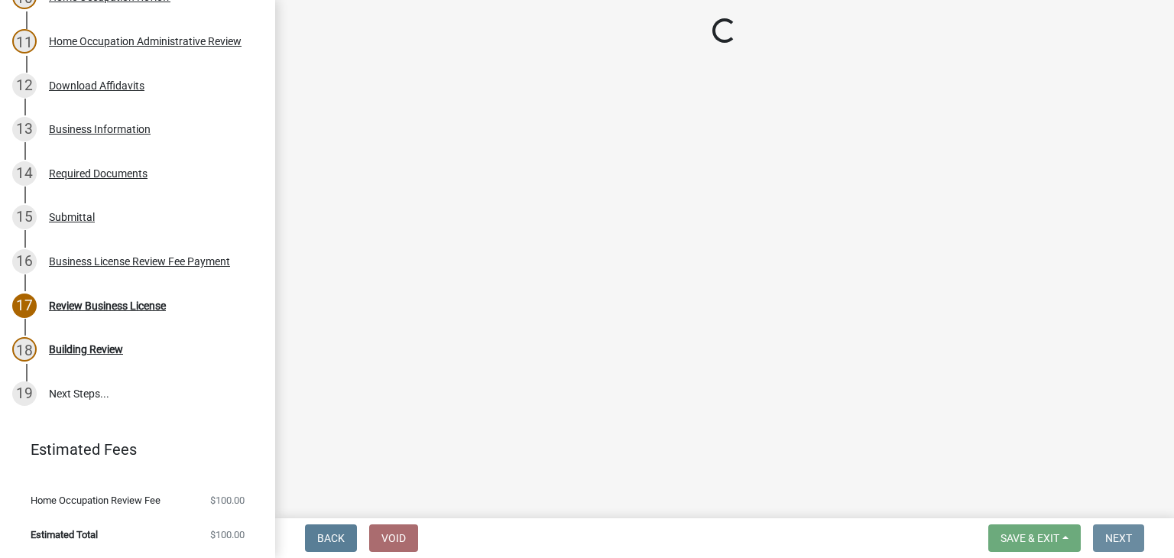
scroll to position [0, 0]
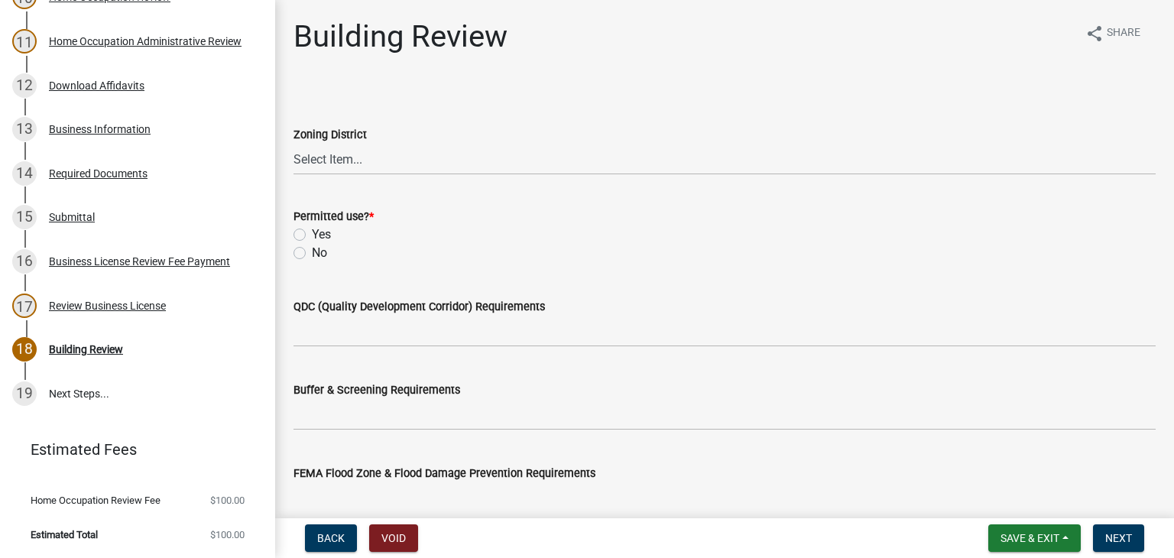
click at [333, 143] on div "Zoning District" at bounding box center [725, 134] width 862 height 18
click at [334, 151] on select "Select Item... 01-AG 01-AGR 01-CRVP 01-GC 01-GI 01-LC 01-LR 01-LRR 01-MFR 01-MH…" at bounding box center [725, 159] width 862 height 31
click at [294, 144] on select "Select Item... 01-AG 01-AGR 01-CRVP 01-GC 01-GI 01-LC 01-LR 01-LRR 01-MFR 01-MH…" at bounding box center [725, 159] width 862 height 31
select select "3cd0ee33-8dc1-414d-bed4-d628d979b4e7"
click at [312, 230] on label "Yes" at bounding box center [321, 235] width 19 height 18
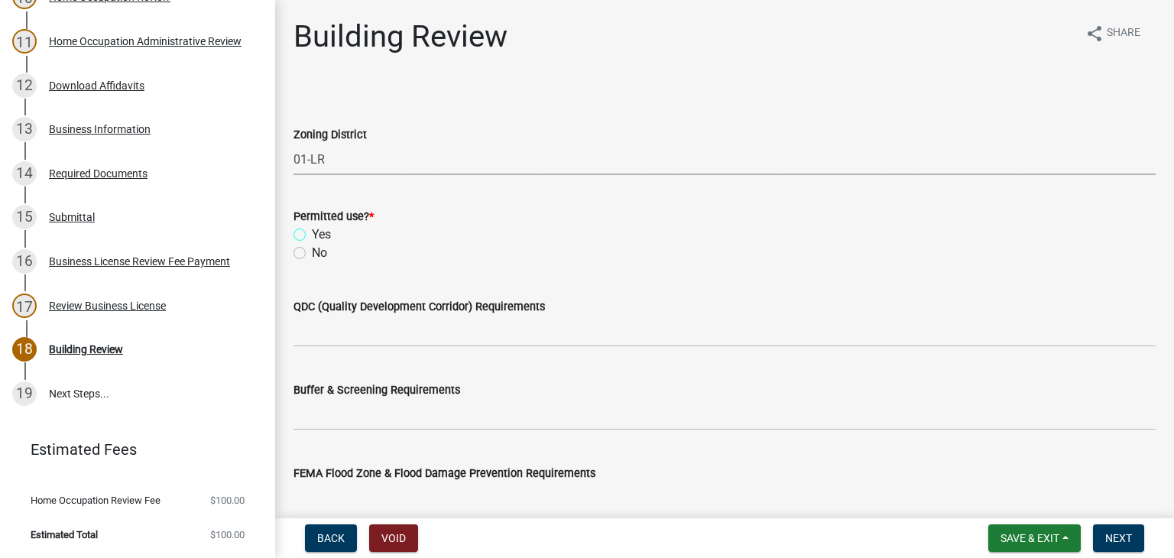
click at [312, 230] on input "Yes" at bounding box center [317, 231] width 10 height 10
radio input "true"
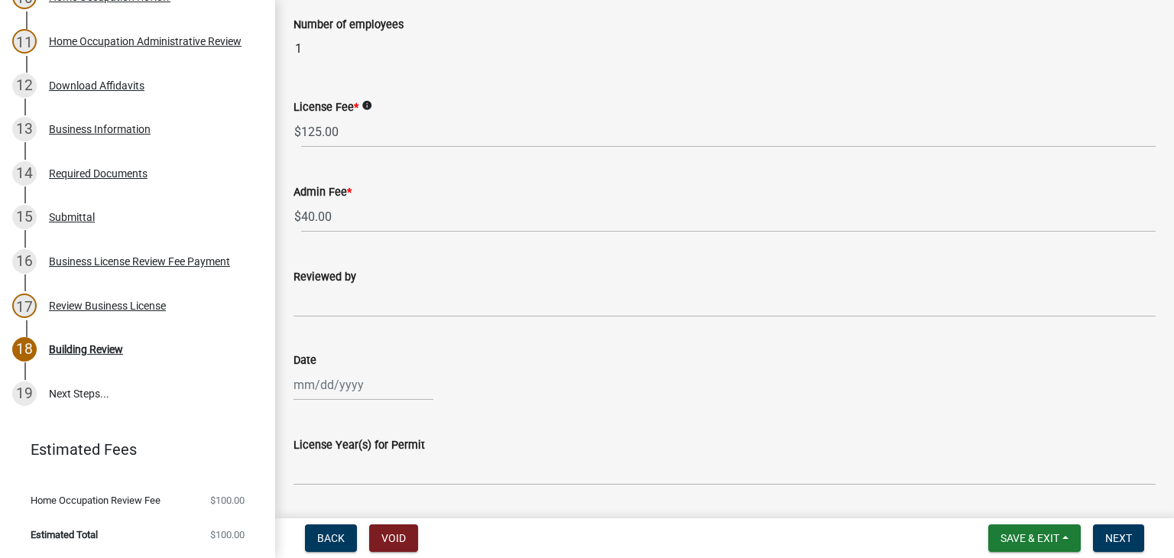
scroll to position [841, 0]
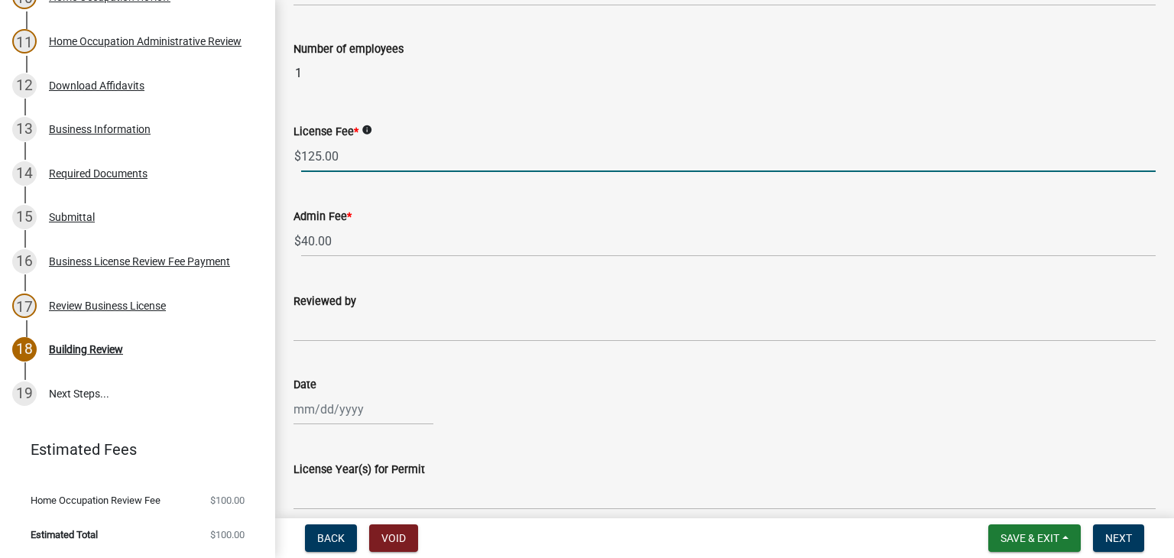
click at [349, 166] on input "125.00" at bounding box center [728, 156] width 855 height 31
click at [349, 164] on input "125.00" at bounding box center [728, 156] width 855 height 31
click at [349, 163] on input "125.00" at bounding box center [728, 156] width 855 height 31
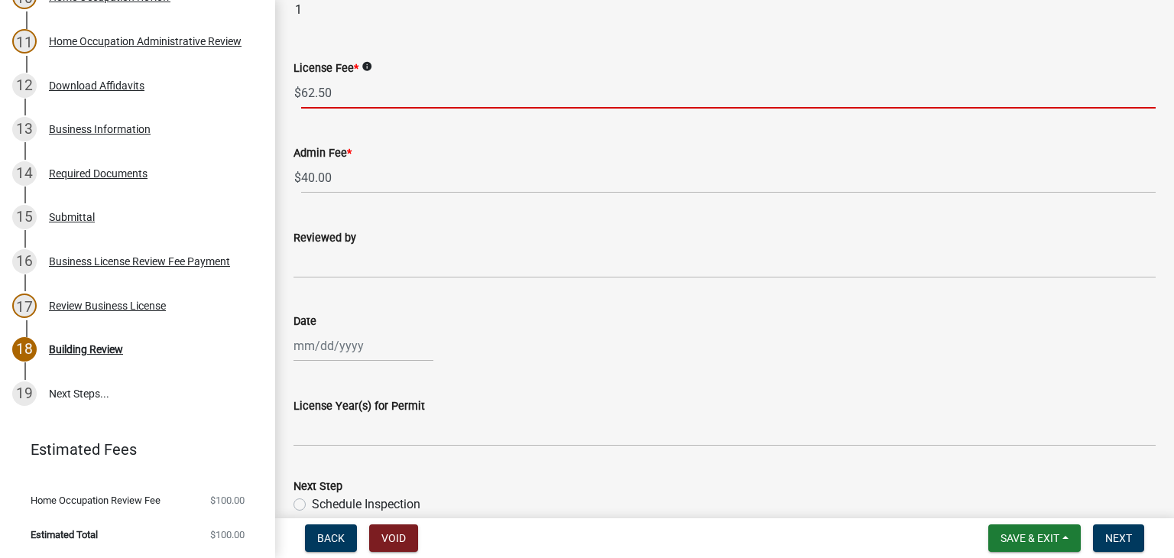
scroll to position [994, 0]
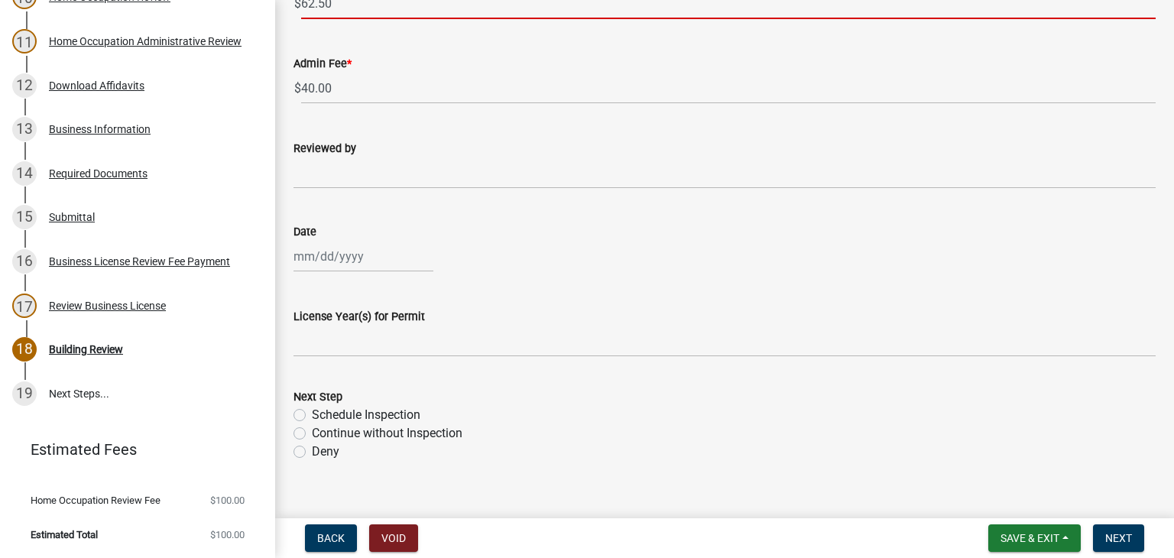
type input "62.50"
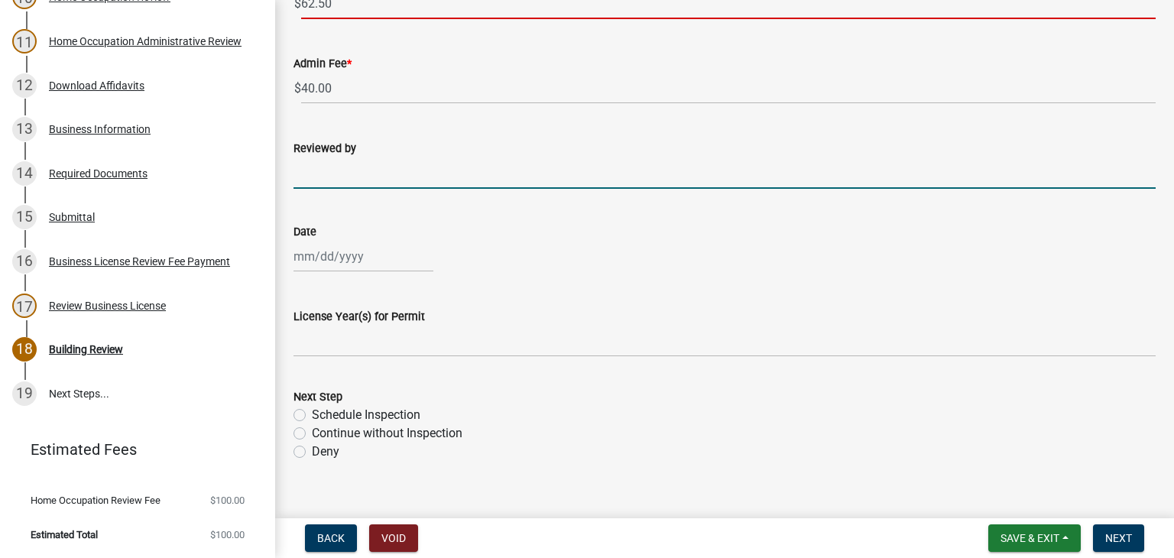
click at [401, 169] on input "Reviewed by" at bounding box center [725, 173] width 862 height 31
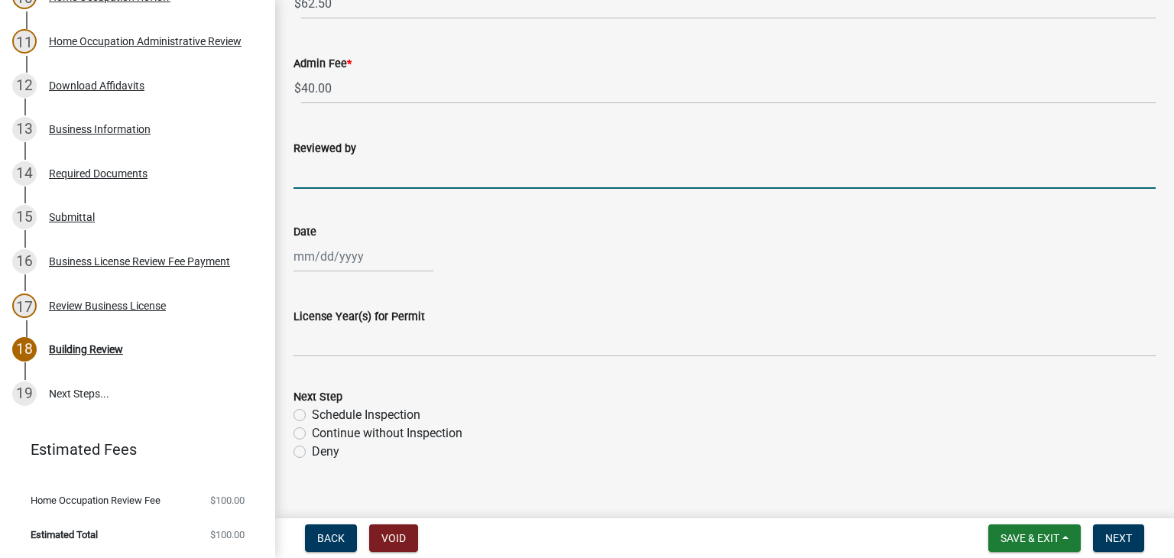
type input "[PERSON_NAME]"
click at [324, 253] on div at bounding box center [364, 256] width 140 height 31
select select "8"
select select "2025"
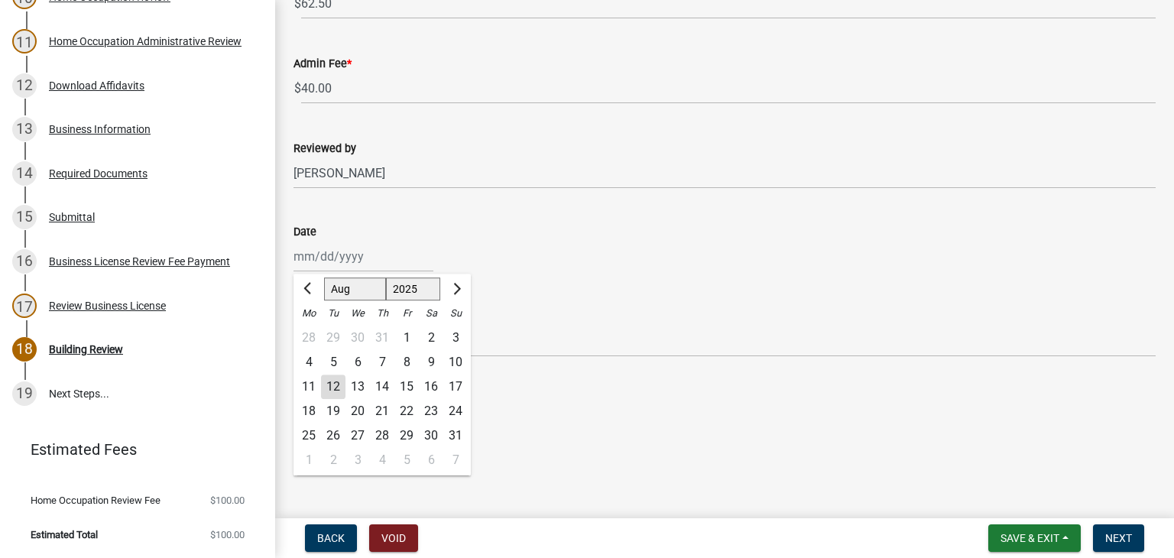
click at [331, 390] on div "12" at bounding box center [333, 387] width 24 height 24
type input "[DATE]"
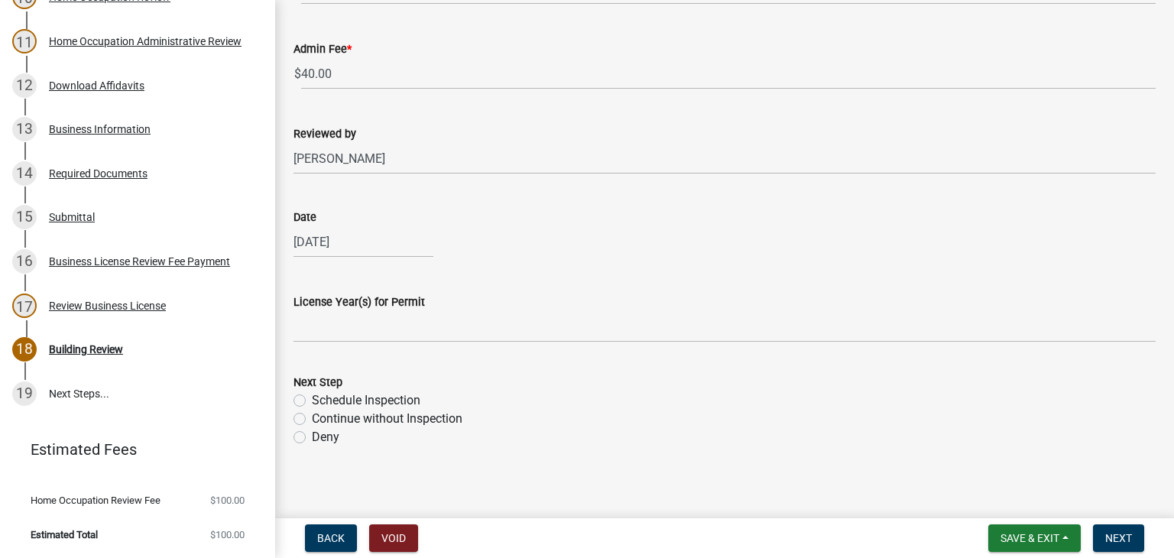
scroll to position [1015, 0]
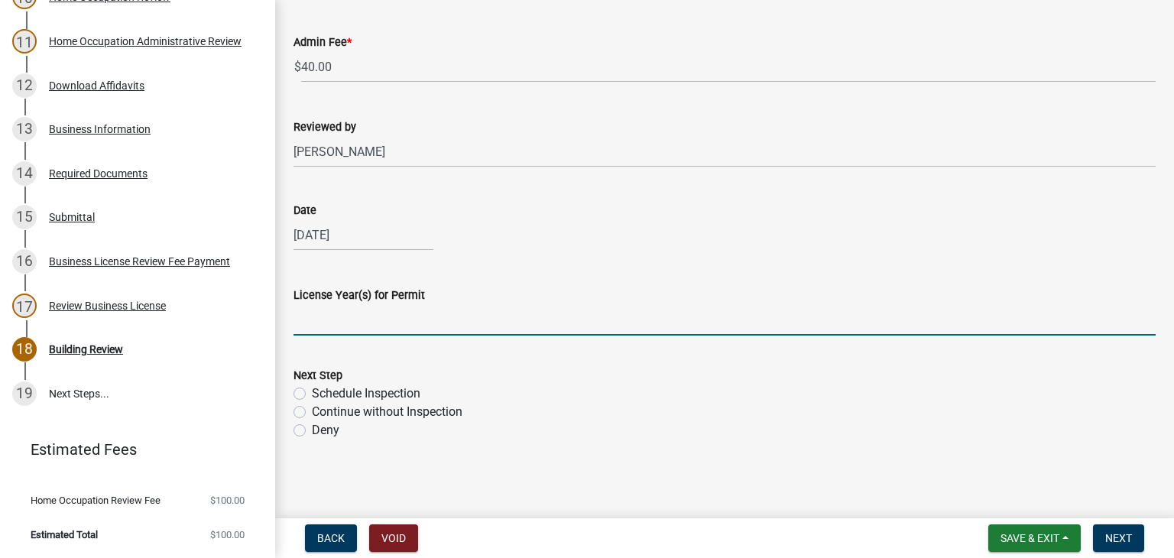
click at [395, 329] on input "License Year(s) for Permit" at bounding box center [725, 319] width 862 height 31
type input "2025"
click at [407, 362] on form "Next Step Schedule Inspection Continue without Inspection Deny" at bounding box center [725, 394] width 862 height 92
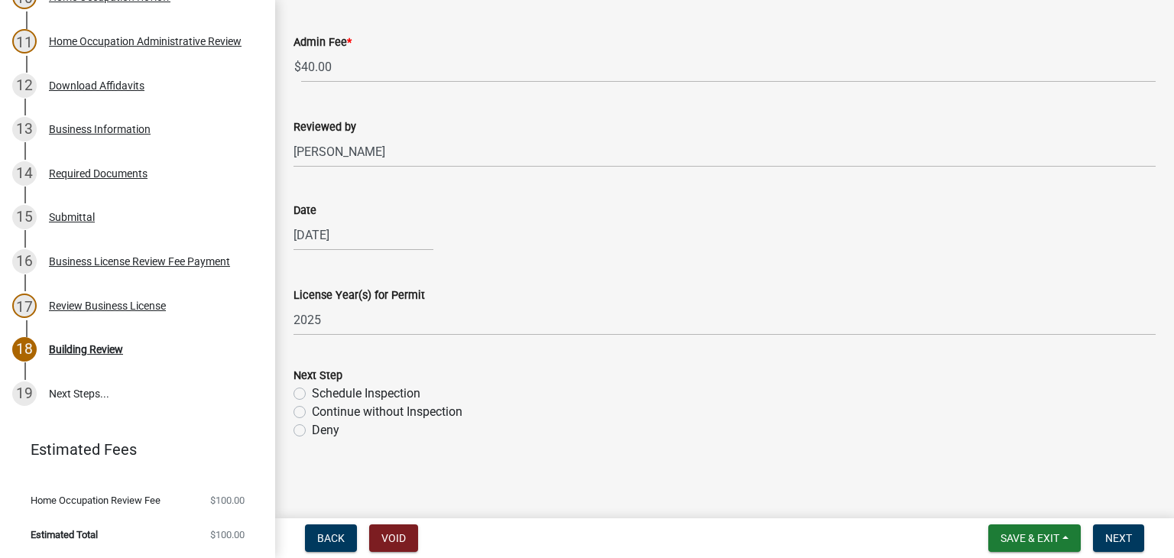
click at [312, 408] on label "Continue without Inspection" at bounding box center [387, 412] width 151 height 18
click at [312, 408] on input "Continue without Inspection" at bounding box center [317, 408] width 10 height 10
radio input "true"
click at [1113, 537] on span "Next" at bounding box center [1119, 538] width 27 height 12
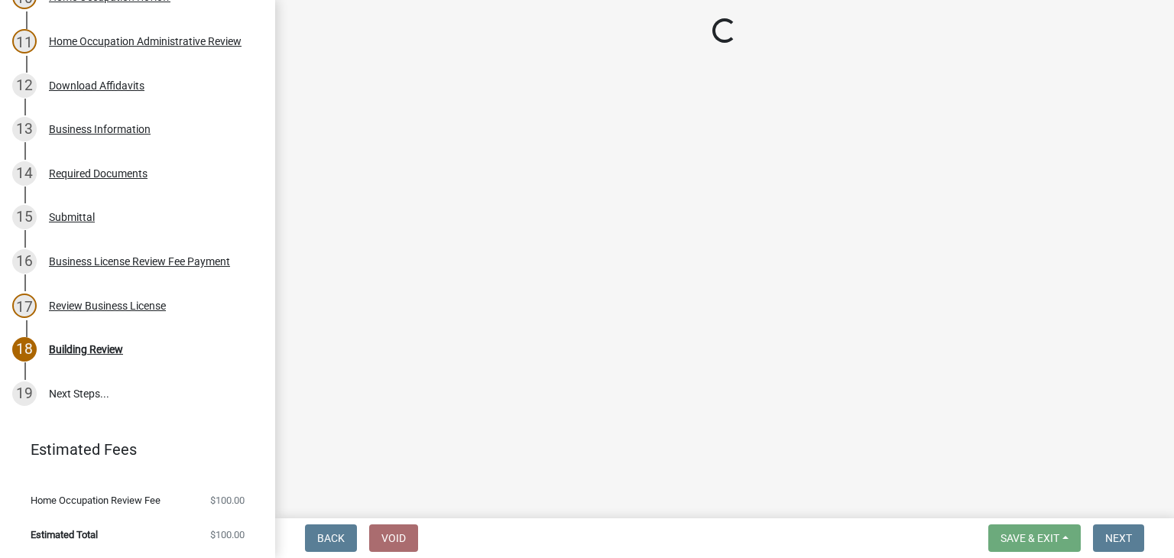
scroll to position [691, 0]
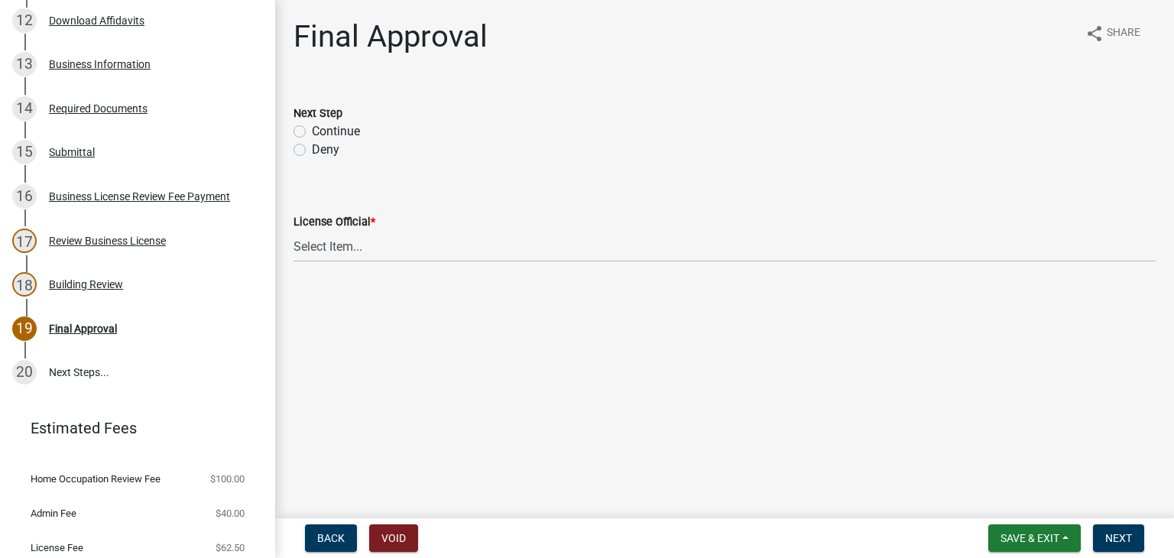
click at [312, 129] on label "Continue" at bounding box center [336, 131] width 48 height 18
click at [312, 129] on input "Continue" at bounding box center [317, 127] width 10 height 10
radio input "true"
click at [389, 257] on select "Select Item... [PERSON_NAME] [PERSON_NAME] [PERSON_NAME] [PERSON_NAME] [PERSON_…" at bounding box center [725, 246] width 862 height 31
click at [294, 231] on select "Select Item... [PERSON_NAME] [PERSON_NAME] [PERSON_NAME] [PERSON_NAME] [PERSON_…" at bounding box center [725, 246] width 862 height 31
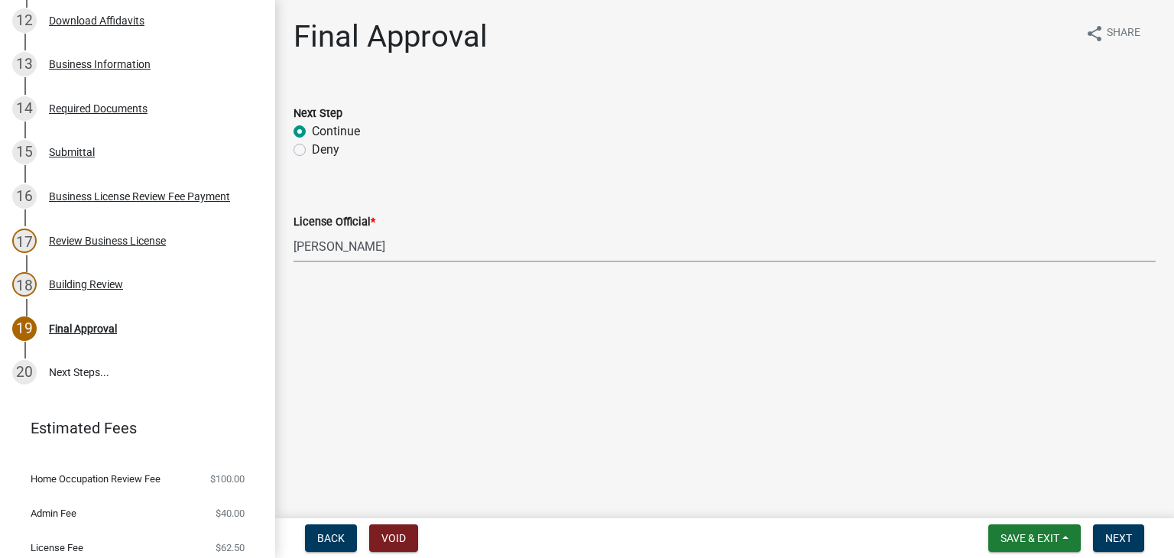
select select "66ea0911-b6de-4b18-a15f-eb653539a3e3"
click at [1136, 543] on button "Next" at bounding box center [1118, 539] width 51 height 28
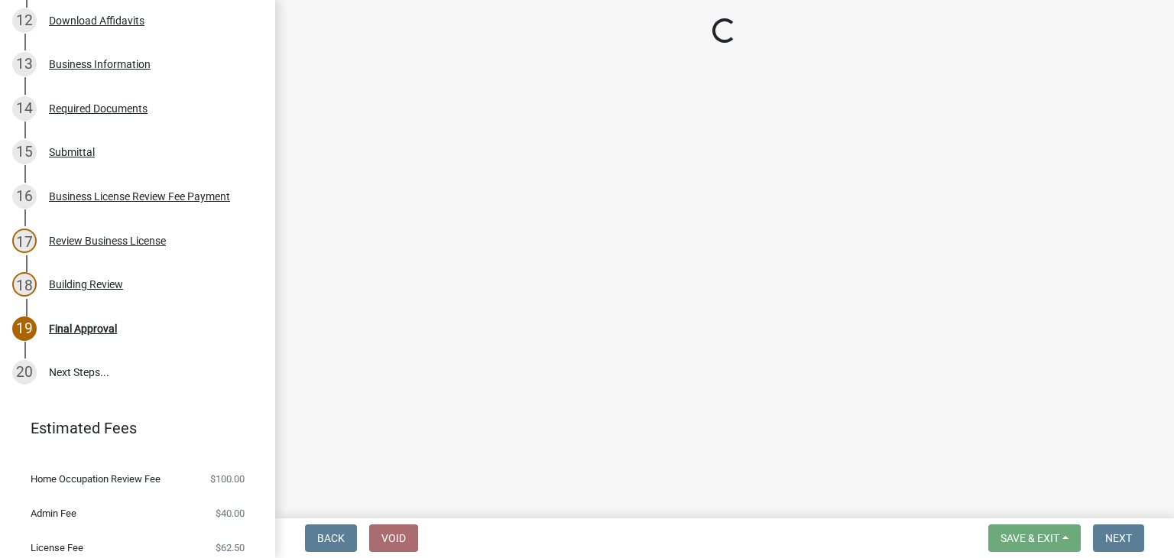
scroll to position [780, 0]
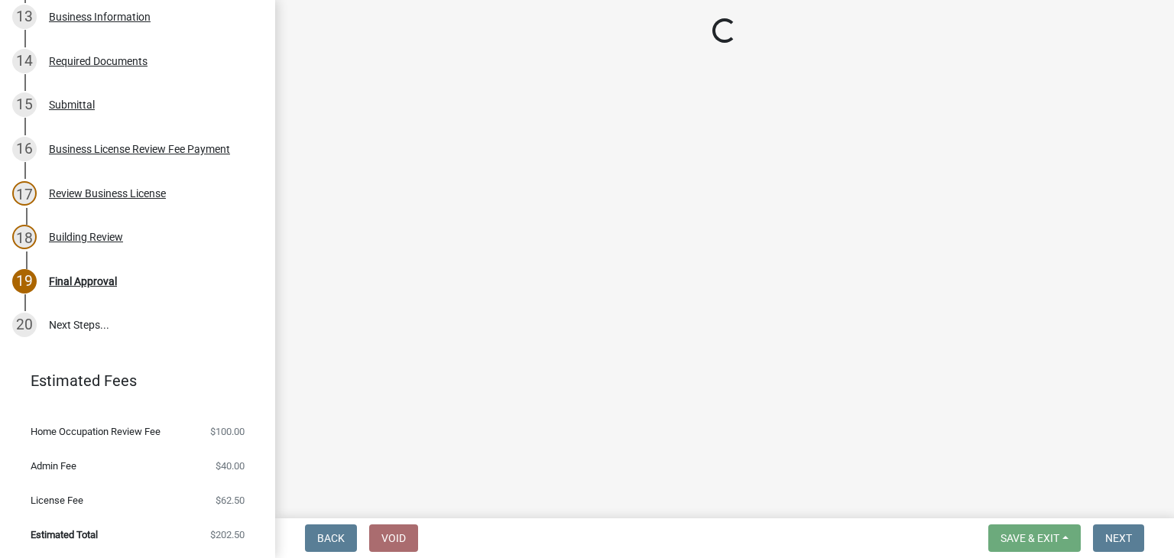
select select "3: 3"
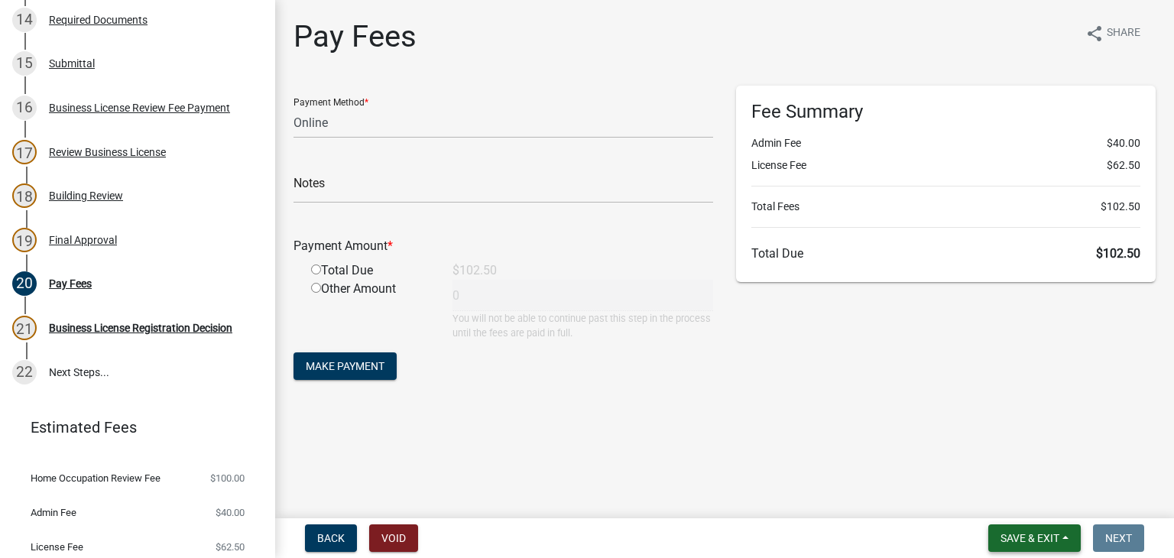
click at [1028, 544] on span "Save & Exit" at bounding box center [1030, 538] width 59 height 12
click at [1018, 507] on button "Save & Exit" at bounding box center [1020, 498] width 122 height 37
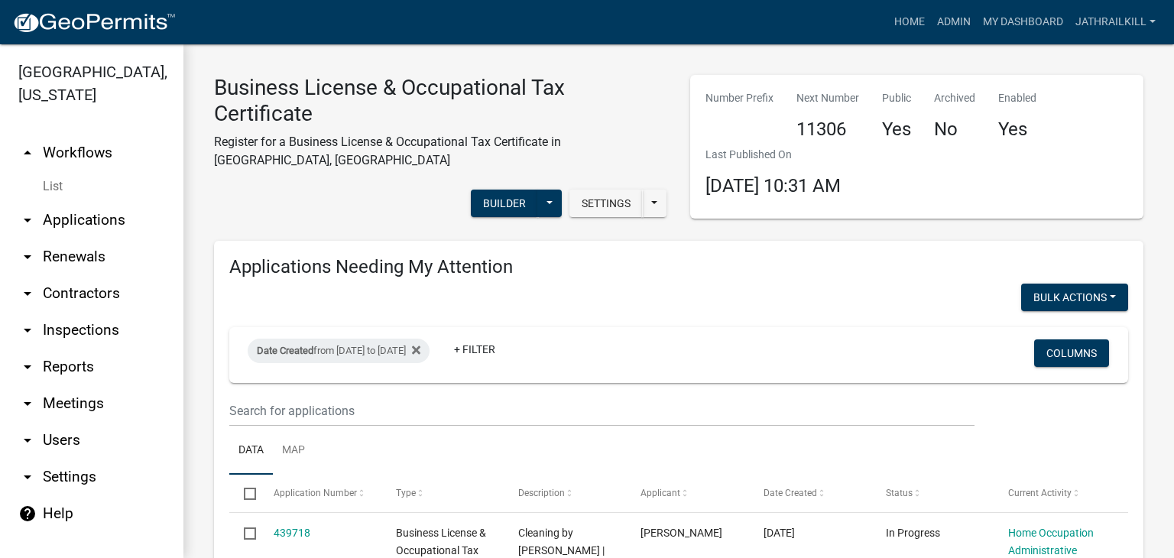
click at [92, 135] on link "arrow_drop_up Workflows" at bounding box center [92, 153] width 184 height 37
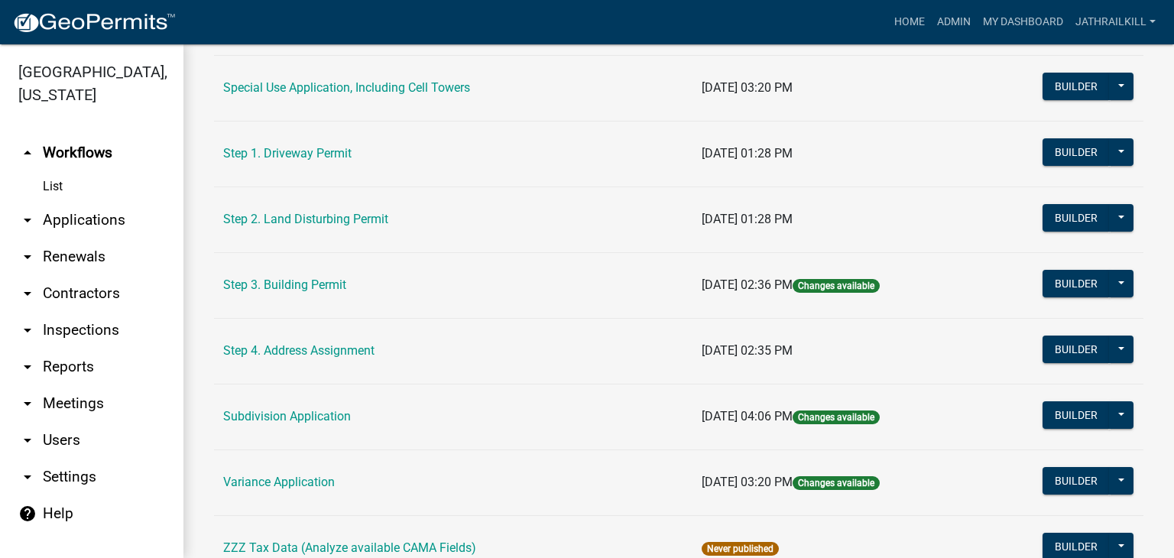
scroll to position [841, 0]
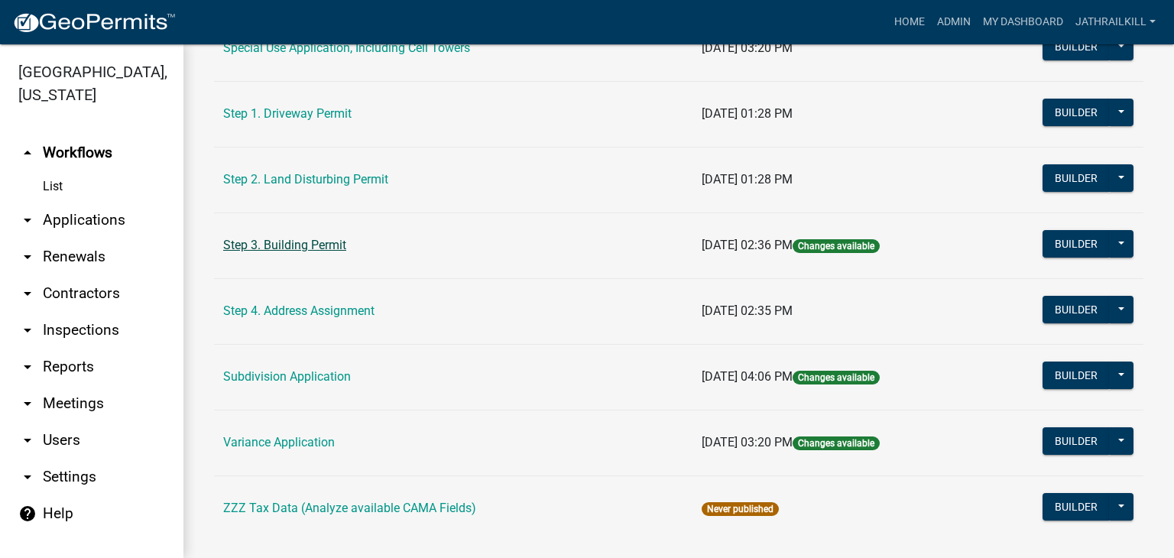
click at [295, 243] on link "Step 3. Building Permit" at bounding box center [284, 245] width 123 height 15
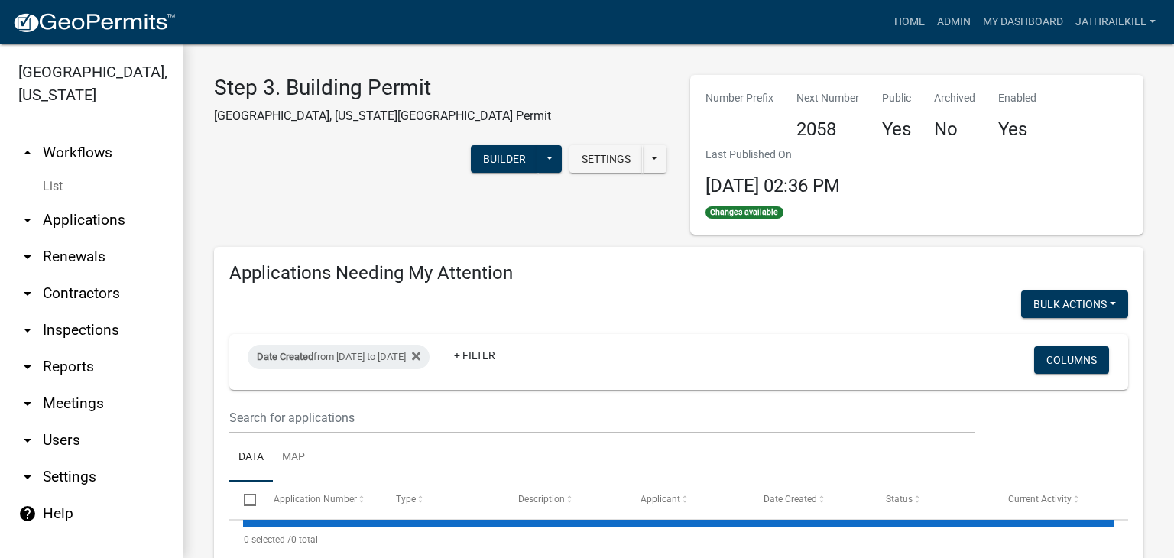
select select "2: 50"
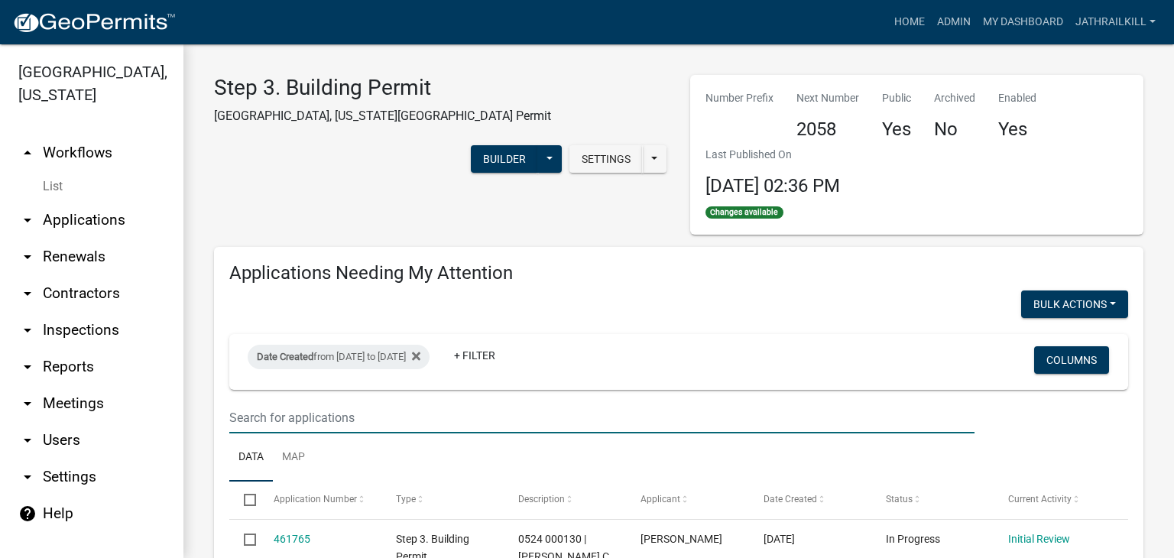
click at [411, 424] on input "text" at bounding box center [601, 417] width 745 height 31
type input "a"
type input "[PERSON_NAME]"
click at [80, 135] on link "arrow_drop_up Workflows" at bounding box center [92, 153] width 184 height 37
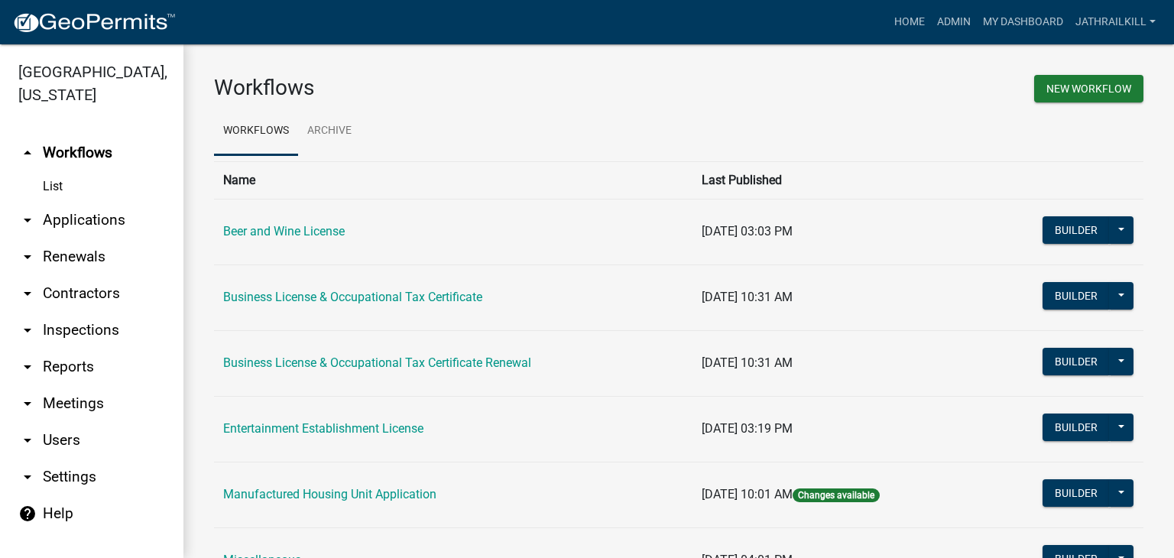
click at [58, 135] on link "arrow_drop_up Workflows" at bounding box center [92, 153] width 184 height 37
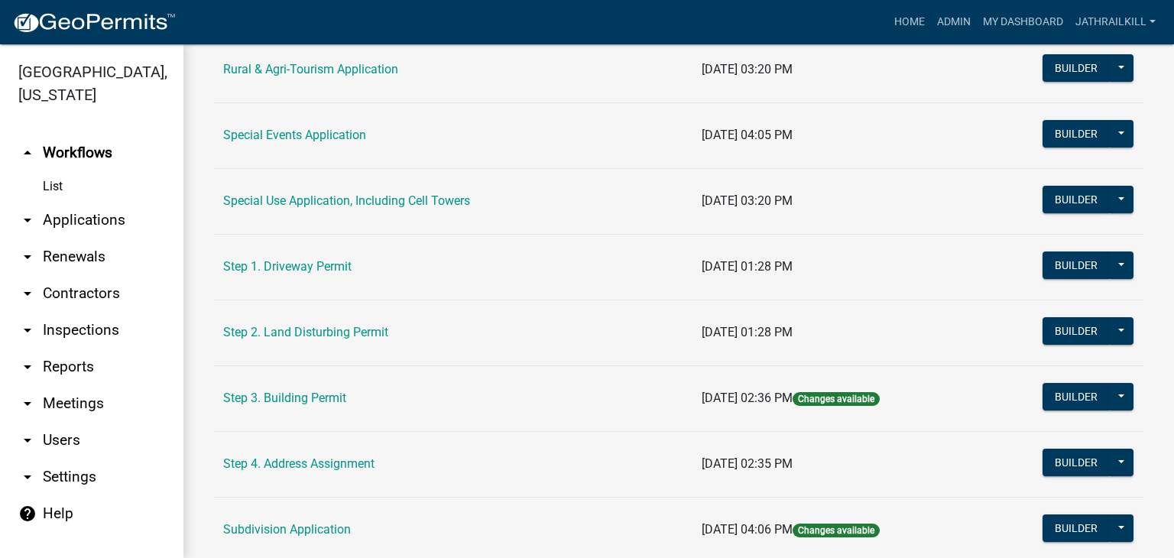
scroll to position [612, 0]
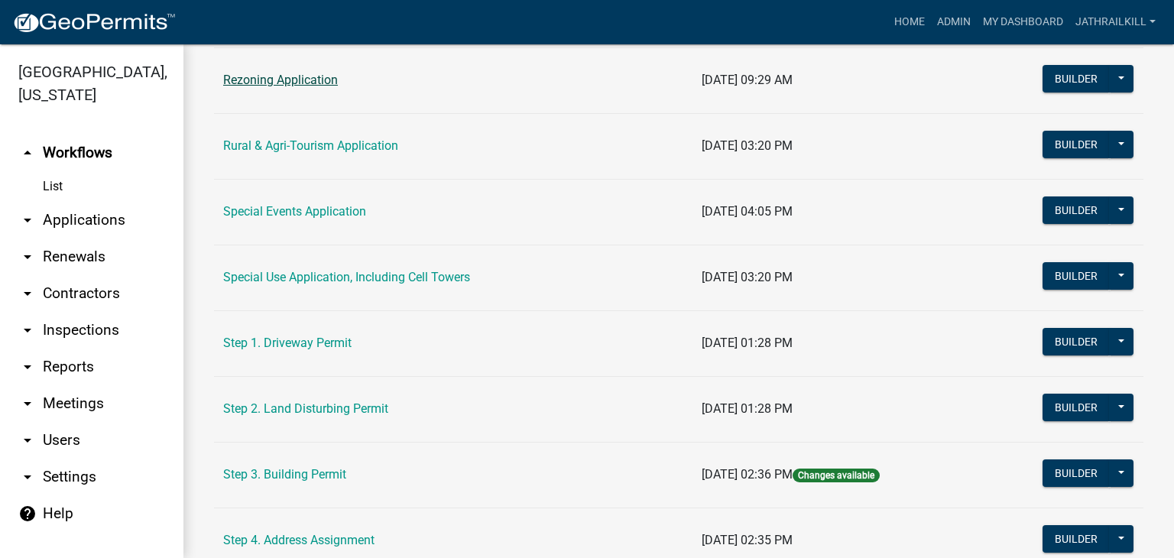
click at [299, 82] on link "Rezoning Application" at bounding box center [280, 80] width 115 height 15
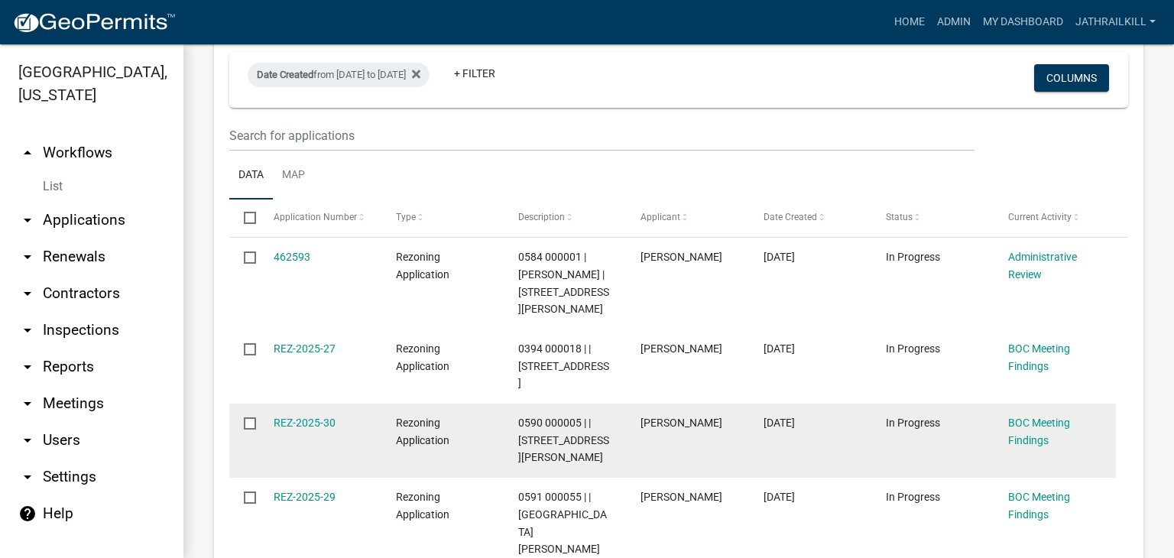
scroll to position [306, 0]
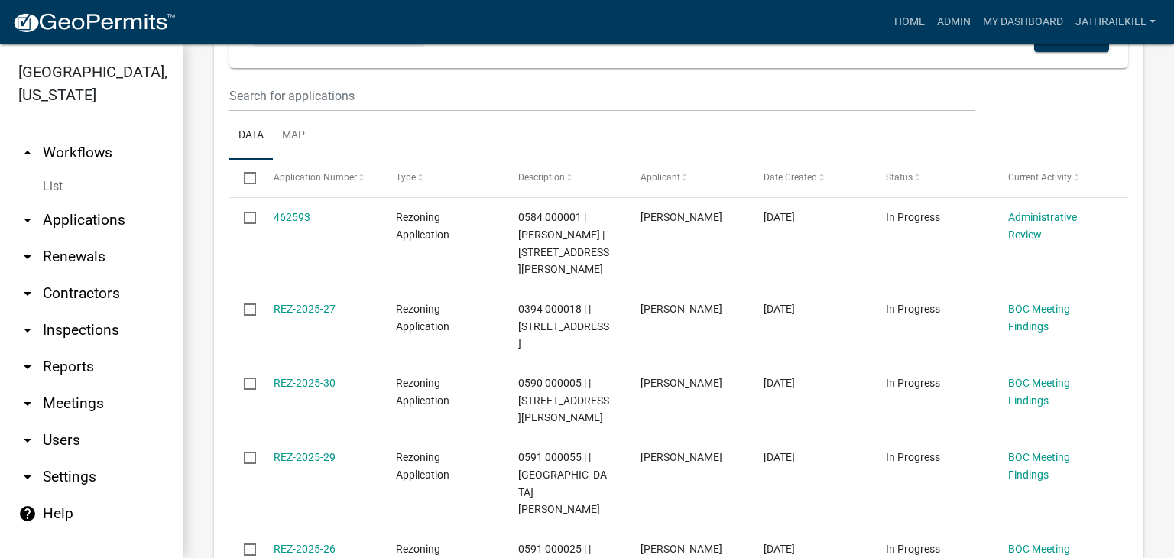
click at [69, 122] on ul "arrow_drop_up Workflows List arrow_drop_down Applications Search by Parcel Sear…" at bounding box center [92, 340] width 184 height 436
click at [103, 135] on link "arrow_drop_up Workflows" at bounding box center [92, 153] width 184 height 37
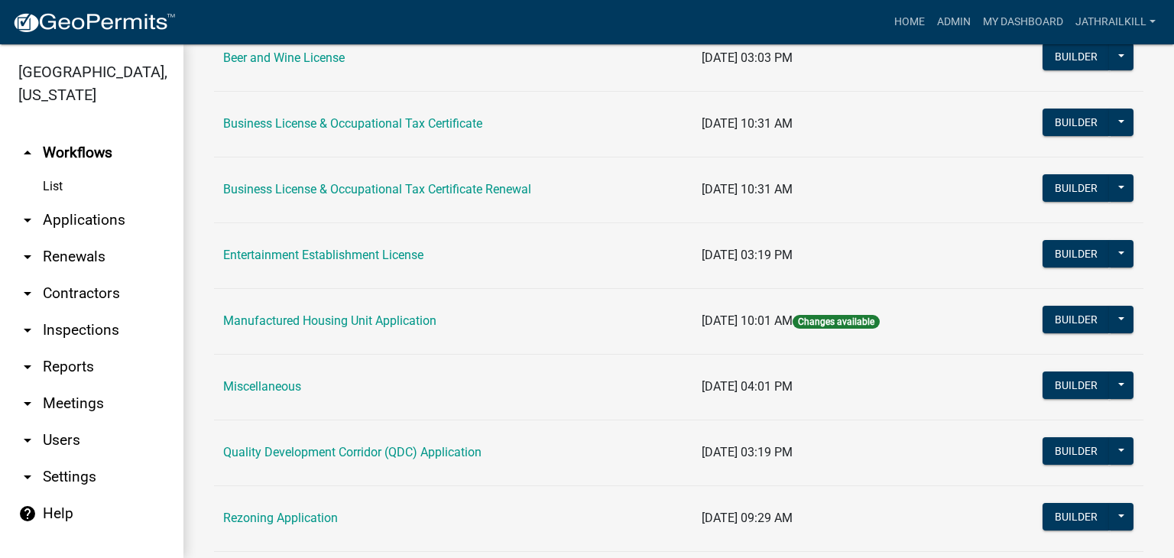
scroll to position [229, 0]
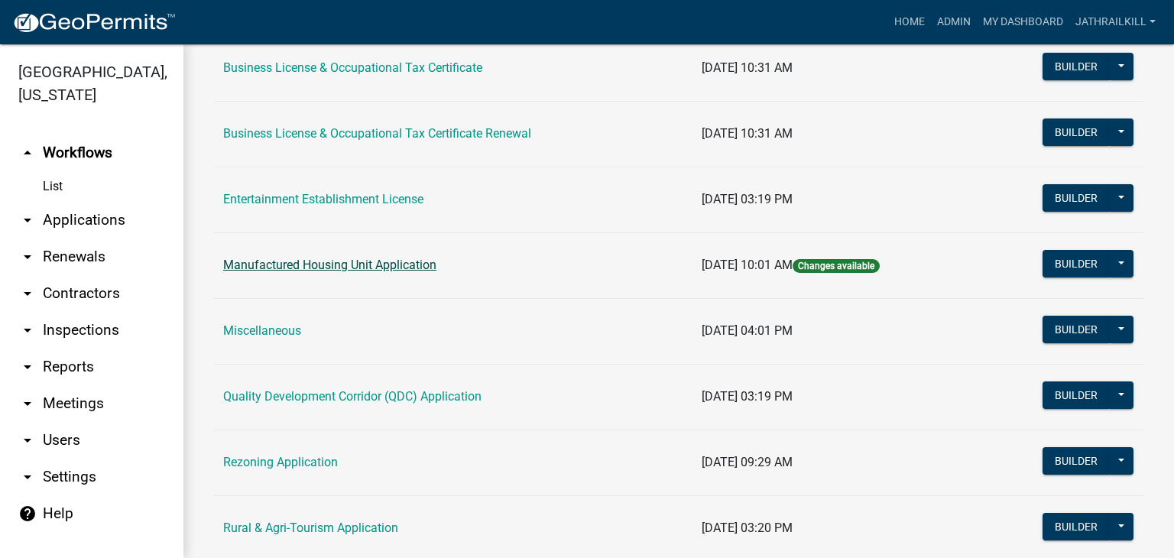
click at [371, 268] on link "Manufactured Housing Unit Application" at bounding box center [329, 265] width 213 height 15
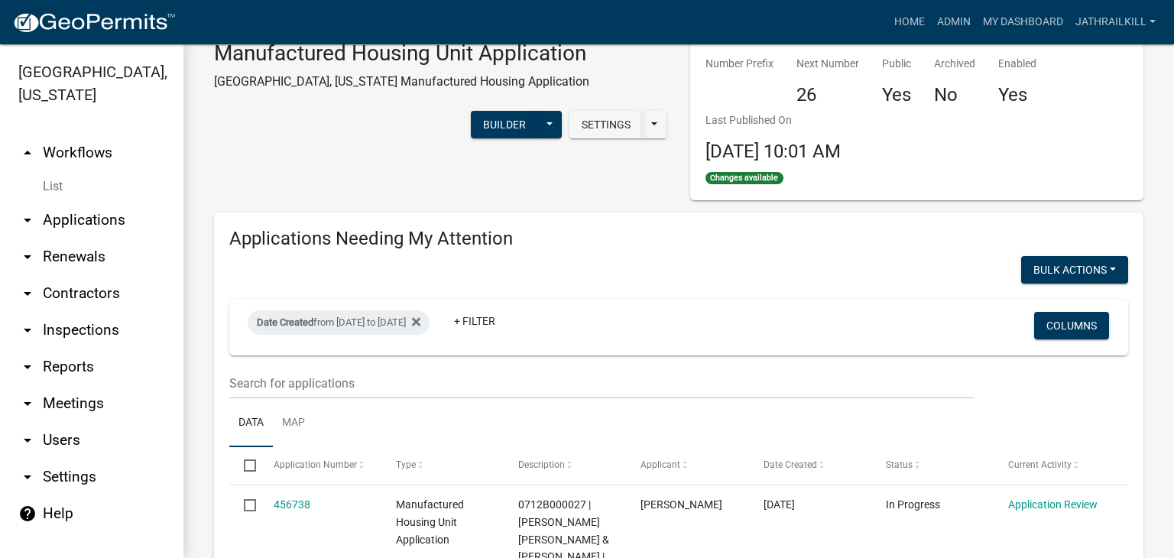
scroll to position [153, 0]
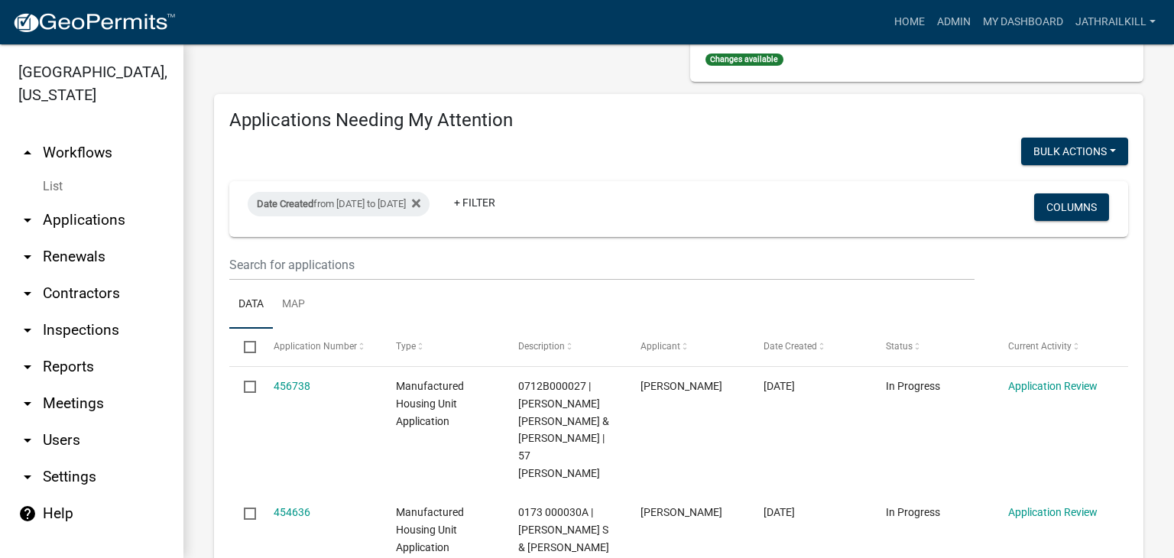
click at [93, 135] on link "arrow_drop_up Workflows" at bounding box center [92, 153] width 184 height 37
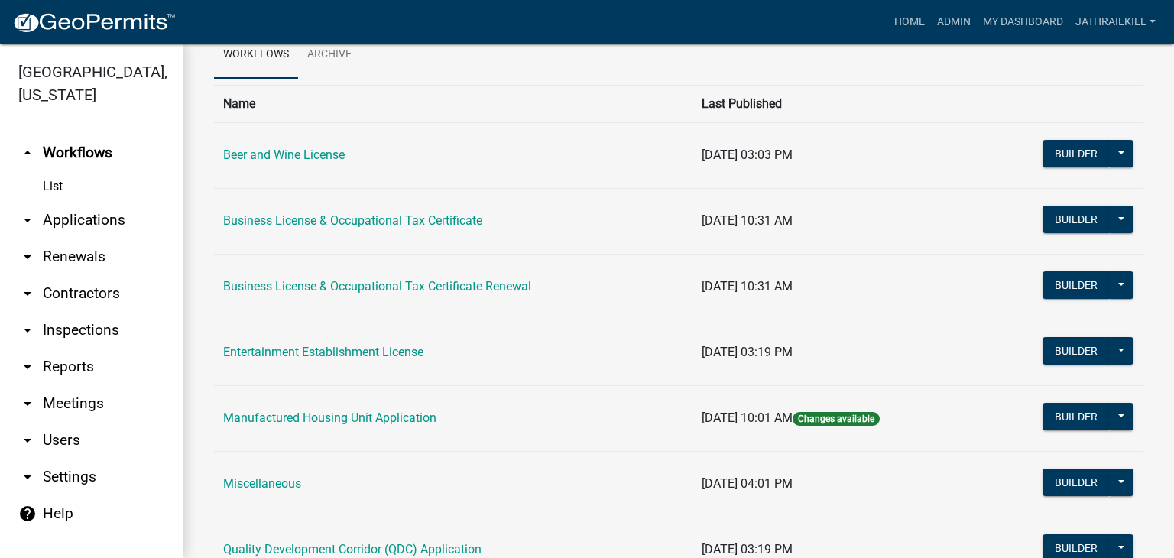
scroll to position [153, 0]
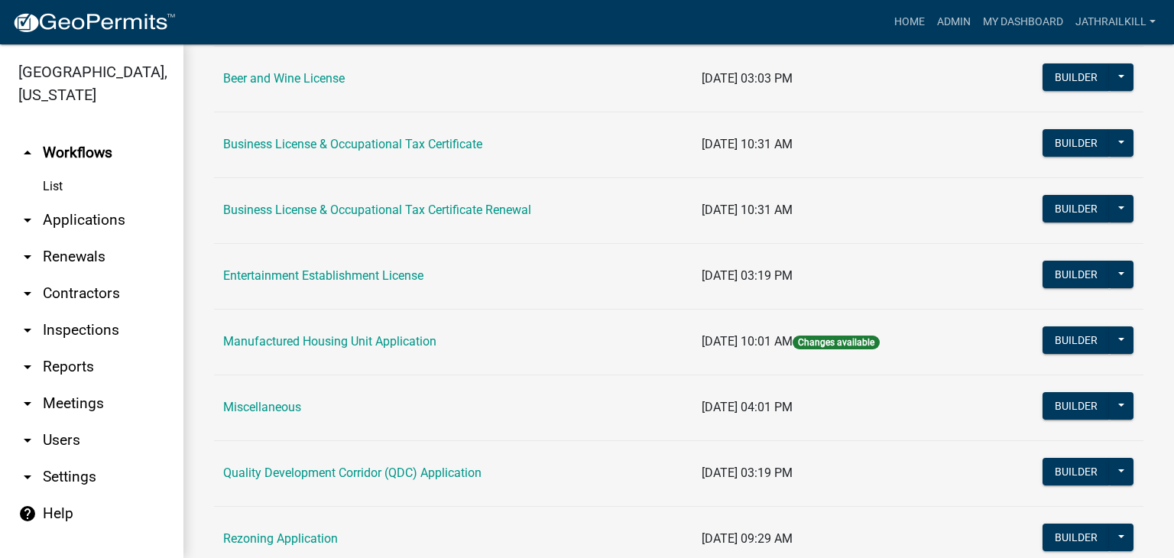
click at [96, 202] on link "arrow_drop_down Applications" at bounding box center [92, 220] width 184 height 37
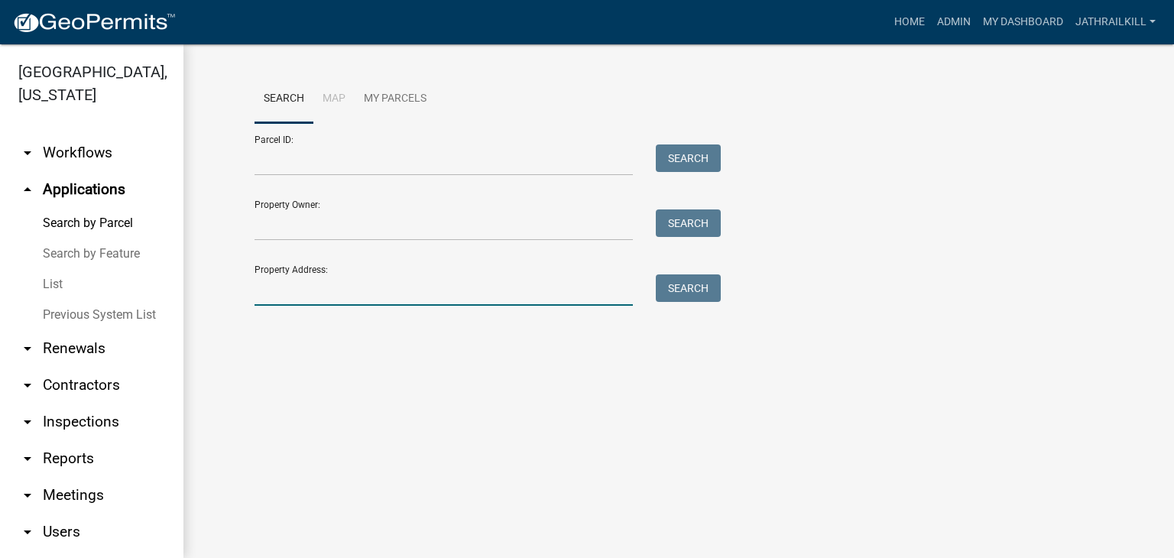
click at [377, 284] on input "Property Address:" at bounding box center [444, 289] width 378 height 31
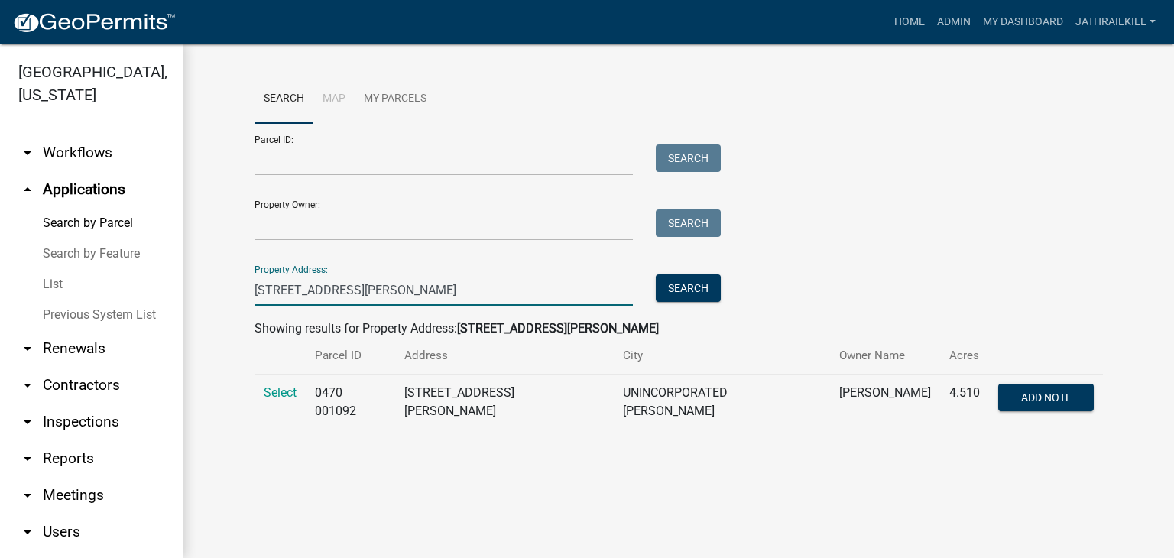
type input "[STREET_ADDRESS][PERSON_NAME]"
click at [278, 407] on td "Select" at bounding box center [280, 403] width 51 height 56
drag, startPoint x: 278, startPoint y: 410, endPoint x: 272, endPoint y: 395, distance: 15.8
click at [278, 408] on td "Select" at bounding box center [280, 403] width 51 height 56
click at [272, 395] on span "Select" at bounding box center [280, 392] width 33 height 15
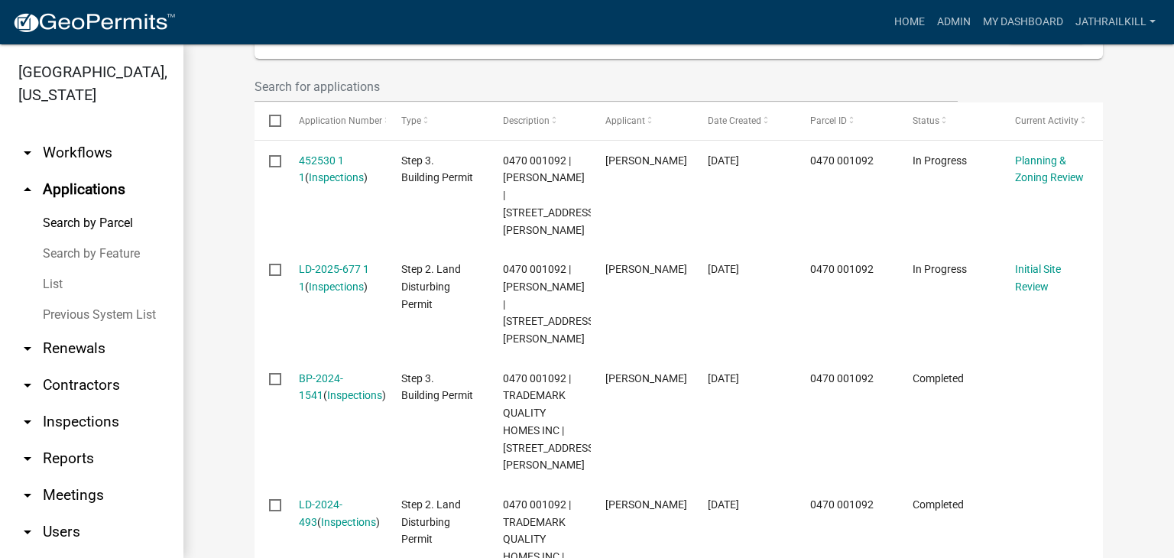
scroll to position [447, 0]
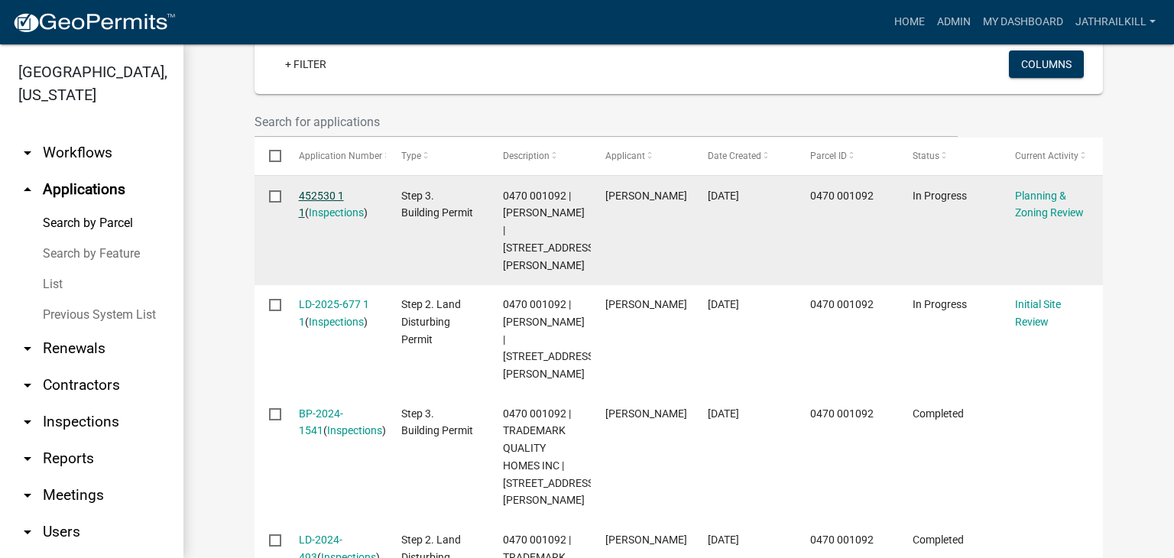
click at [333, 193] on link "452530 1 1" at bounding box center [321, 205] width 45 height 30
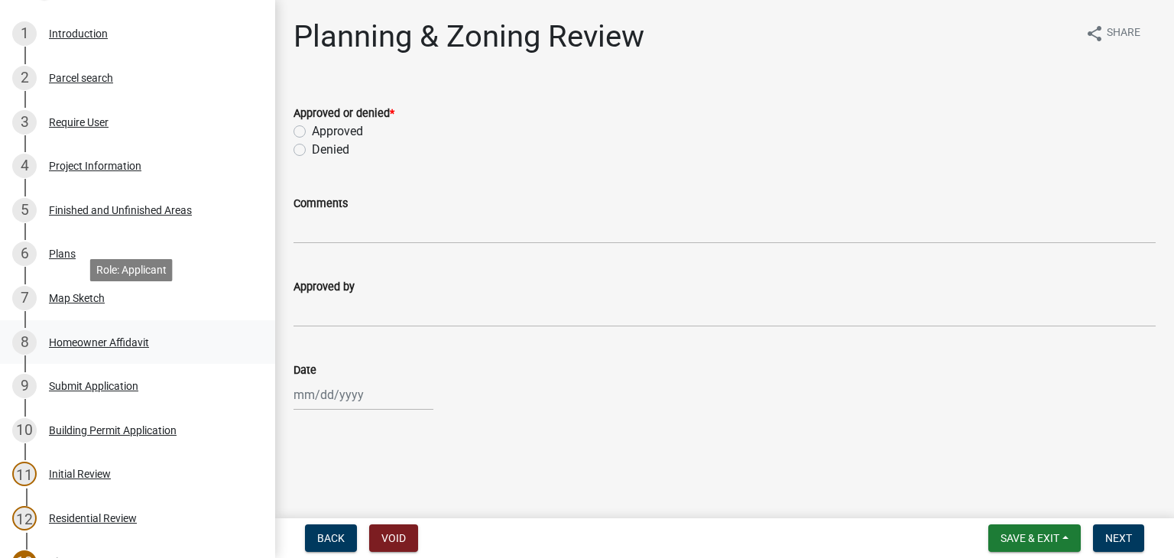
scroll to position [229, 0]
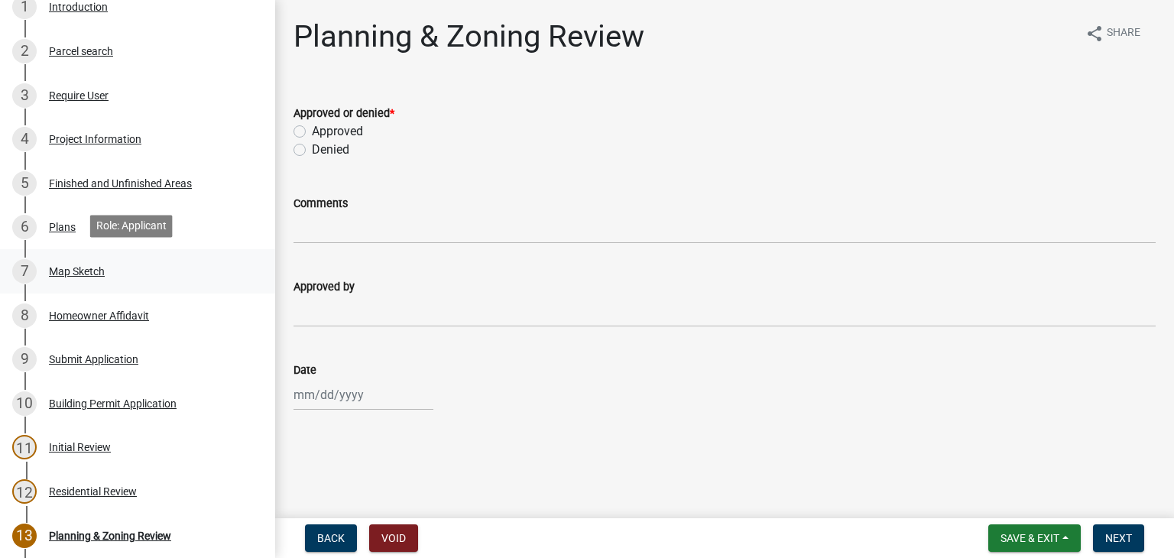
click at [132, 282] on link "7 Map Sketch" at bounding box center [137, 271] width 275 height 44
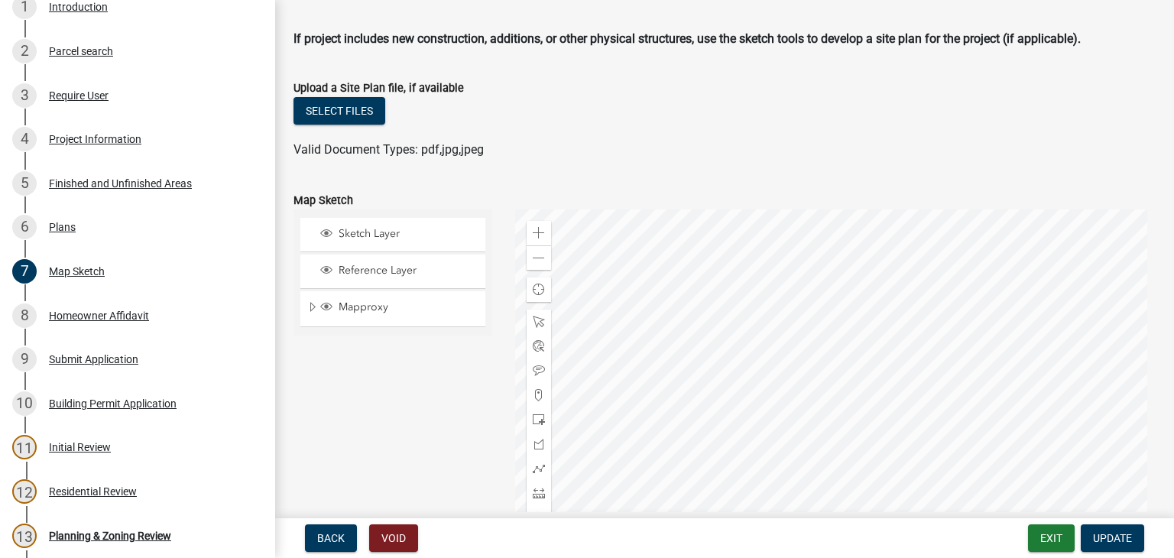
scroll to position [0, 0]
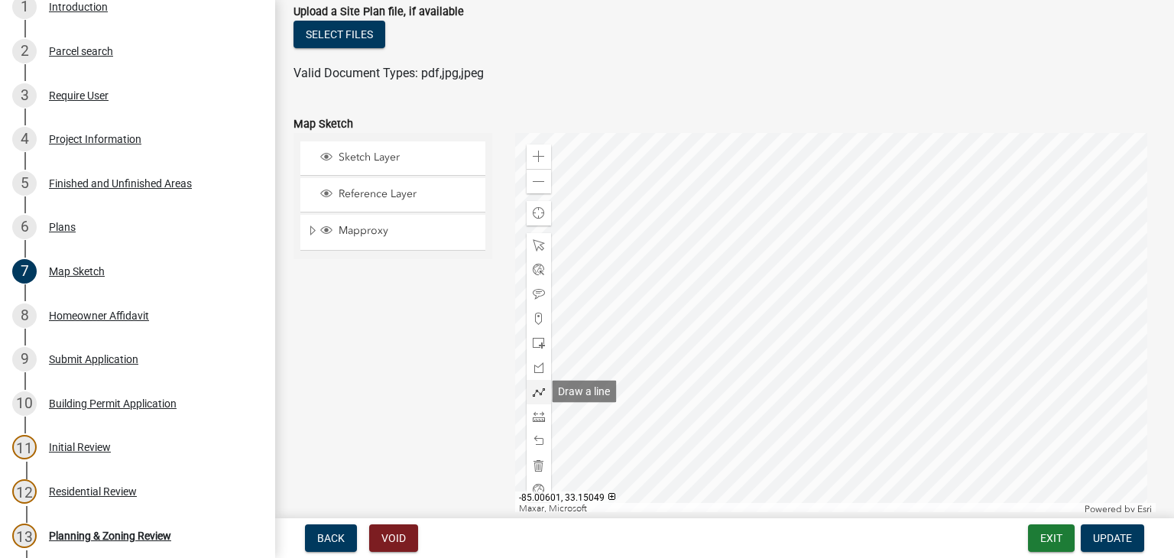
click at [539, 388] on span at bounding box center [539, 392] width 12 height 12
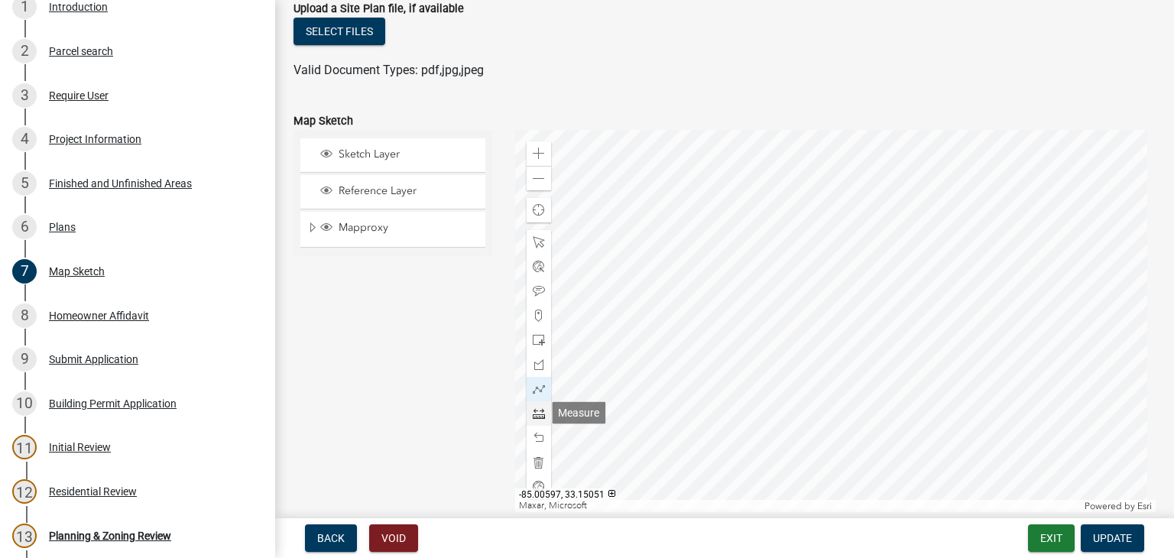
click at [533, 413] on span at bounding box center [539, 414] width 12 height 12
click at [937, 246] on div at bounding box center [835, 321] width 641 height 382
click at [546, 418] on div at bounding box center [539, 413] width 24 height 24
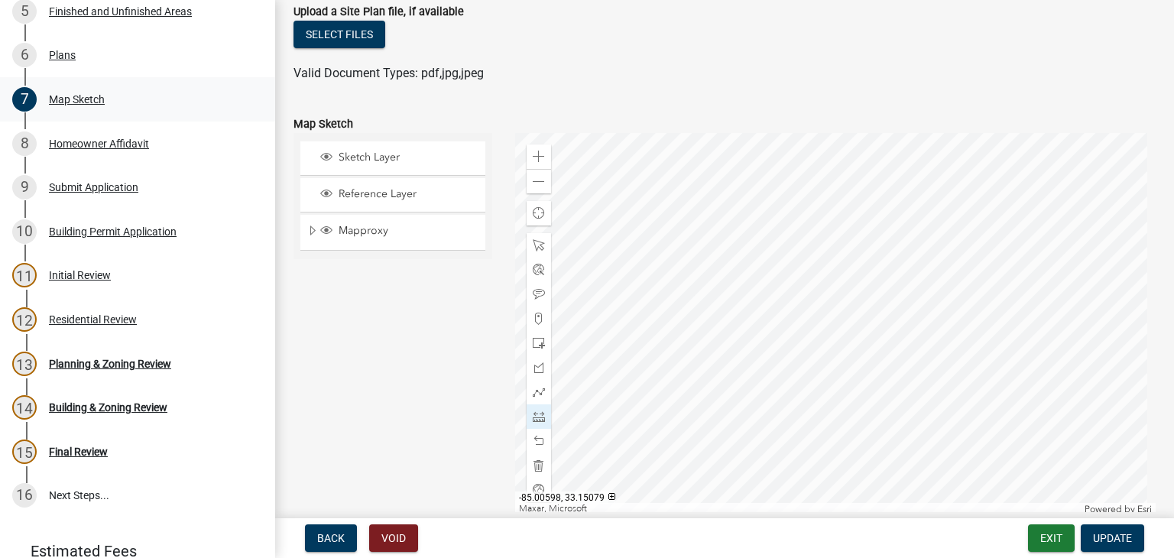
scroll to position [313, 0]
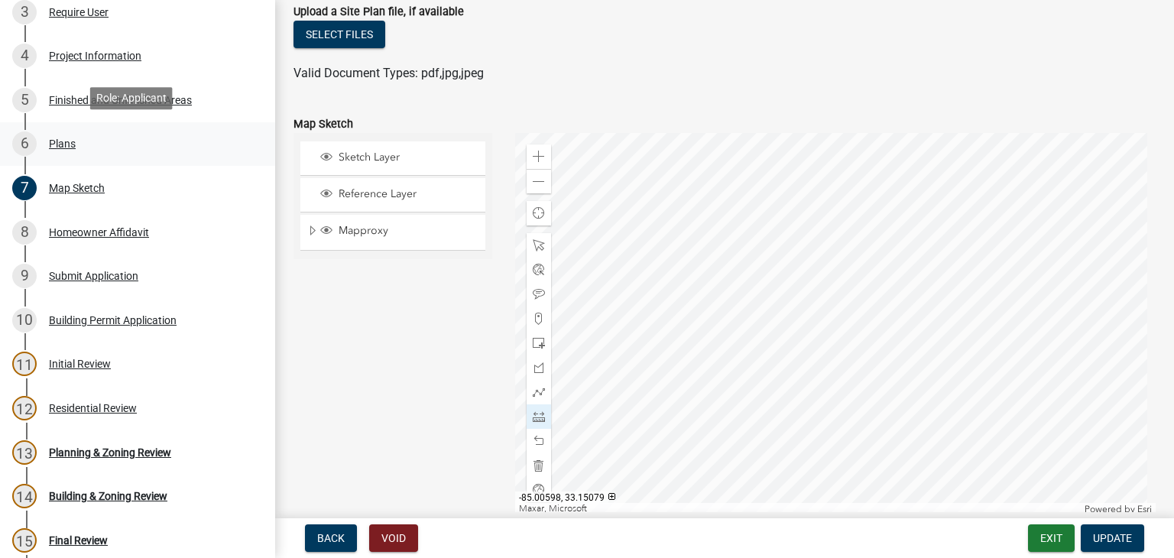
click at [102, 151] on div "6 Plans" at bounding box center [131, 144] width 239 height 24
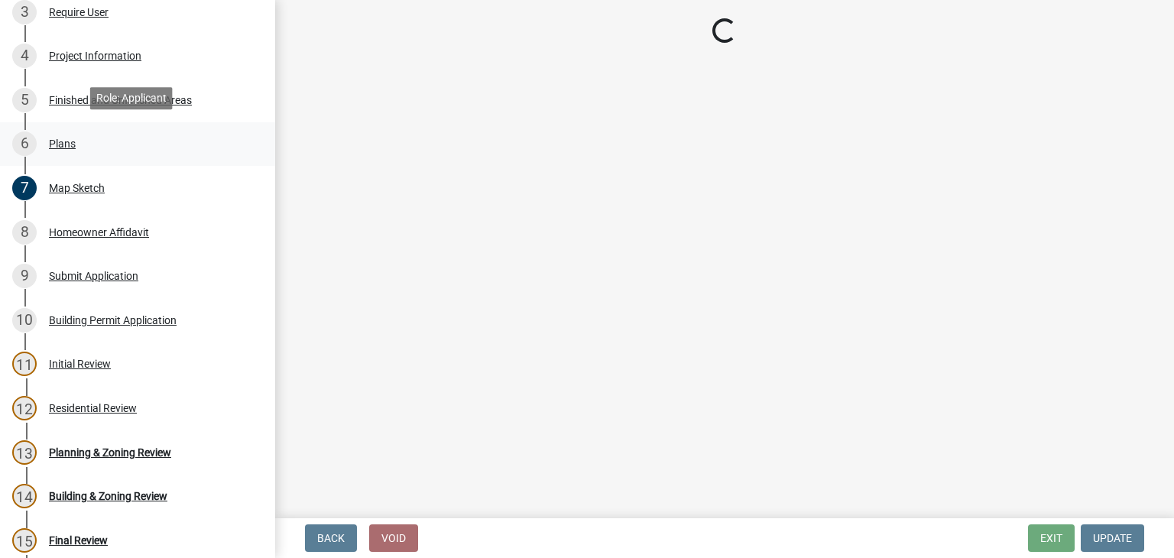
scroll to position [0, 0]
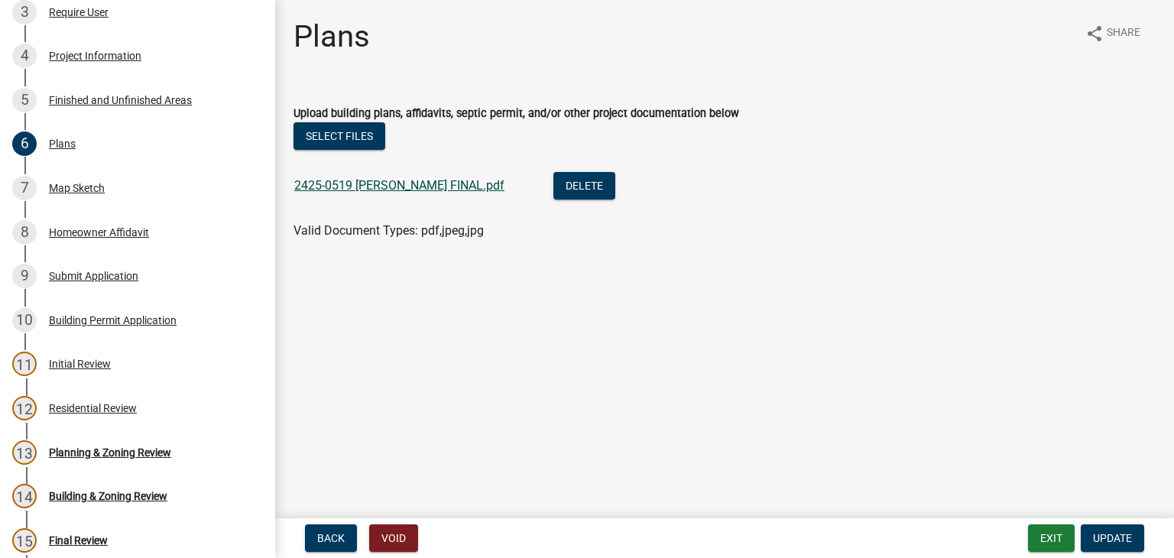
click at [432, 184] on link "2425-0519 [PERSON_NAME] FINAL.pdf" at bounding box center [399, 185] width 210 height 15
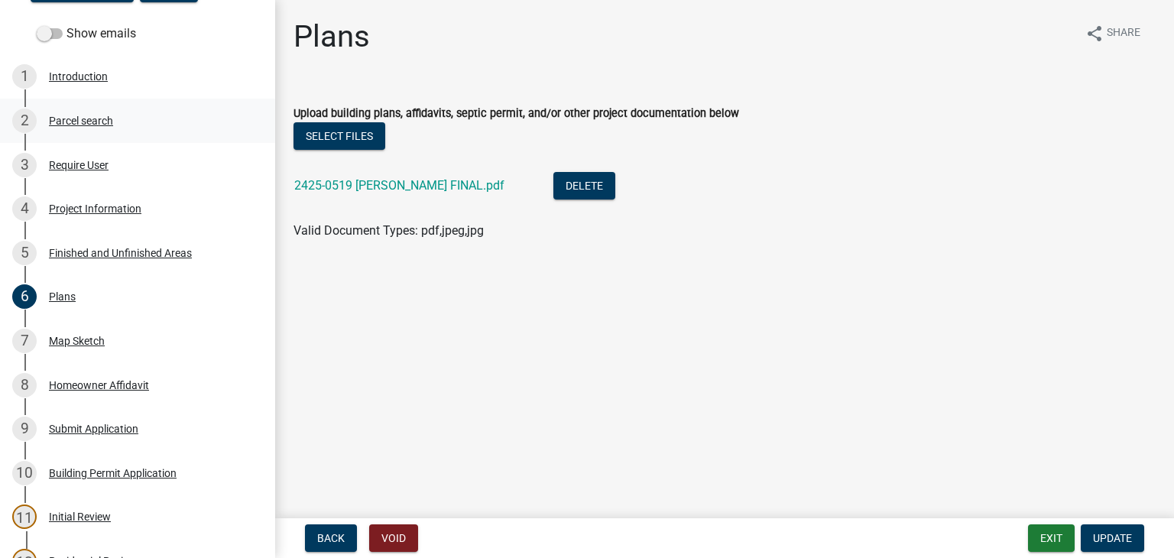
scroll to position [83, 0]
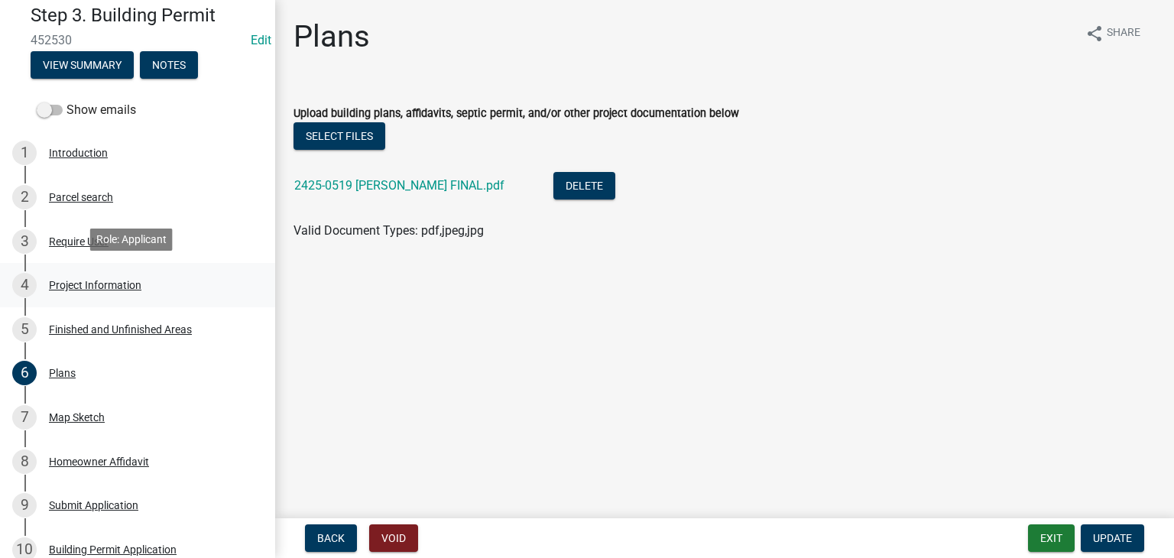
click at [98, 274] on div "4 Project Information" at bounding box center [131, 285] width 239 height 24
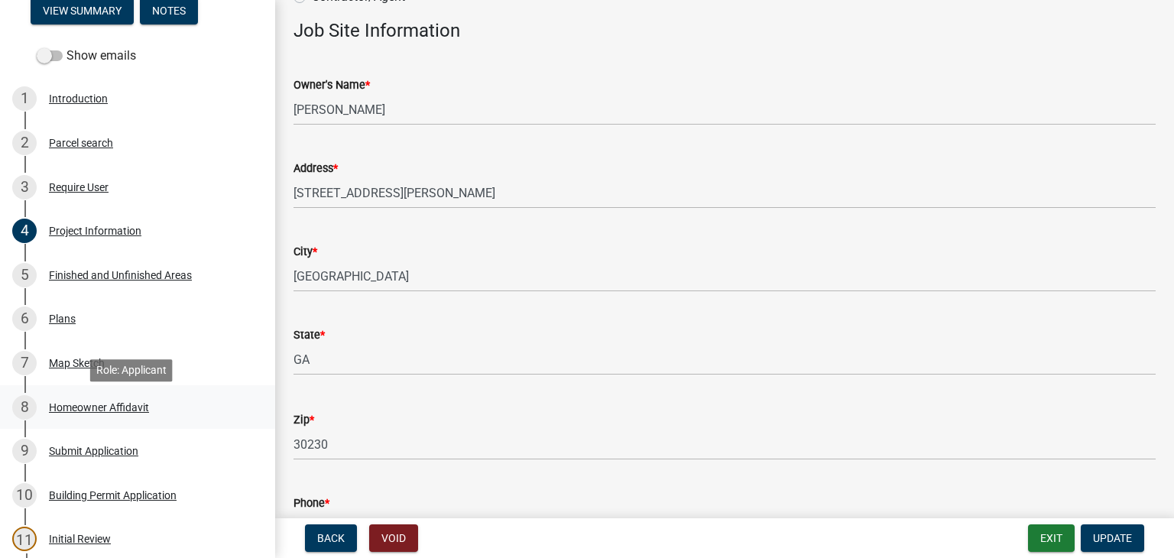
scroll to position [160, 0]
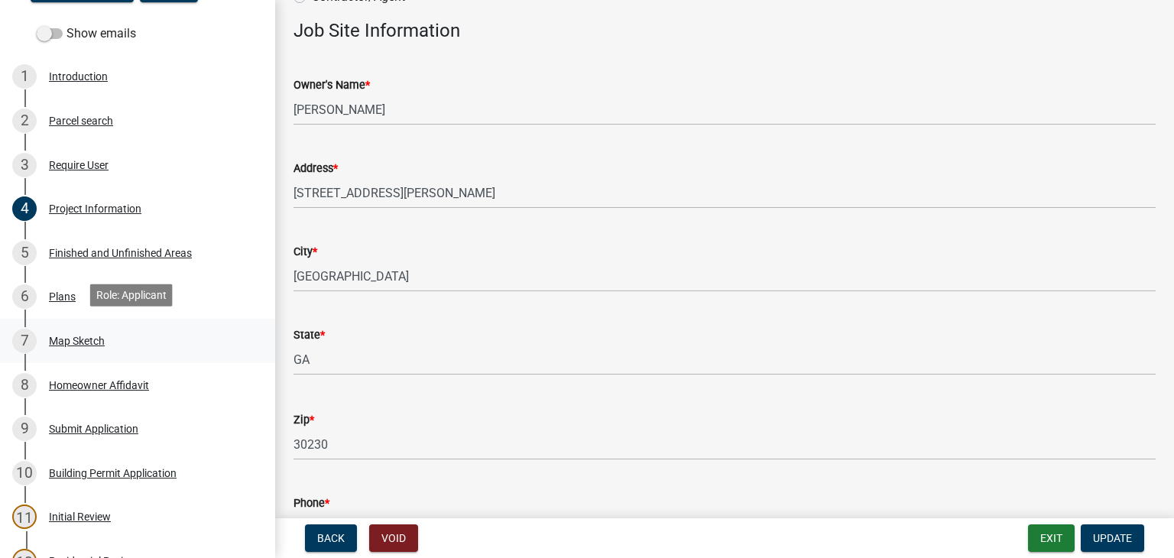
drag, startPoint x: 80, startPoint y: 342, endPoint x: 112, endPoint y: 346, distance: 32.4
click at [75, 346] on div "7 Map Sketch" at bounding box center [131, 341] width 239 height 24
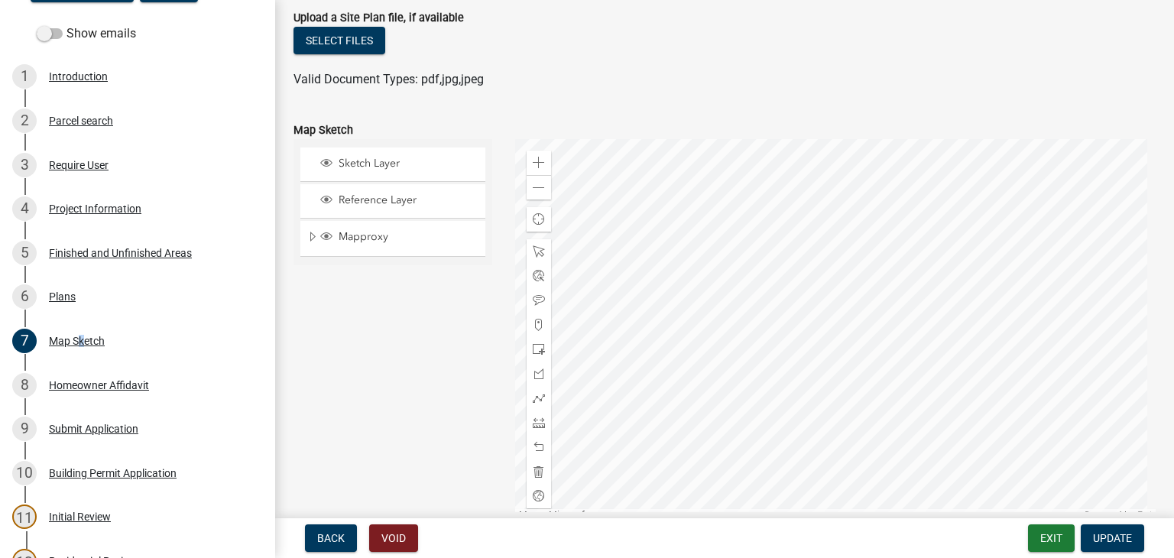
scroll to position [153, 0]
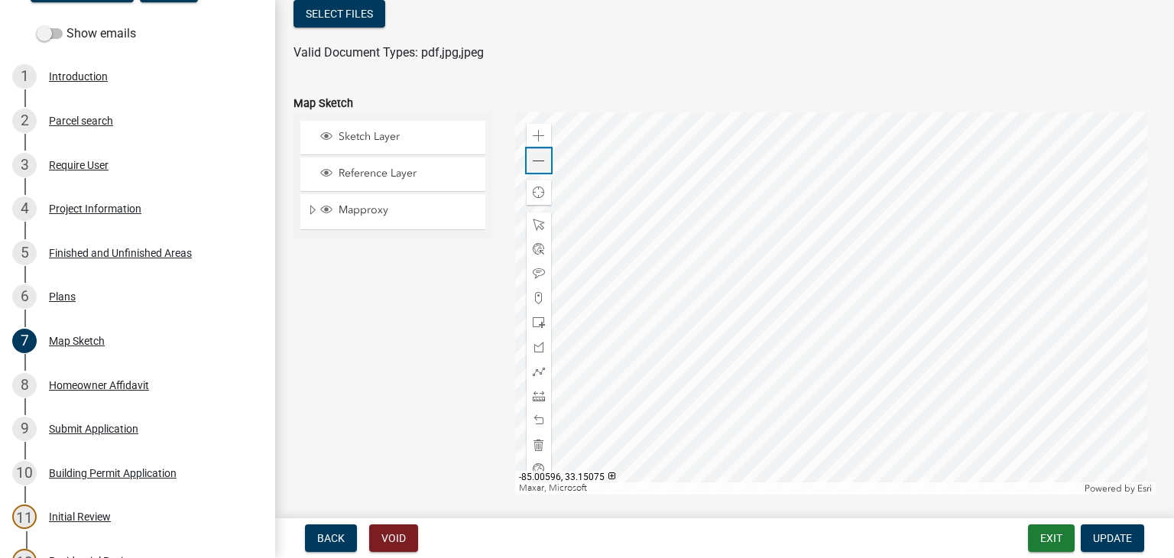
click at [539, 159] on span at bounding box center [539, 161] width 12 height 12
click at [538, 159] on span at bounding box center [539, 161] width 12 height 12
click at [833, 261] on div at bounding box center [835, 303] width 641 height 382
click at [766, 255] on div at bounding box center [835, 303] width 641 height 382
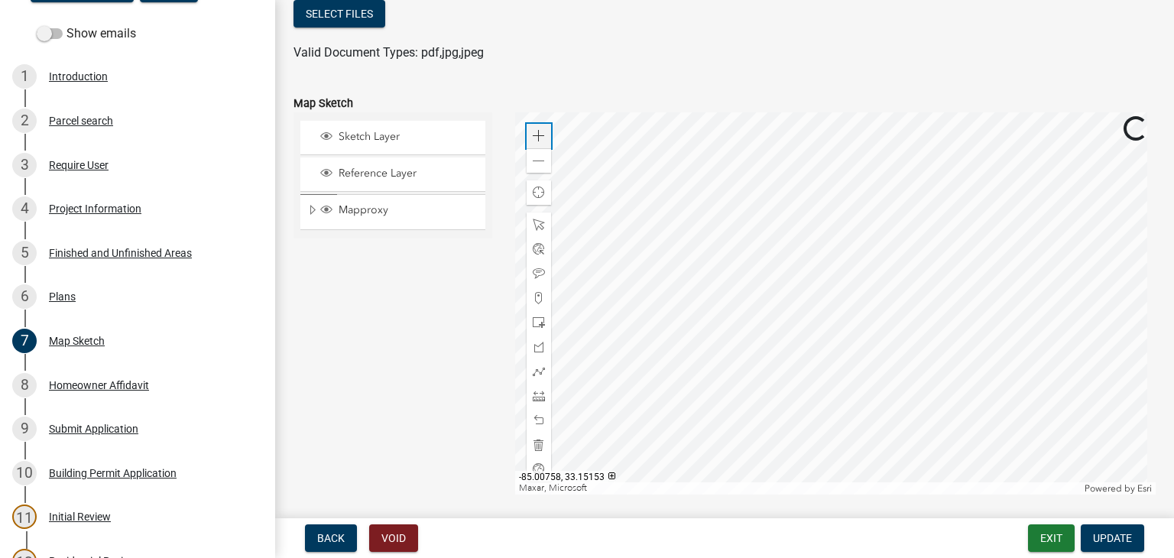
click at [545, 138] on div "Zoom in" at bounding box center [539, 136] width 24 height 24
click at [719, 241] on div at bounding box center [835, 303] width 641 height 382
click at [700, 264] on div at bounding box center [835, 303] width 641 height 382
click at [830, 276] on div at bounding box center [835, 303] width 641 height 382
click at [376, 218] on div "Mapproxy" at bounding box center [392, 211] width 185 height 34
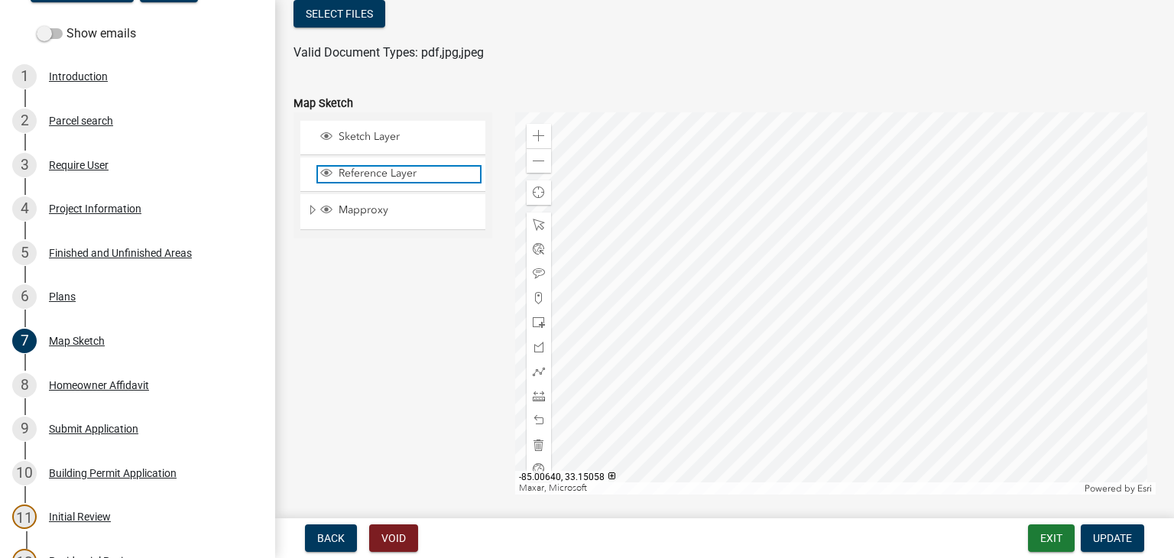
click at [328, 168] on span "Layer List" at bounding box center [326, 173] width 12 height 12
click at [378, 175] on span "Reference Layer" at bounding box center [407, 174] width 145 height 14
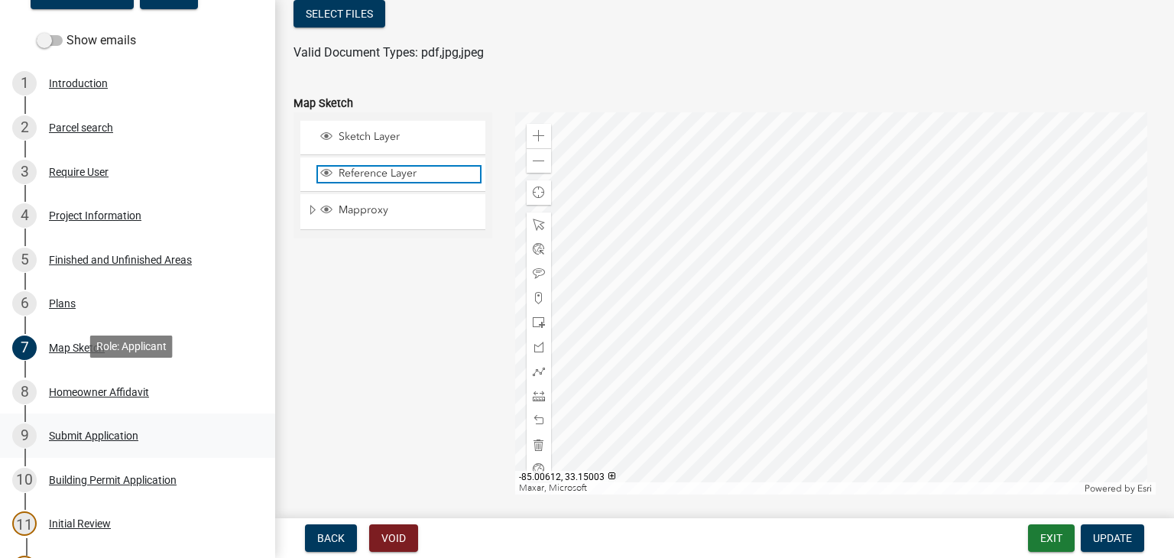
scroll to position [229, 0]
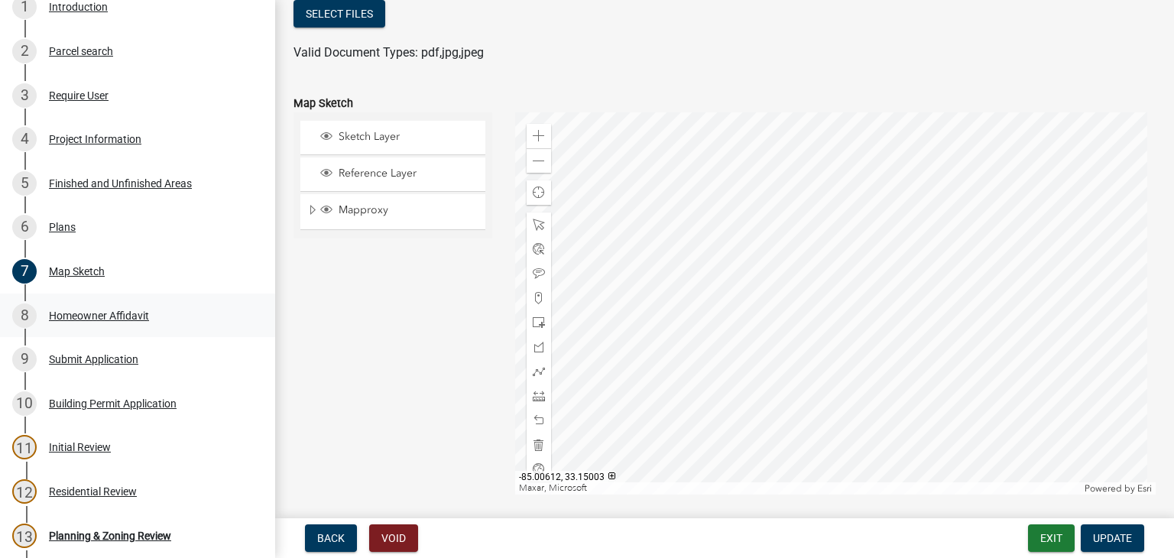
click at [118, 320] on div "8 Homeowner Affidavit" at bounding box center [131, 316] width 239 height 24
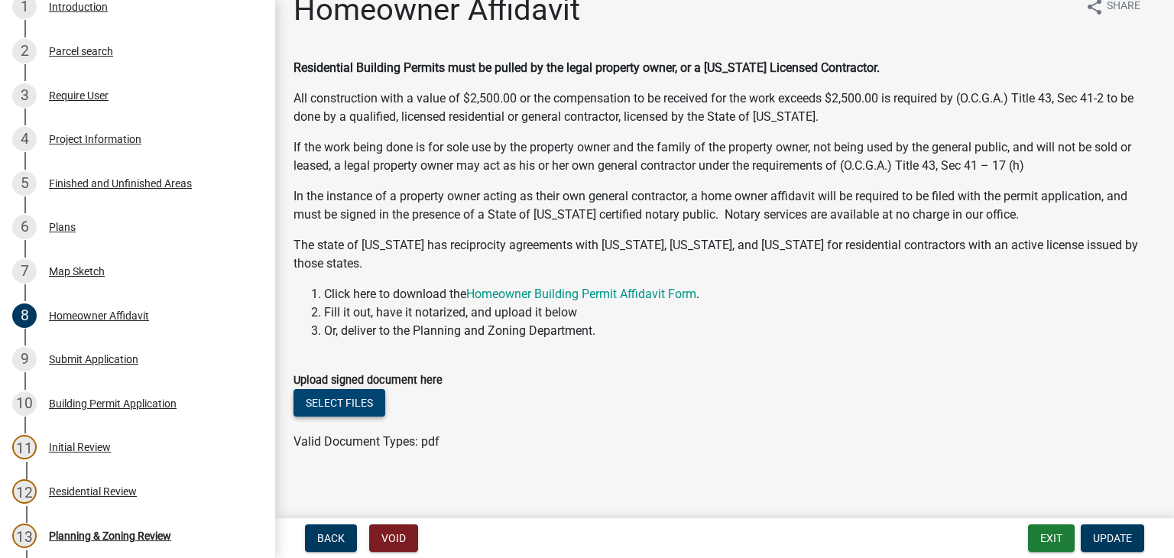
scroll to position [39, 0]
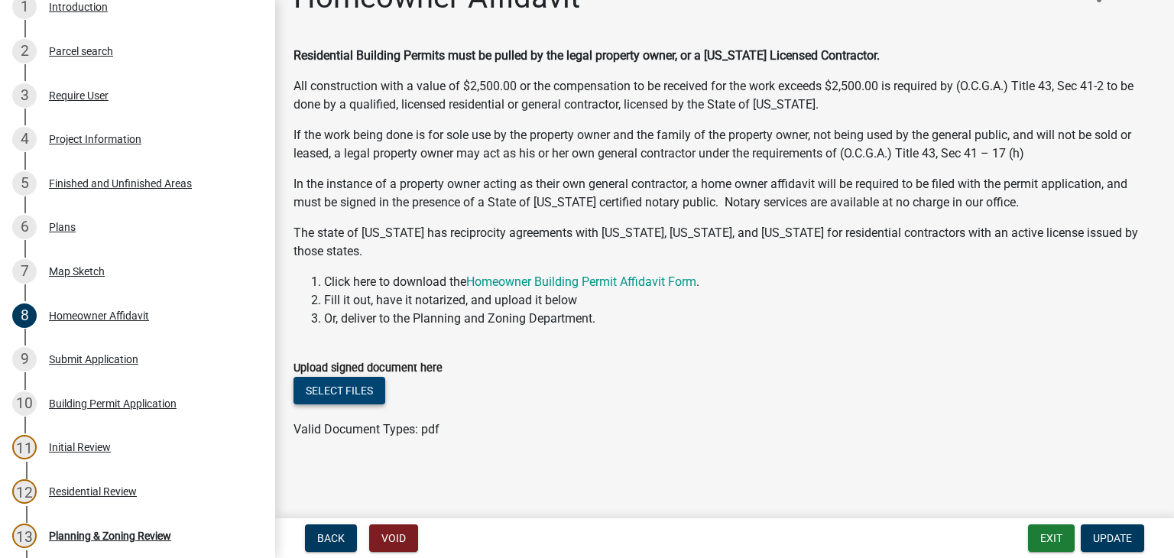
click at [378, 379] on button "Select files" at bounding box center [340, 391] width 92 height 28
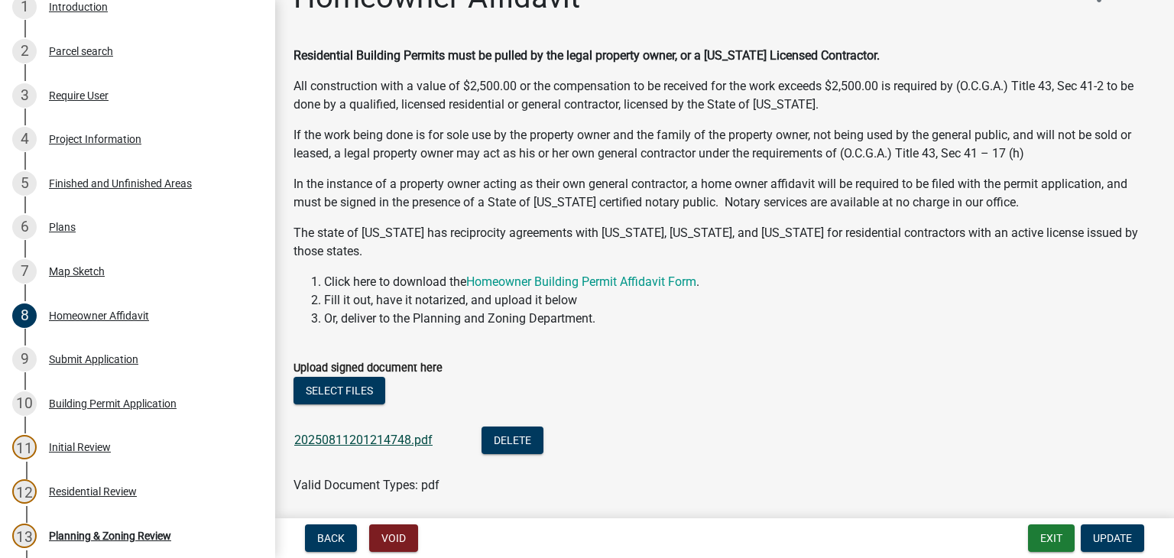
click at [380, 440] on link "20250811201214748.pdf" at bounding box center [363, 440] width 138 height 15
click at [1109, 541] on span "Update" at bounding box center [1112, 538] width 39 height 12
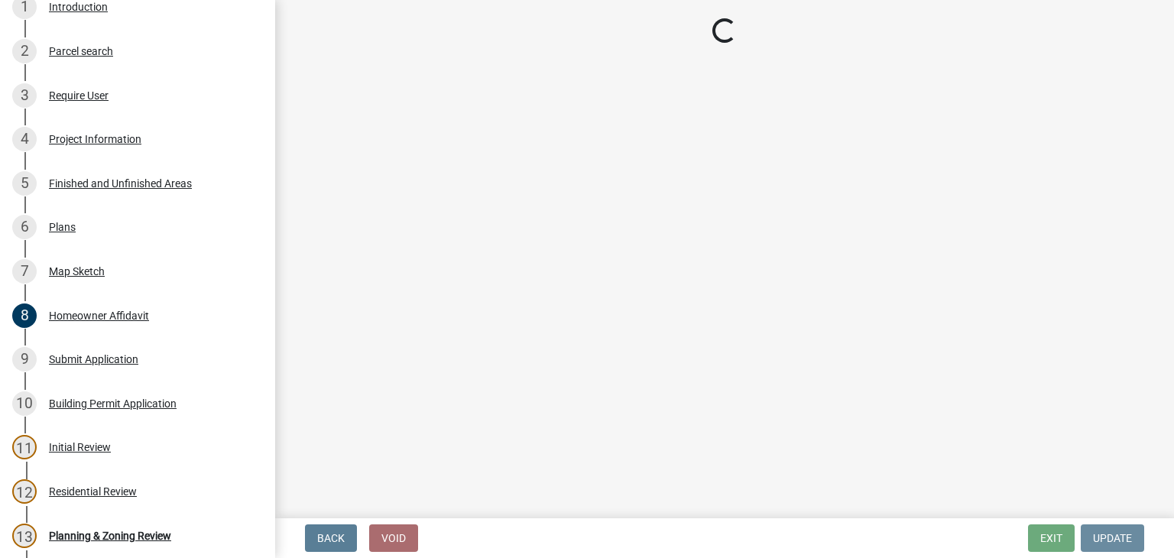
scroll to position [0, 0]
